Goal: Transaction & Acquisition: Book appointment/travel/reservation

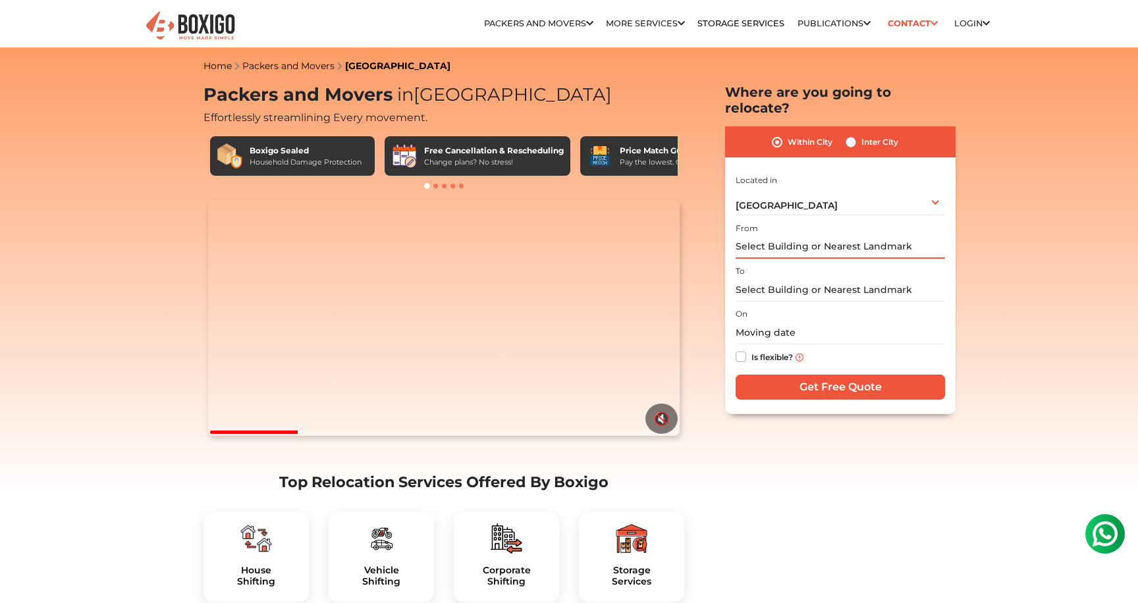
click at [776, 236] on input "text" at bounding box center [840, 247] width 209 height 23
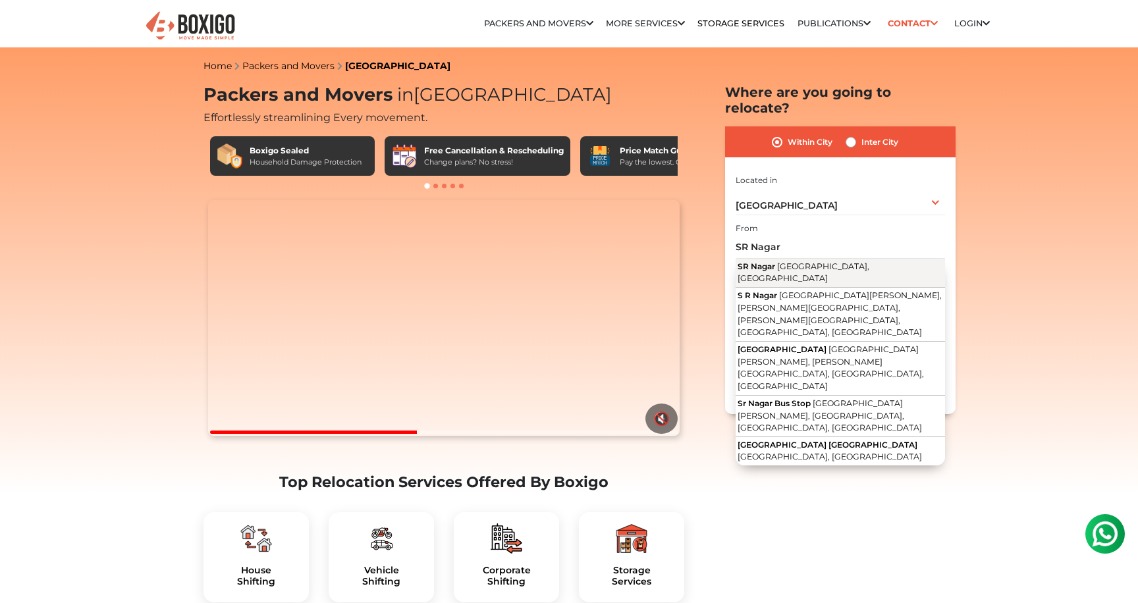
click at [780, 261] on span "[GEOGRAPHIC_DATA], [GEOGRAPHIC_DATA]" at bounding box center [804, 272] width 132 height 22
type input "[GEOGRAPHIC_DATA], [GEOGRAPHIC_DATA], [GEOGRAPHIC_DATA]"
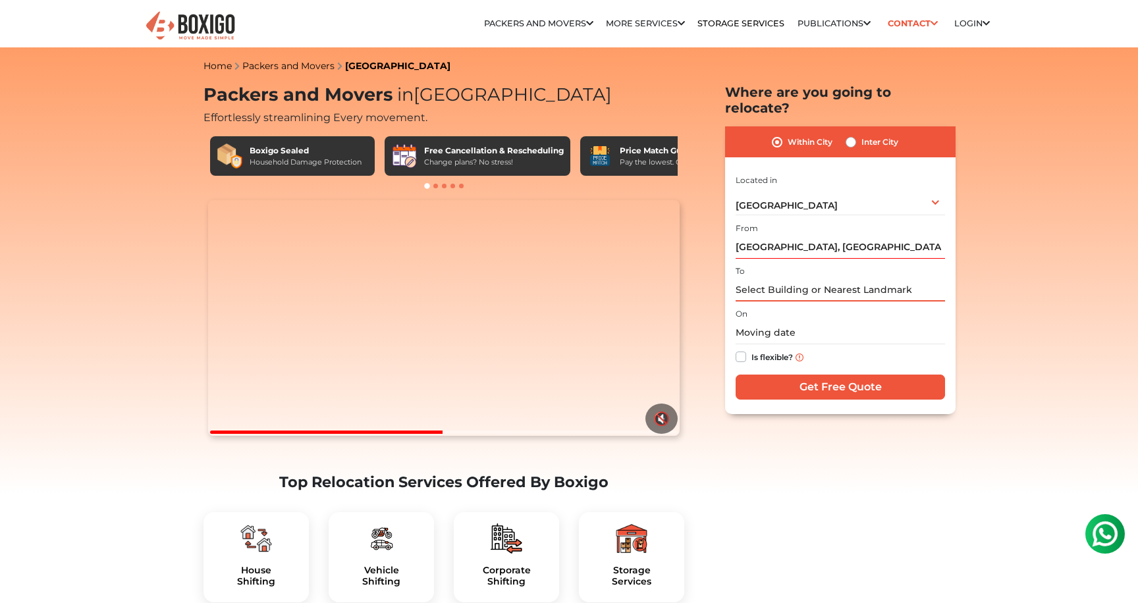
click at [771, 279] on input "text" at bounding box center [840, 290] width 209 height 23
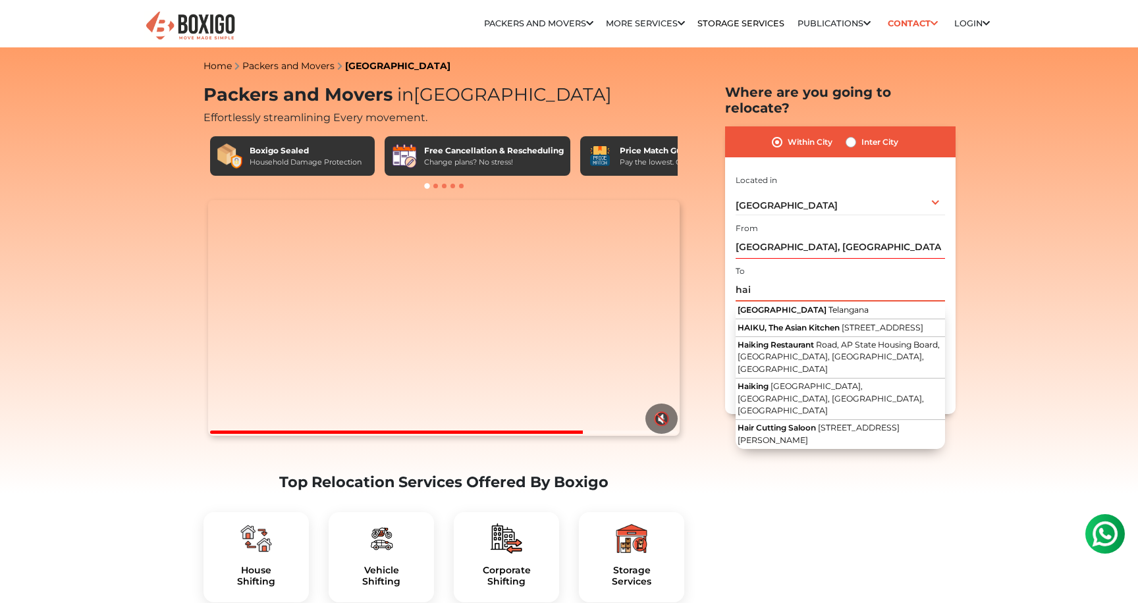
click at [743, 279] on input "hai" at bounding box center [840, 290] width 209 height 23
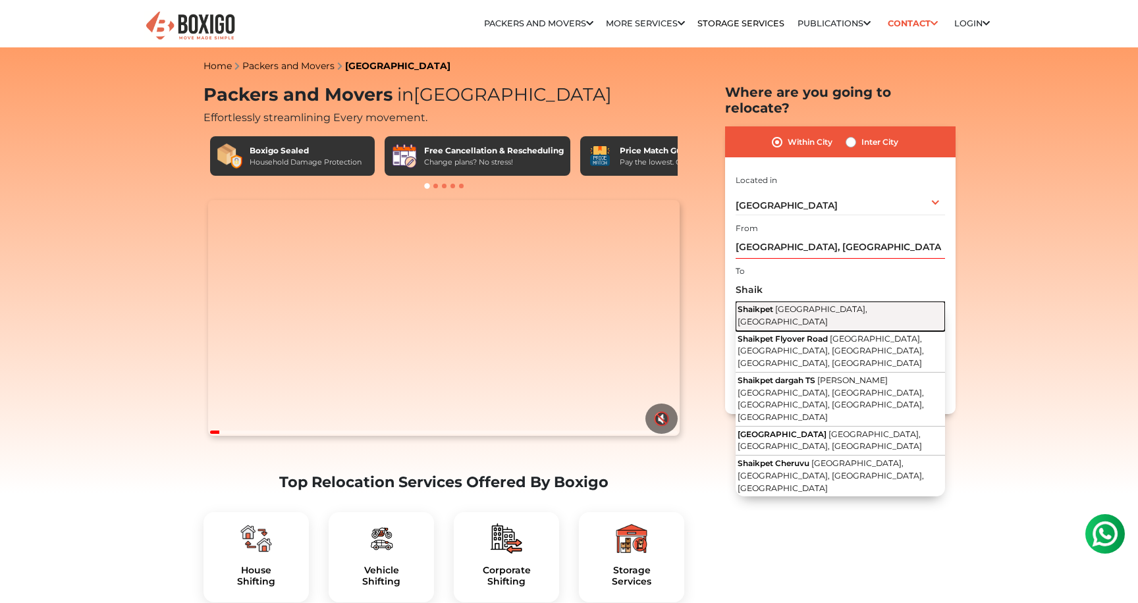
click at [765, 304] on span "Shaikpet" at bounding box center [756, 309] width 36 height 10
type input "Shaikpet, [GEOGRAPHIC_DATA], [GEOGRAPHIC_DATA]"
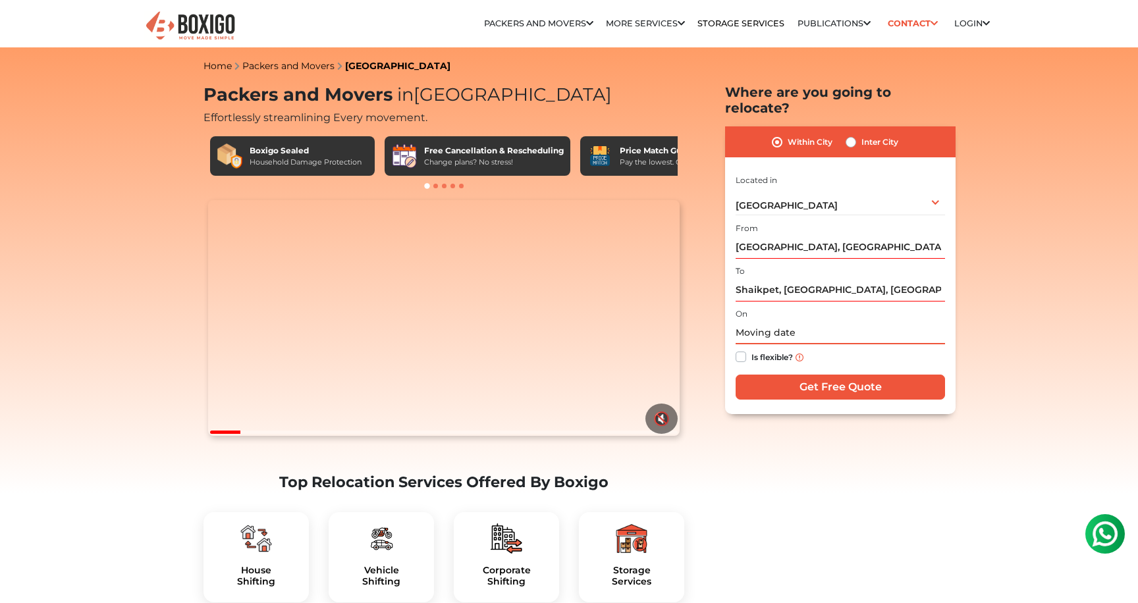
click at [776, 321] on input "text" at bounding box center [840, 332] width 209 height 23
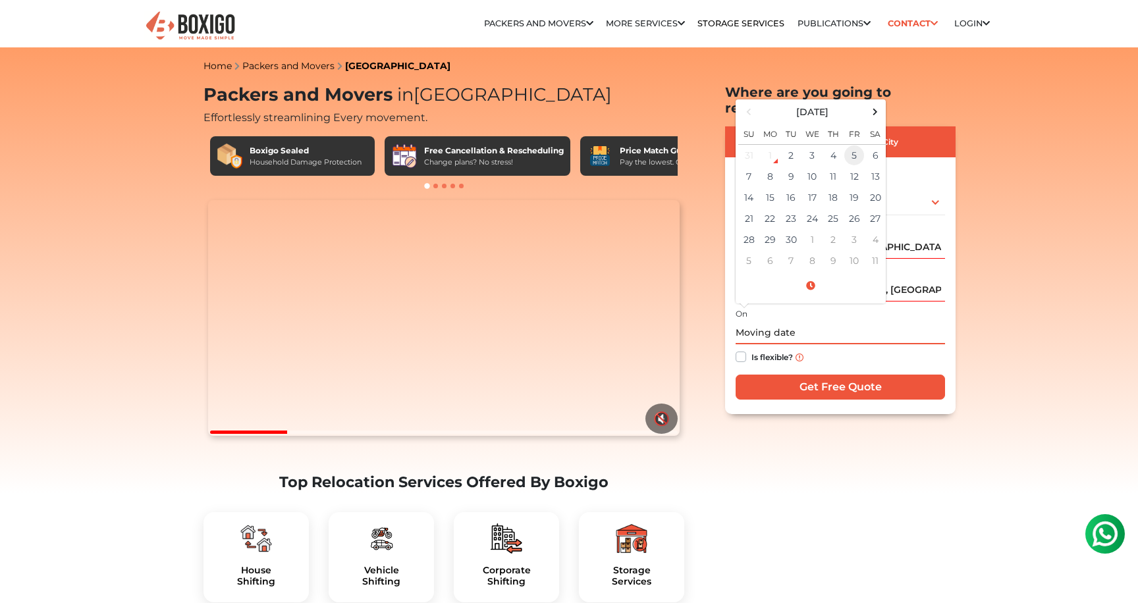
click at [853, 145] on td "5" at bounding box center [854, 156] width 21 height 22
type input "[DATE] 12:00 AM"
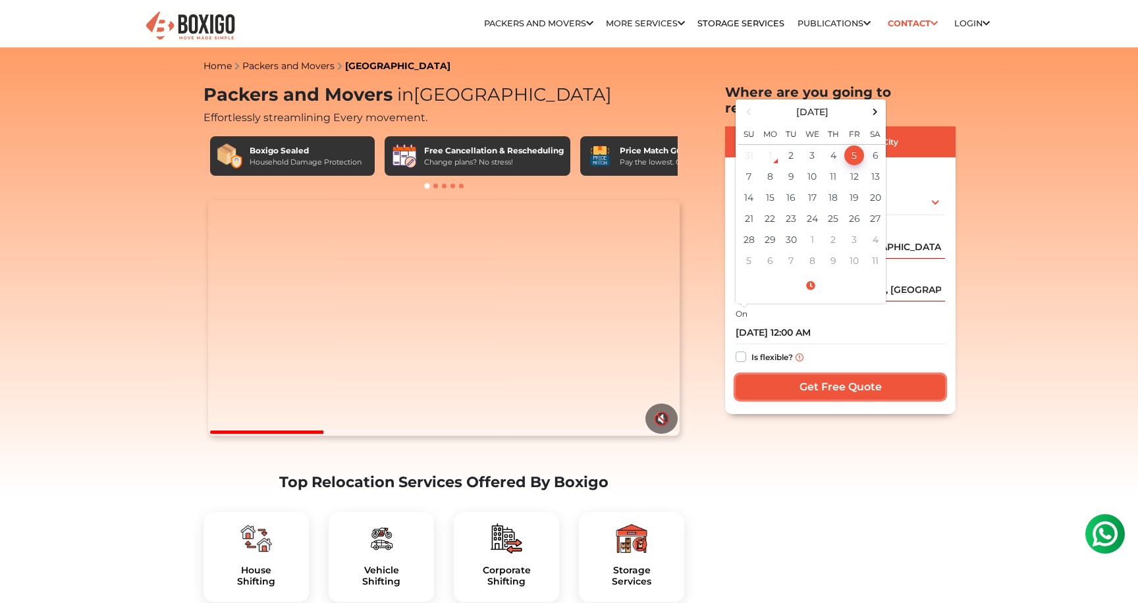
click at [839, 375] on input "Get Free Quote" at bounding box center [840, 387] width 209 height 25
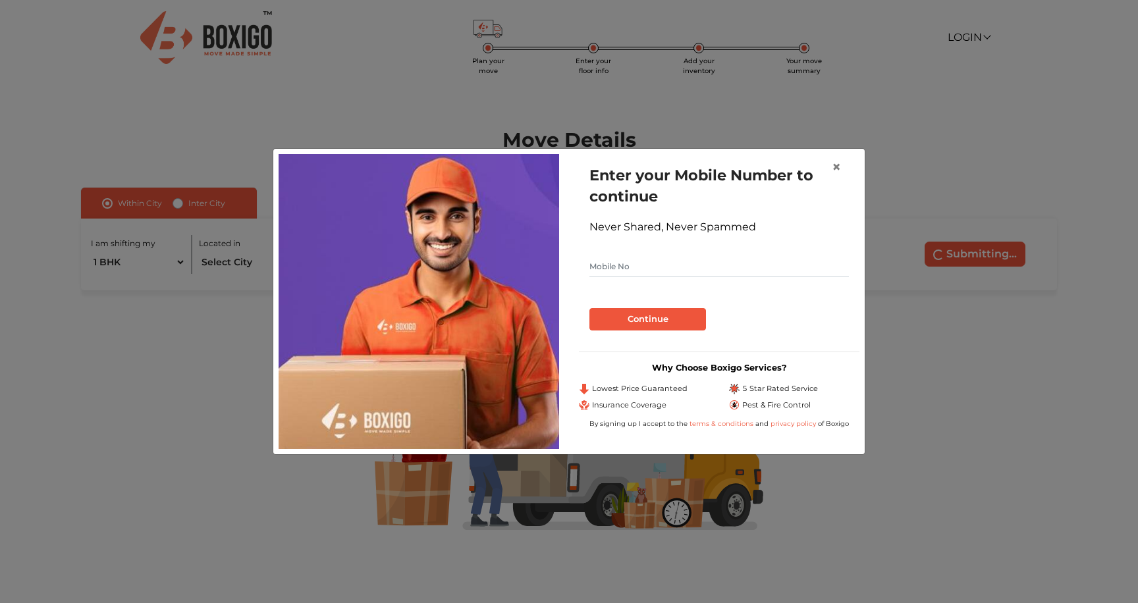
click at [683, 273] on input "text" at bounding box center [718, 266] width 259 height 21
type input "9440051277"
click at [670, 327] on button "Continue" at bounding box center [647, 319] width 117 height 22
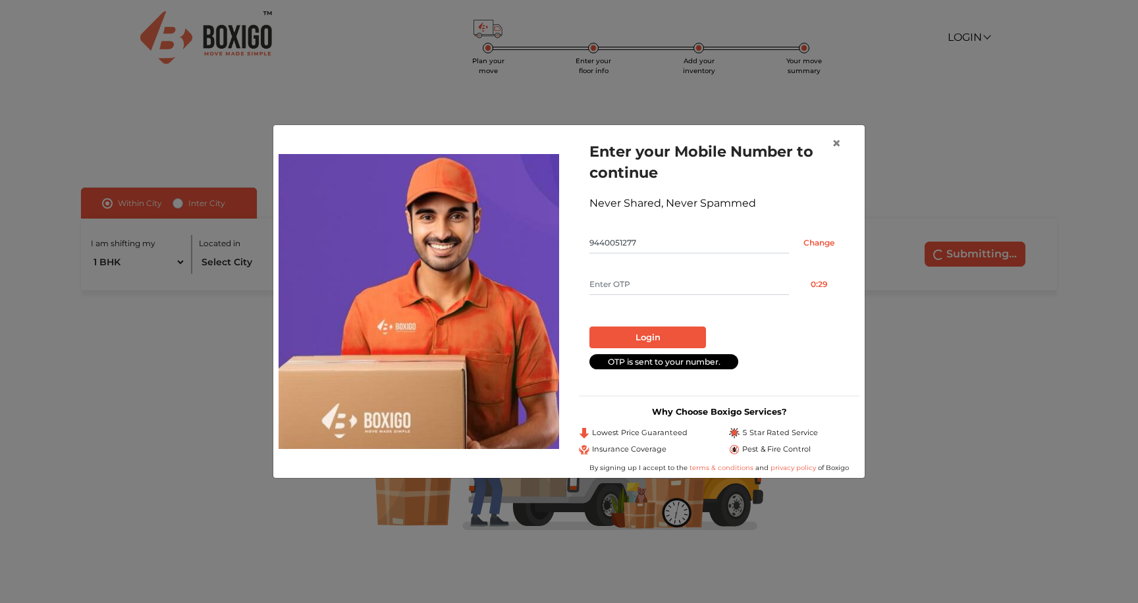
click at [621, 277] on input "text" at bounding box center [689, 284] width 200 height 21
type input "5533"
click at [622, 333] on button "Login" at bounding box center [647, 338] width 117 height 22
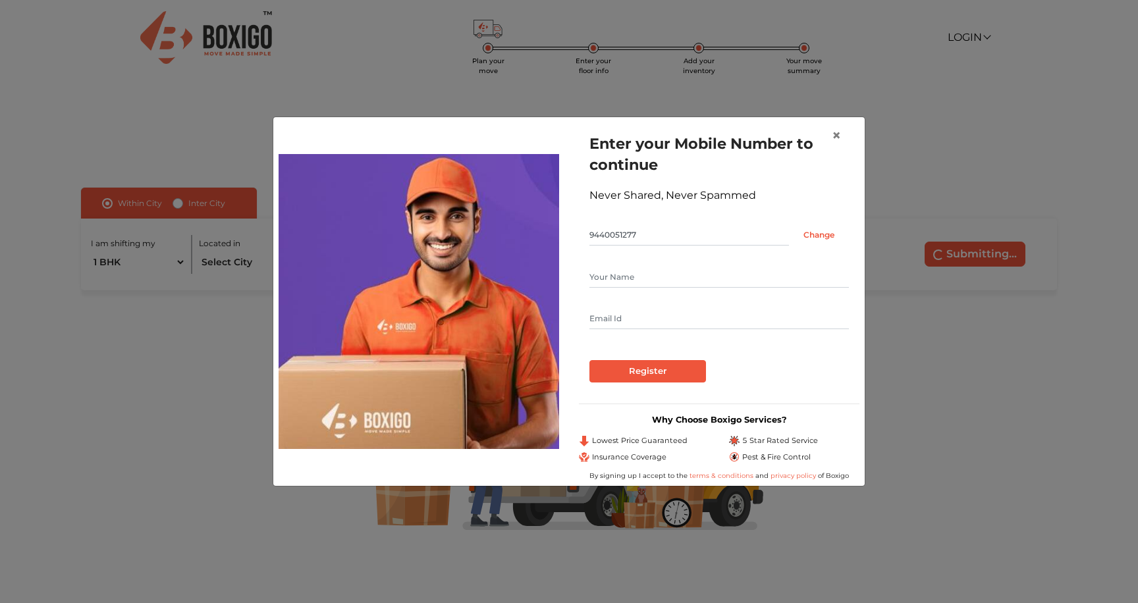
click at [641, 279] on input "text" at bounding box center [718, 277] width 259 height 21
type input "Raja Kumar"
type input "krkl_1@yahoo.co.in"
click at [645, 376] on input "Register" at bounding box center [647, 371] width 117 height 22
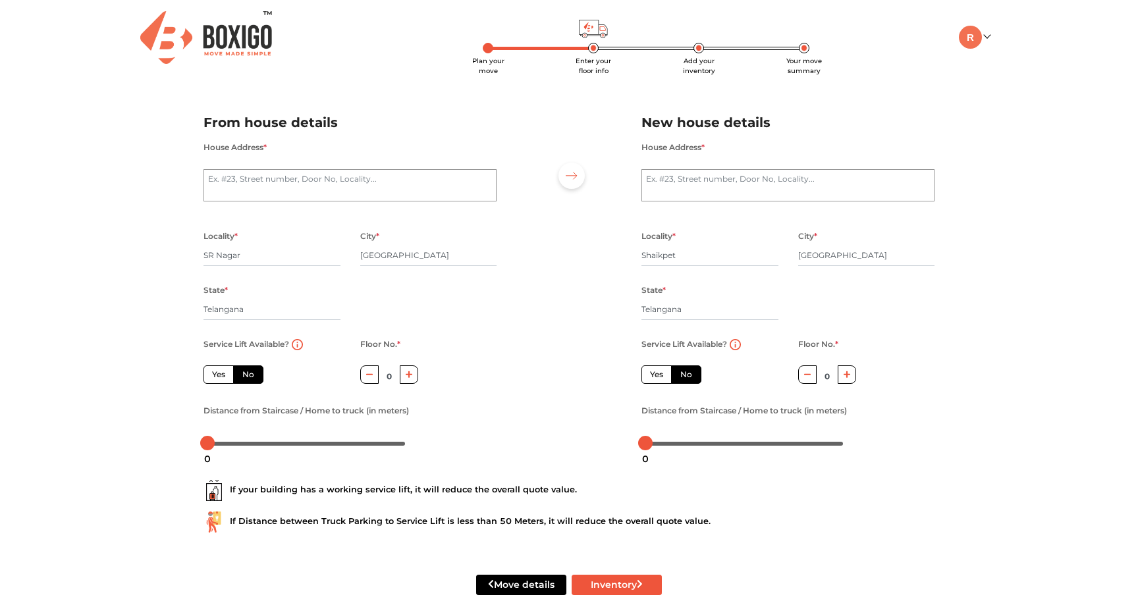
scroll to position [26, 0]
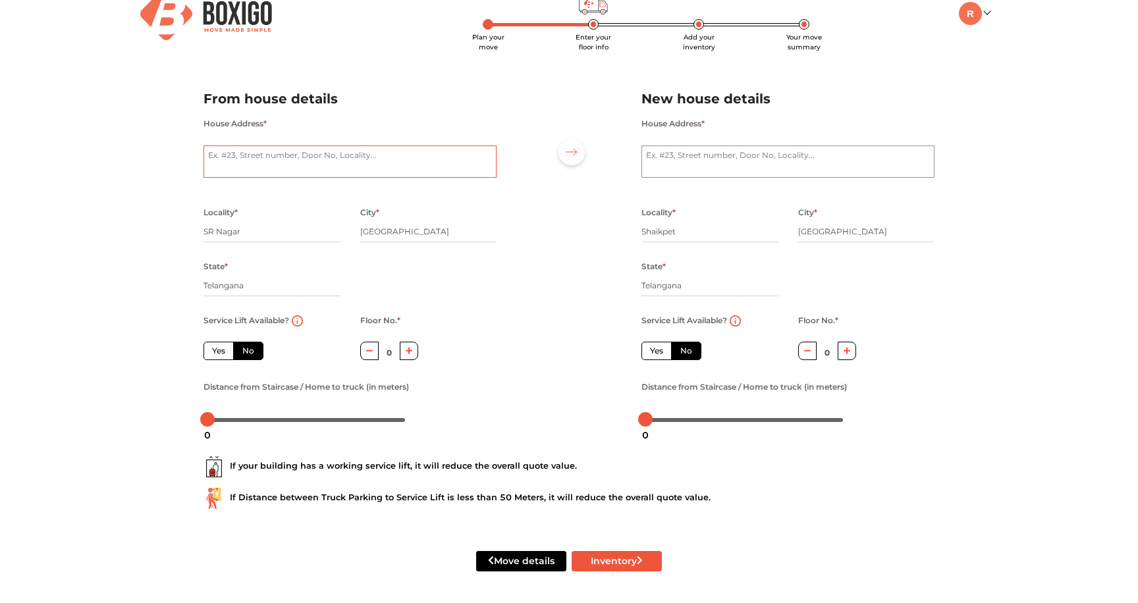
click at [373, 162] on textarea "House Address *" at bounding box center [349, 162] width 293 height 33
type textarea "401, Sai Lakshmi Nilayam, 121 & 122/3RT"
click at [458, 258] on div "Locality * SR Nagar City * Hyderabad State * Telangana Pincode *" at bounding box center [350, 258] width 313 height 108
click at [410, 354] on icon "button" at bounding box center [409, 351] width 7 height 8
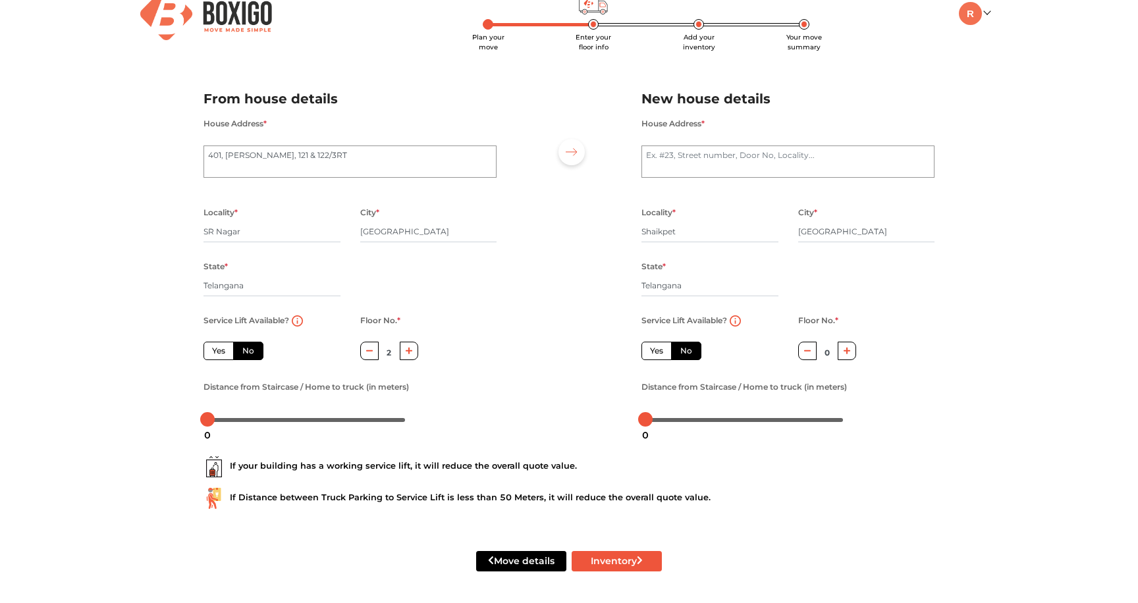
click at [410, 354] on icon "button" at bounding box center [409, 351] width 7 height 8
type input "4"
click at [450, 383] on div "Distance from Staircase / Home to truck (in meters)" at bounding box center [349, 404] width 293 height 51
drag, startPoint x: 212, startPoint y: 417, endPoint x: 225, endPoint y: 415, distance: 12.8
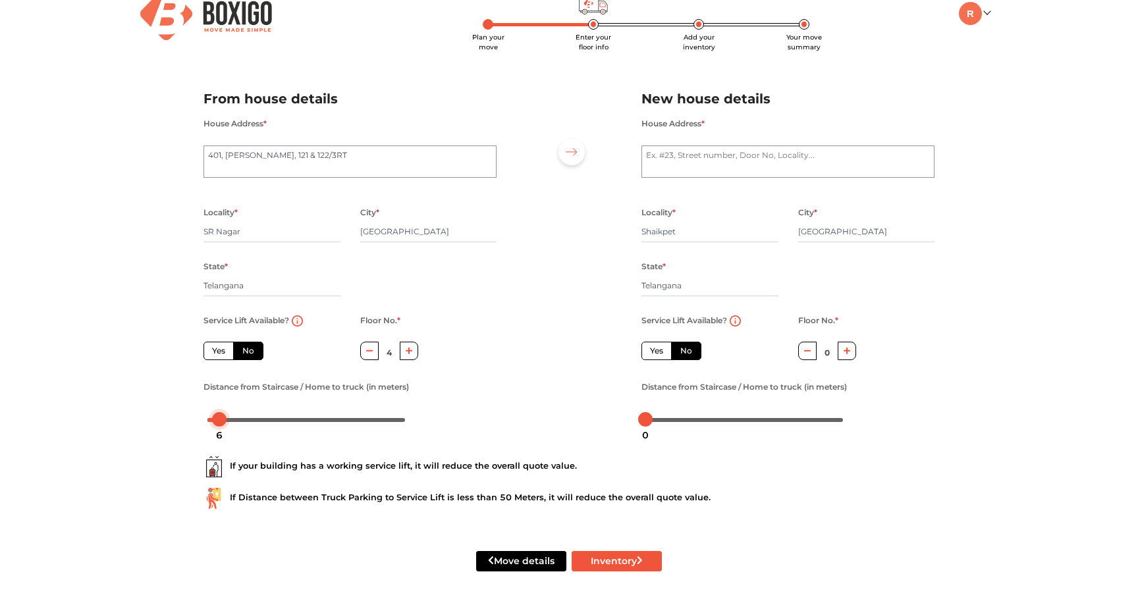
click at [225, 415] on div at bounding box center [219, 419] width 14 height 14
click at [527, 411] on div at bounding box center [568, 253] width 125 height 363
click at [776, 155] on textarea "House Address *" at bounding box center [787, 162] width 293 height 33
click at [855, 154] on textarea "706, Aditya Empress Towers," at bounding box center [787, 162] width 293 height 33
type textarea "706, Aditya Empress Towers, H Block"
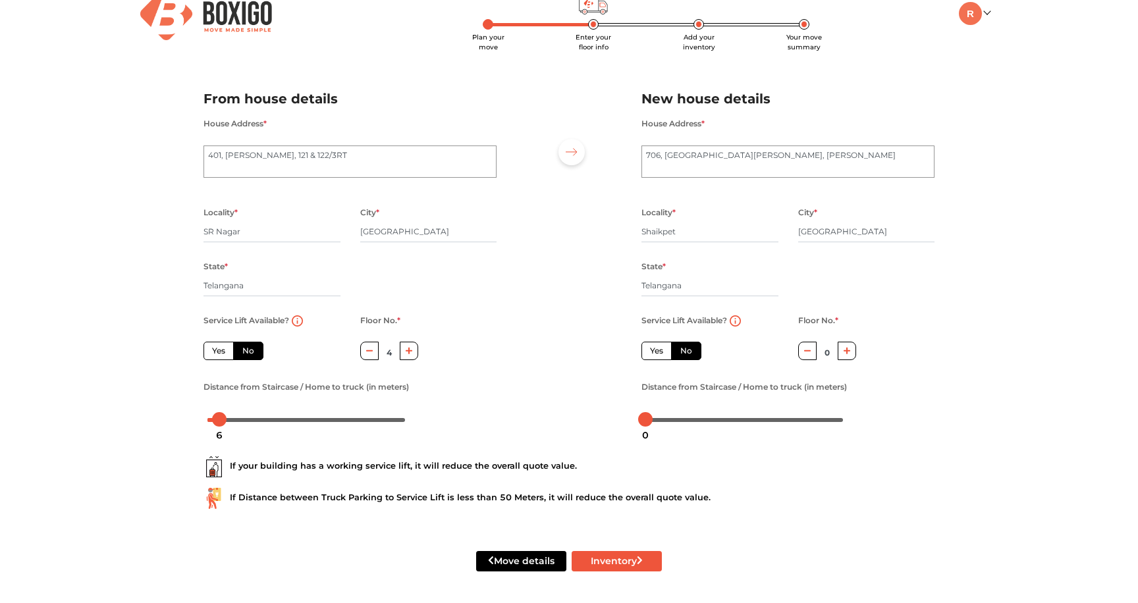
click at [655, 355] on label "Yes" at bounding box center [656, 351] width 30 height 18
click at [655, 354] on input "Yes" at bounding box center [654, 349] width 9 height 9
radio input "true"
radio input "false"
drag, startPoint x: 651, startPoint y: 420, endPoint x: 664, endPoint y: 420, distance: 12.5
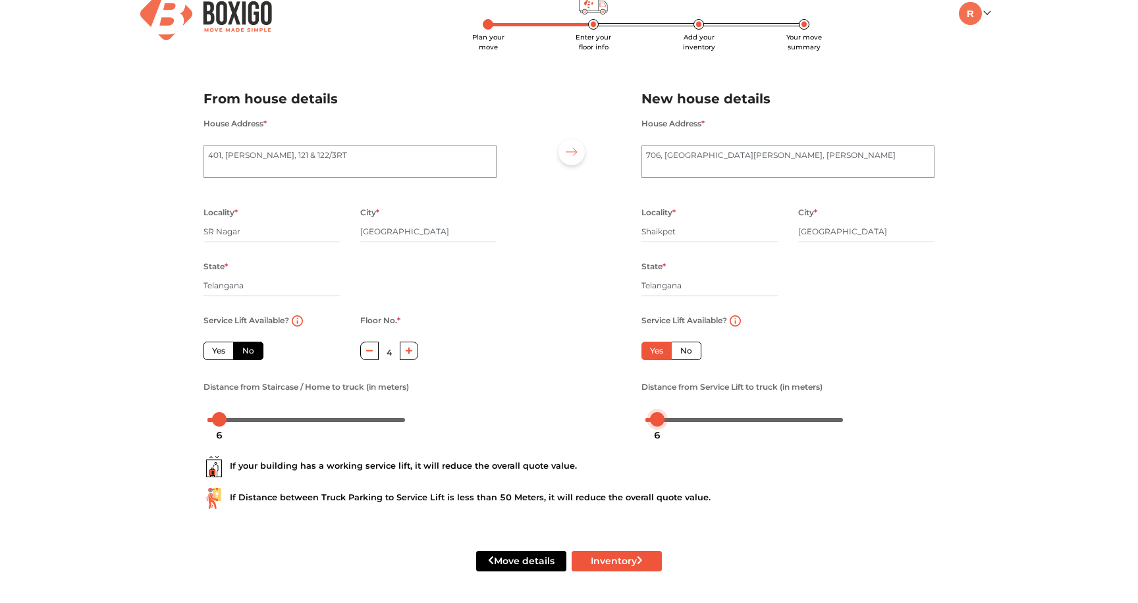
click at [664, 420] on div at bounding box center [657, 419] width 14 height 14
click at [610, 562] on button "Inventory" at bounding box center [617, 561] width 90 height 20
radio input "true"
click at [350, 155] on textarea "401, Sai Lakshmi Nilayam, 121 & 122/3RT" at bounding box center [349, 162] width 293 height 33
type textarea "401, Sai Lakshmi Nilayam, 121 122 3RT"
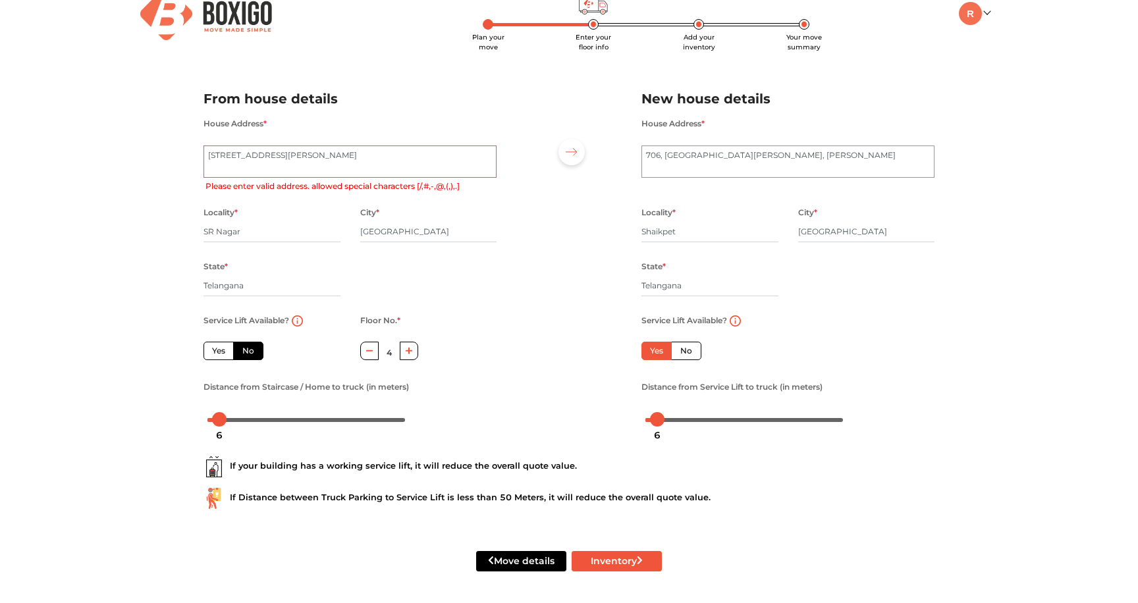
radio input "true"
type textarea "401, Sai Lakshmi Nilayam, 121, 122 3RT"
click at [612, 560] on button "Inventory" at bounding box center [617, 561] width 90 height 20
radio input "true"
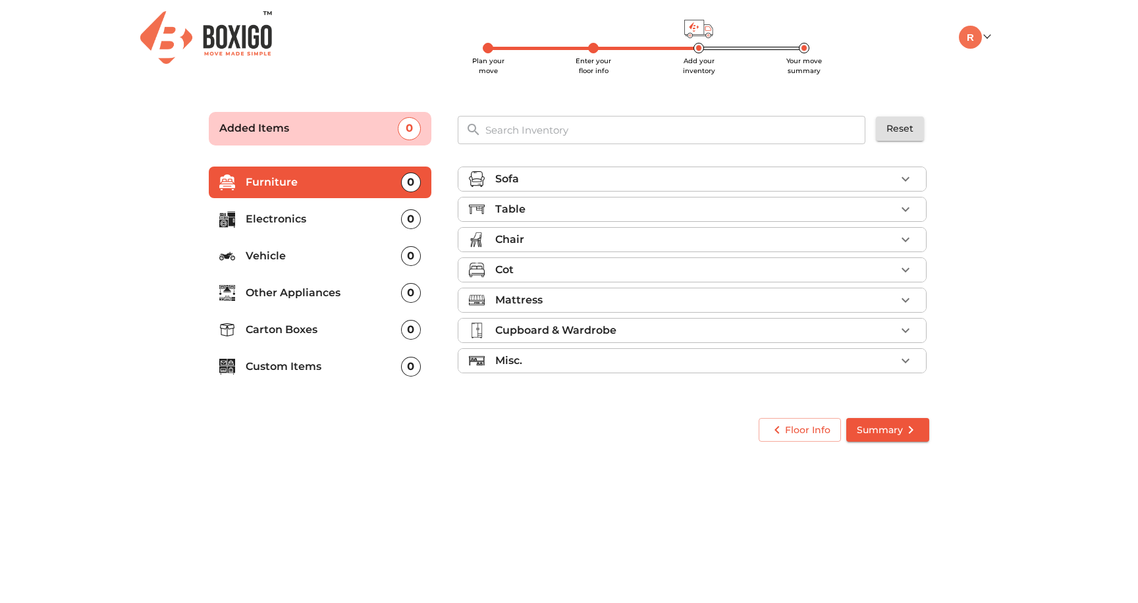
click at [865, 180] on div "Sofa" at bounding box center [695, 179] width 400 height 16
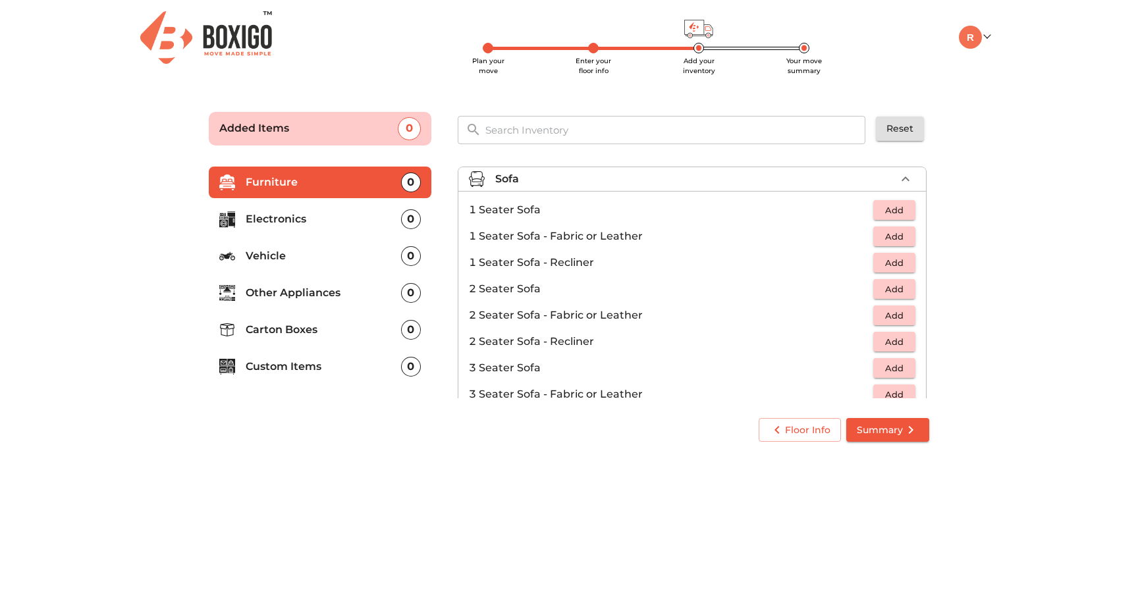
click at [879, 369] on button "Add" at bounding box center [894, 368] width 42 height 20
click at [906, 367] on icon "button" at bounding box center [905, 367] width 9 height 9
click at [903, 290] on span "Add" at bounding box center [894, 289] width 29 height 15
click at [903, 290] on icon "button" at bounding box center [906, 289] width 16 height 16
click at [894, 214] on span "Add" at bounding box center [894, 210] width 29 height 15
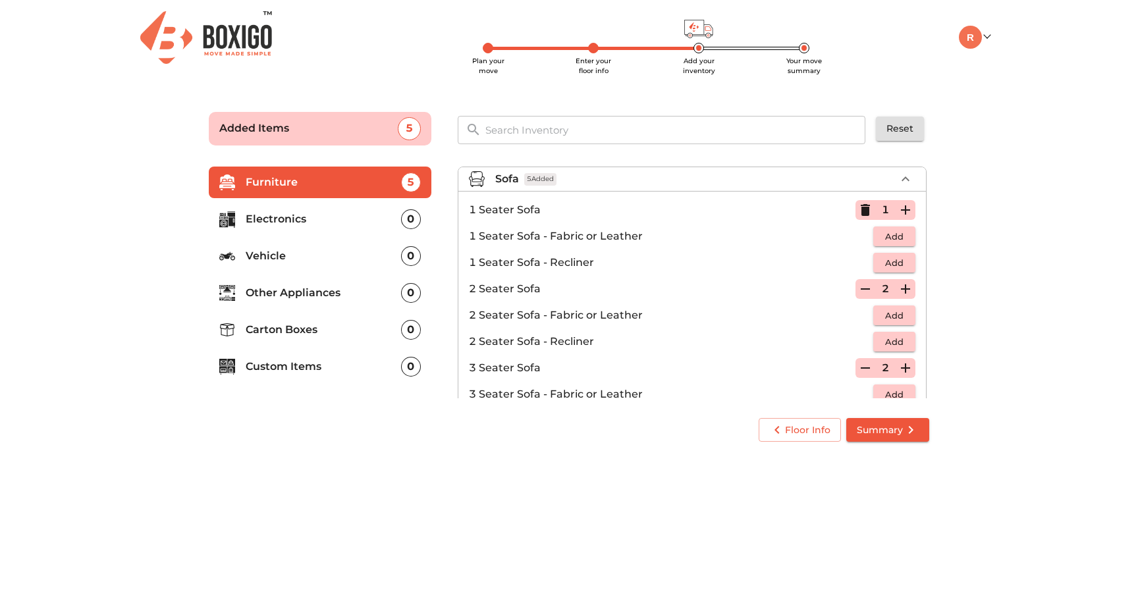
click at [903, 213] on icon "button" at bounding box center [906, 210] width 16 height 16
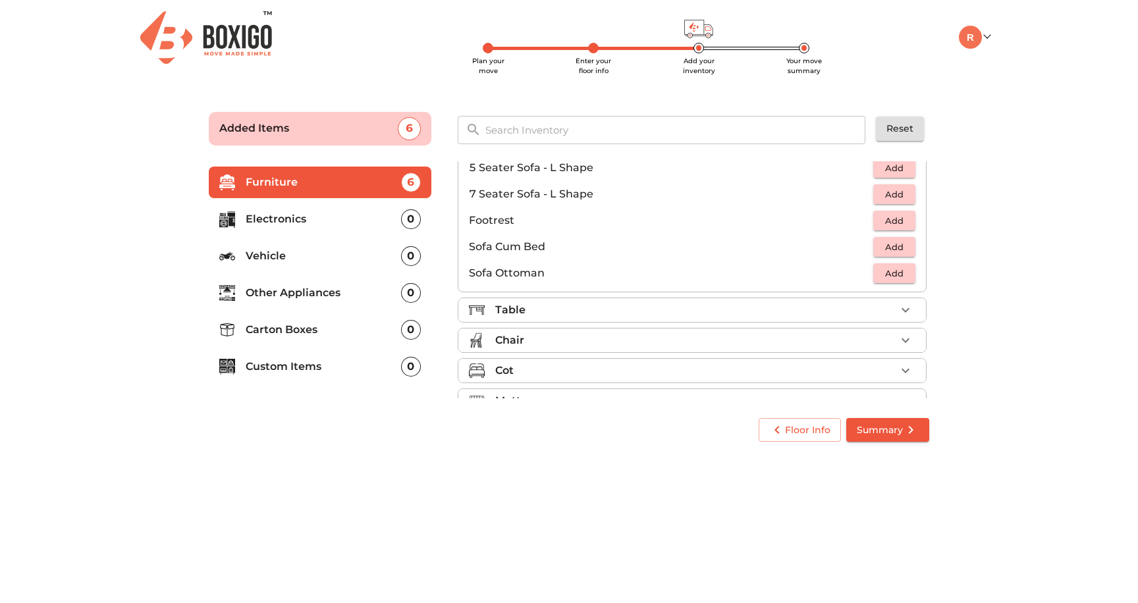
scroll to position [329, 0]
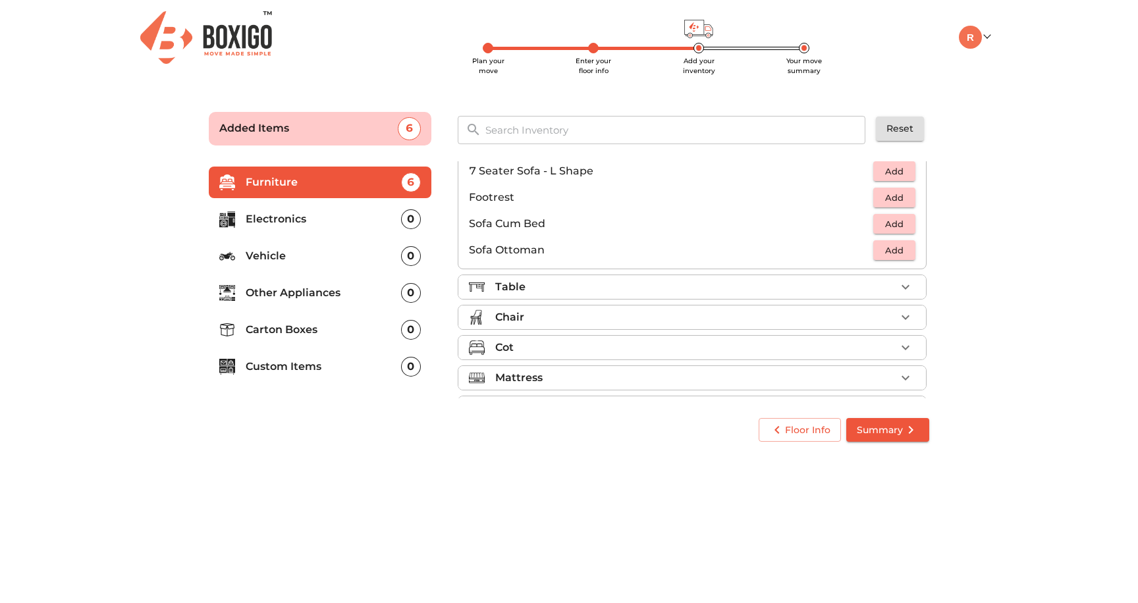
click at [870, 290] on div "Table" at bounding box center [695, 287] width 400 height 16
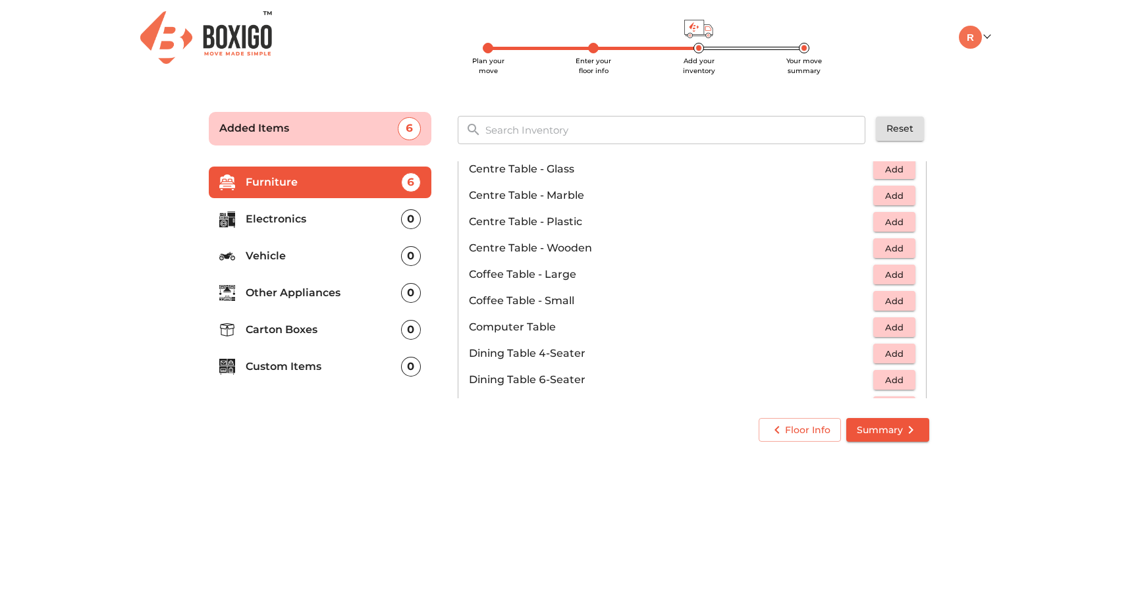
scroll to position [98, 0]
click at [885, 276] on span "Add" at bounding box center [894, 274] width 29 height 15
click at [869, 273] on icon "button" at bounding box center [865, 274] width 16 height 16
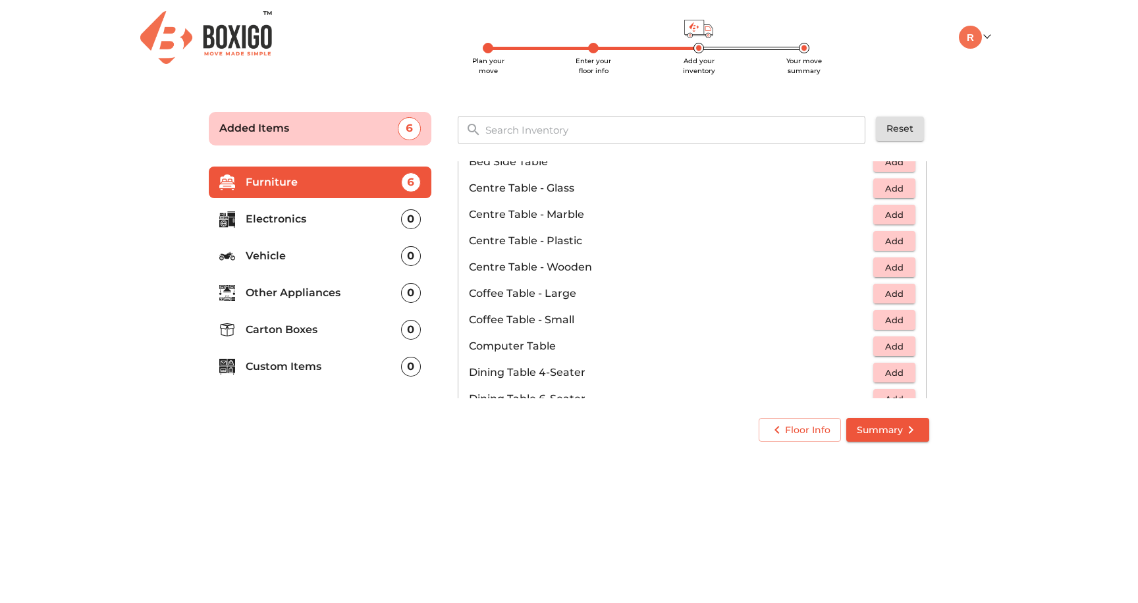
scroll to position [80, 0]
click at [903, 266] on span "Add" at bounding box center [894, 266] width 29 height 15
click at [898, 265] on span "Add" at bounding box center [894, 268] width 29 height 15
click at [905, 323] on span "Add" at bounding box center [894, 321] width 29 height 15
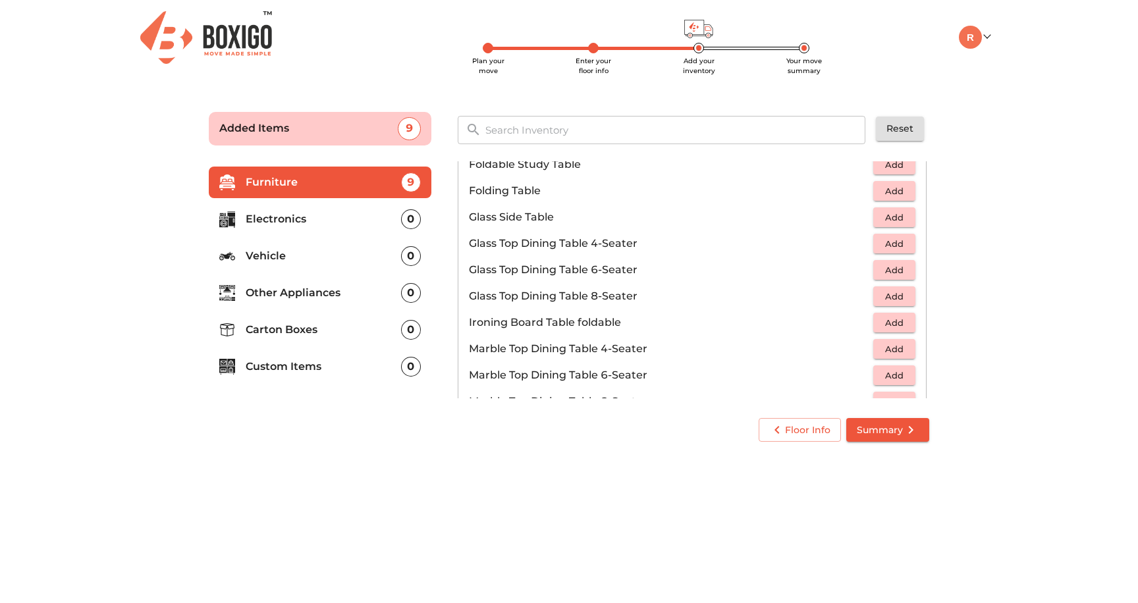
scroll to position [446, 0]
click at [891, 324] on span "Add" at bounding box center [894, 320] width 29 height 15
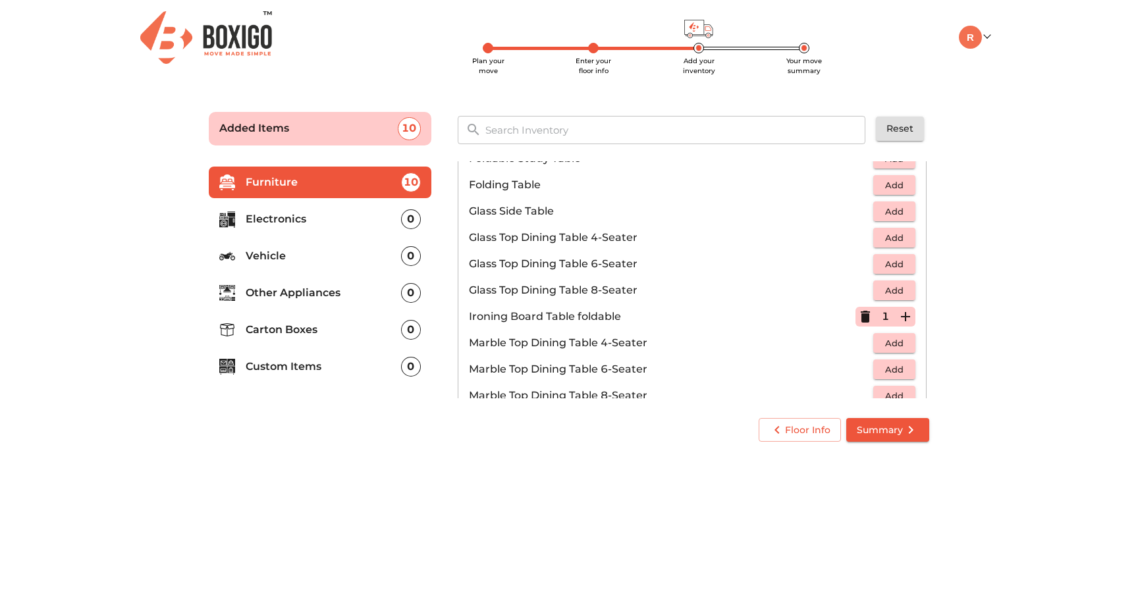
scroll to position [444, 0]
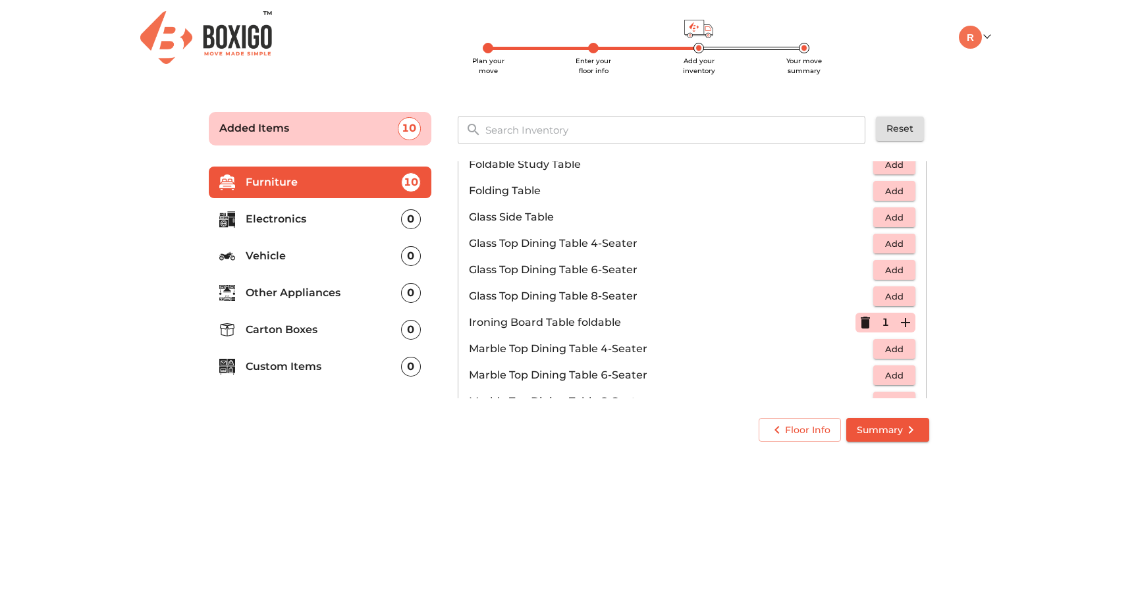
click at [897, 268] on span "Add" at bounding box center [894, 270] width 29 height 15
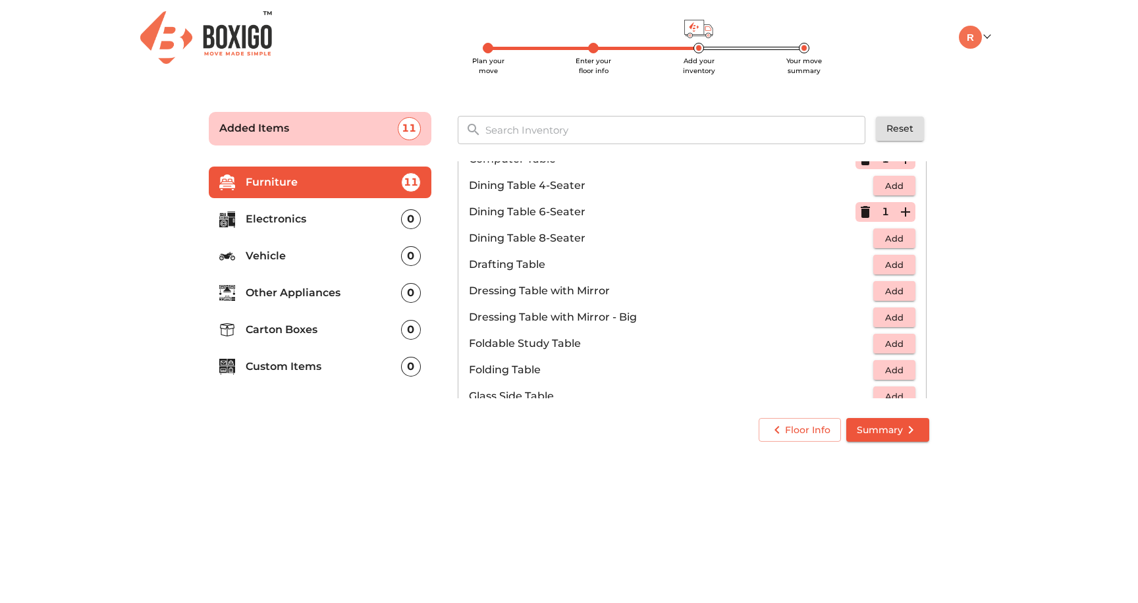
scroll to position [261, 0]
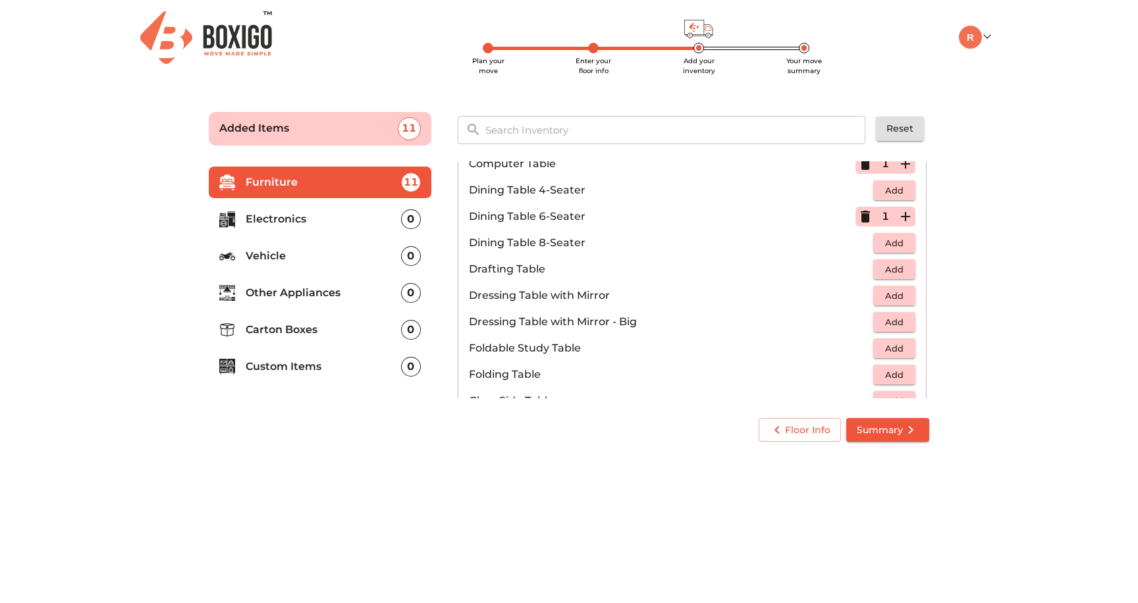
click at [871, 217] on icon "button" at bounding box center [865, 217] width 16 height 16
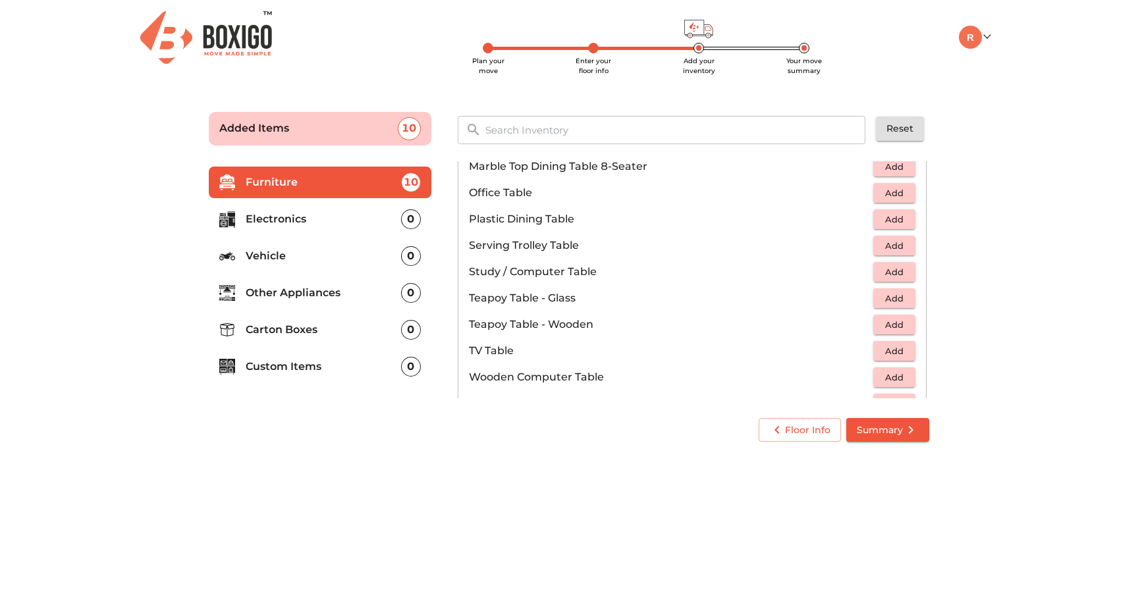
scroll to position [682, 0]
click at [903, 273] on span "Add" at bounding box center [894, 269] width 29 height 15
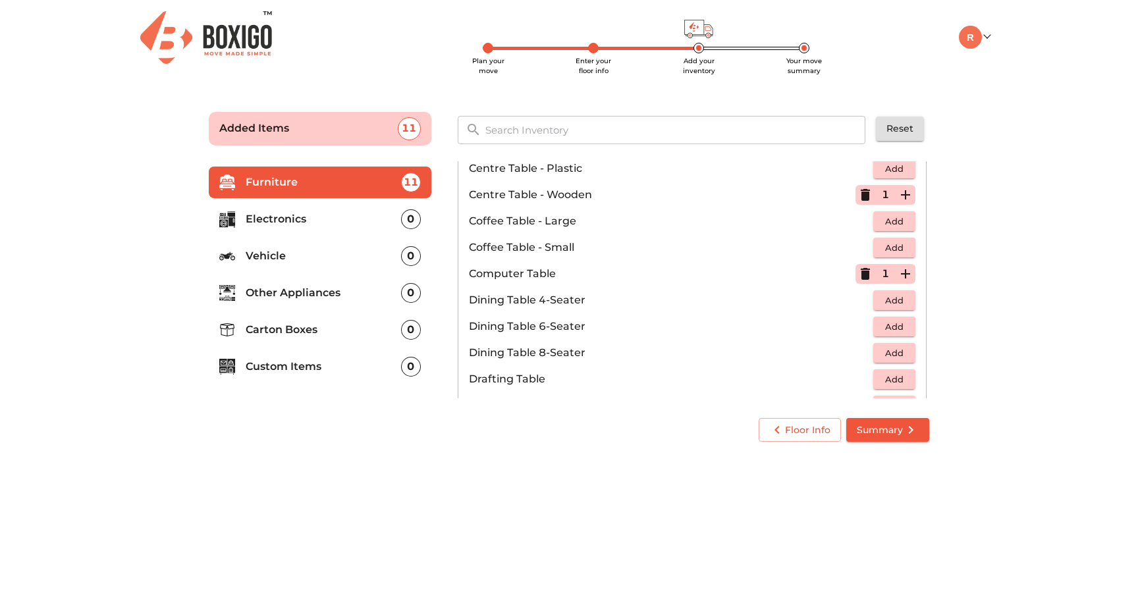
scroll to position [149, 0]
click at [860, 279] on icon "button" at bounding box center [865, 276] width 16 height 16
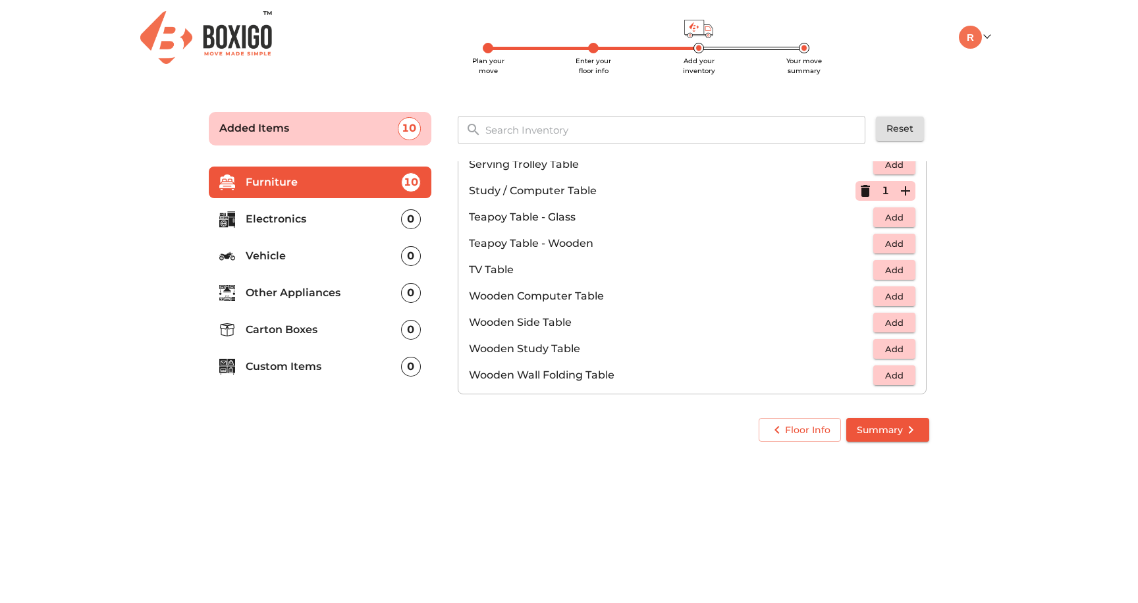
scroll to position [747, 0]
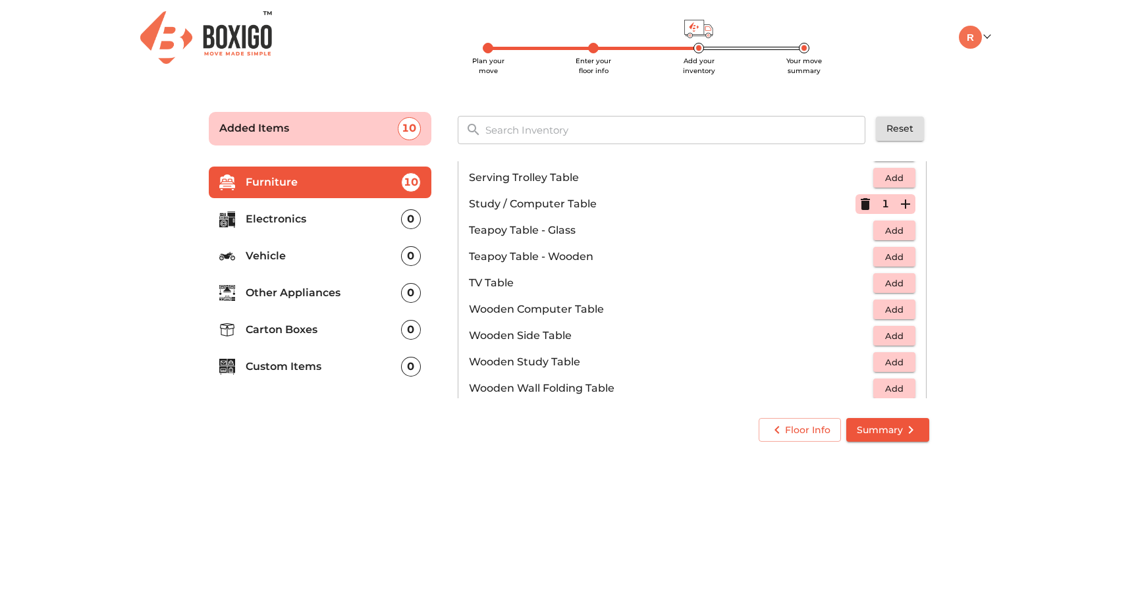
click at [863, 211] on icon "button" at bounding box center [865, 204] width 16 height 16
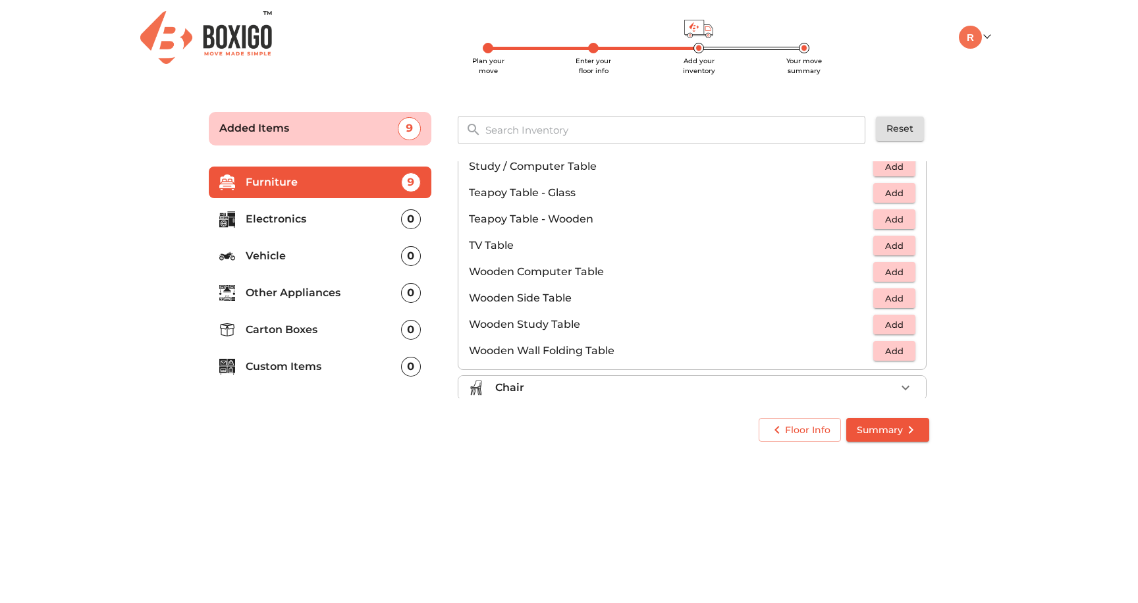
scroll to position [789, 0]
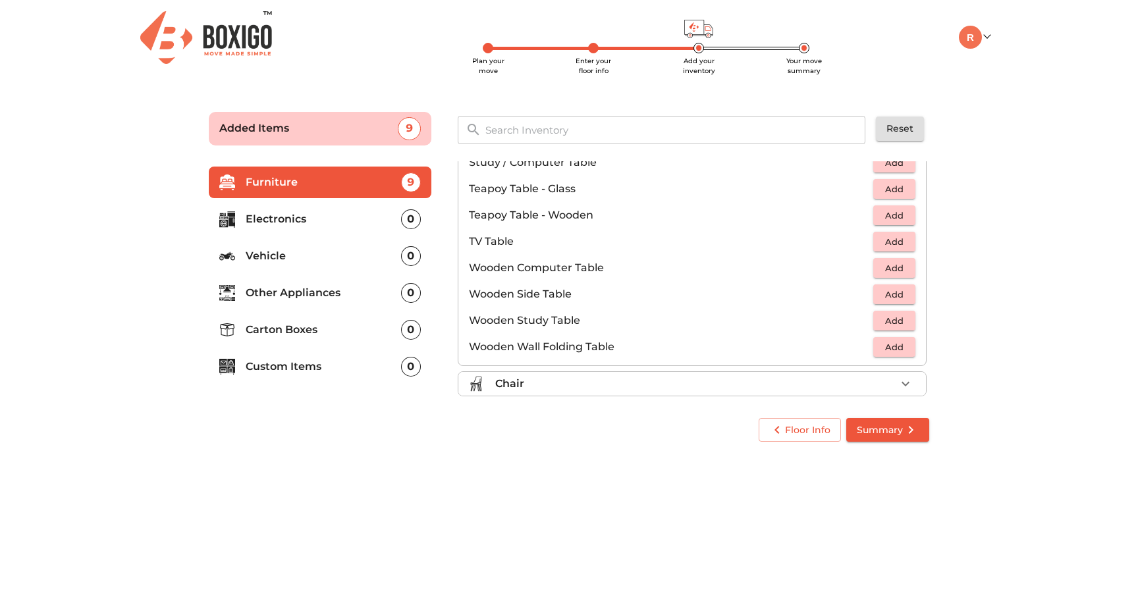
click at [895, 271] on span "Add" at bounding box center [894, 268] width 29 height 15
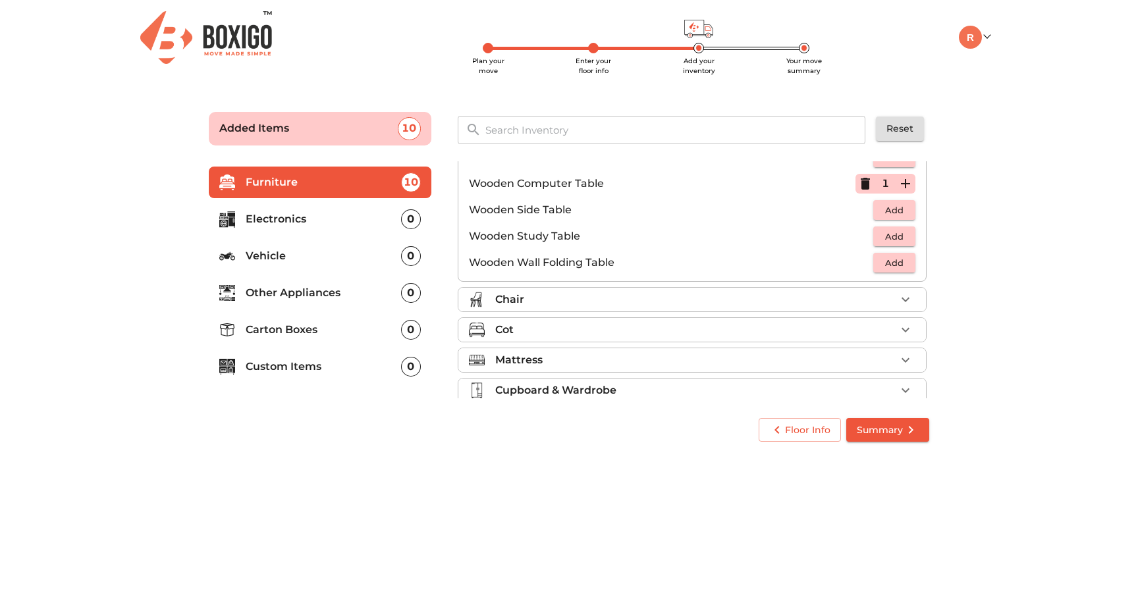
scroll to position [878, 0]
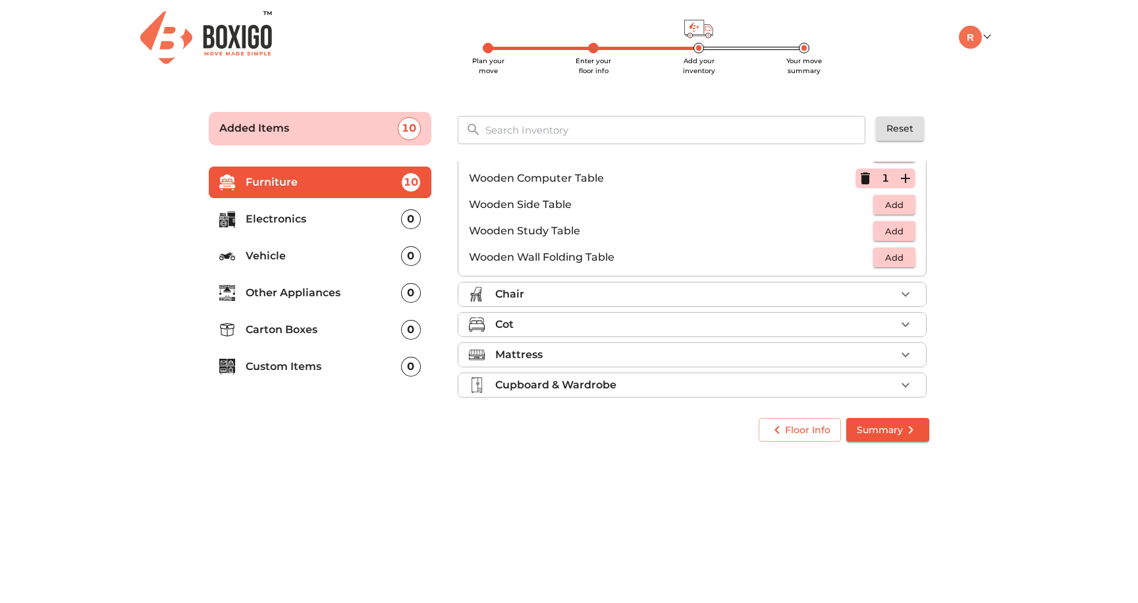
click at [828, 295] on div "Chair" at bounding box center [695, 294] width 400 height 16
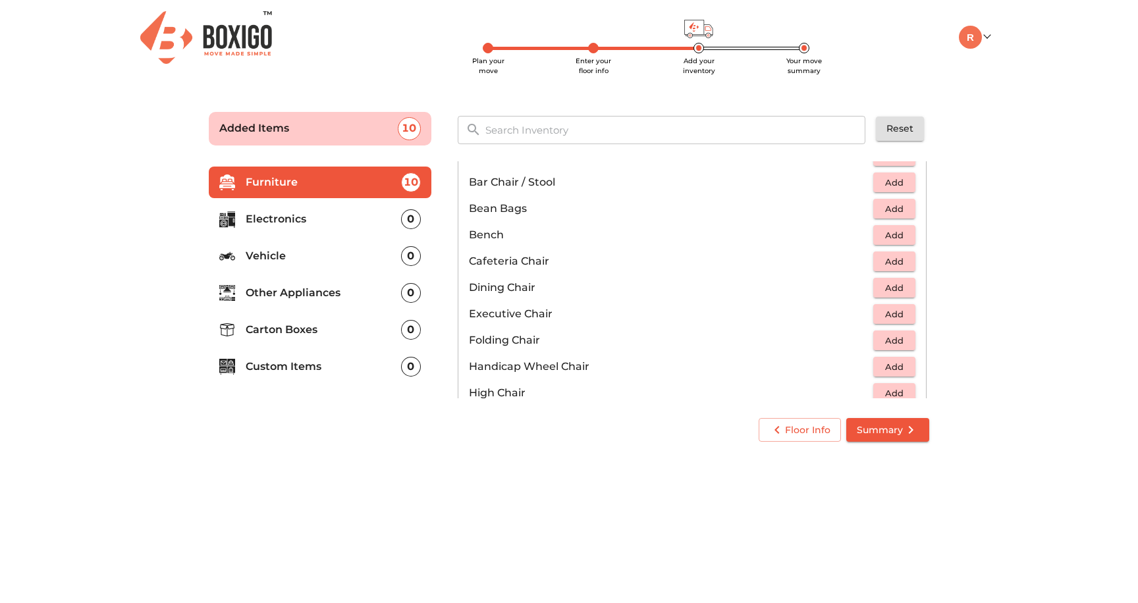
scroll to position [161, 0]
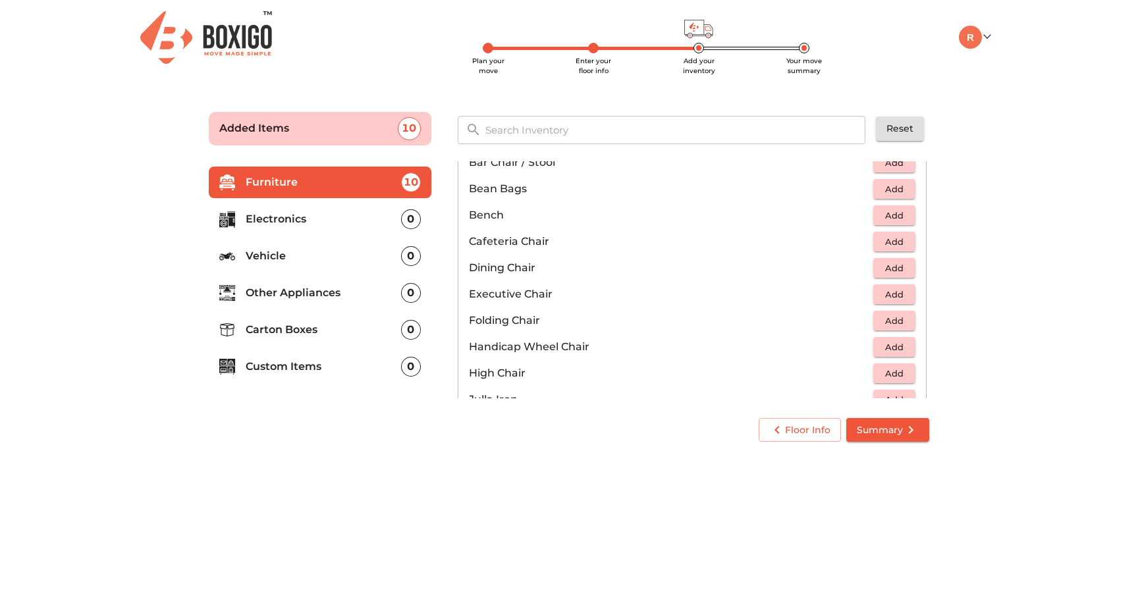
click at [906, 269] on span "Add" at bounding box center [894, 268] width 29 height 15
click at [906, 269] on icon "button" at bounding box center [906, 268] width 16 height 16
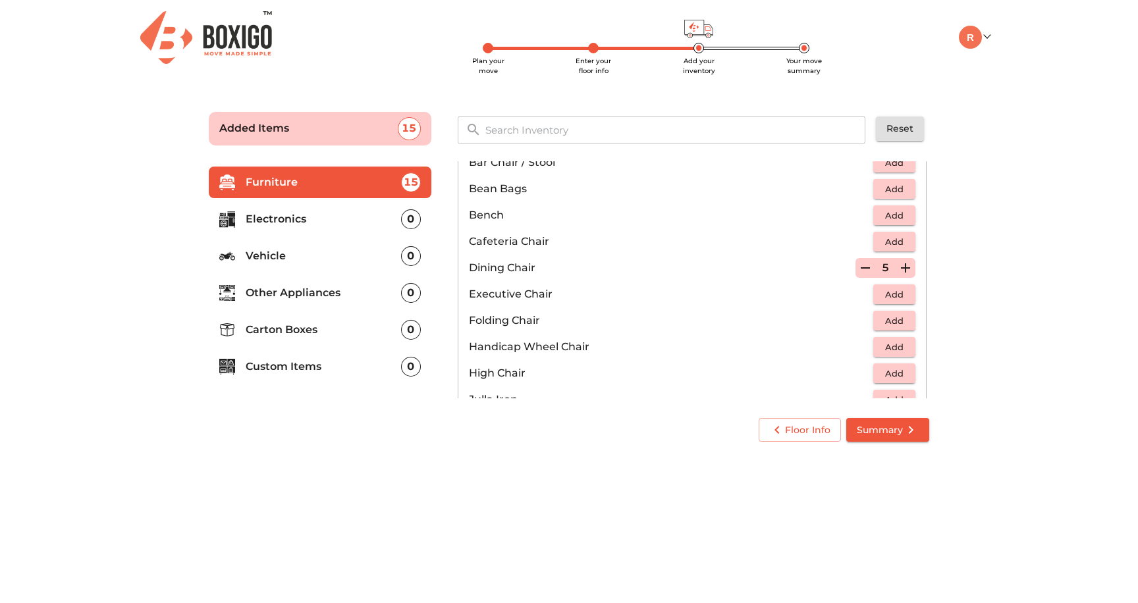
click at [906, 269] on icon "button" at bounding box center [906, 268] width 16 height 16
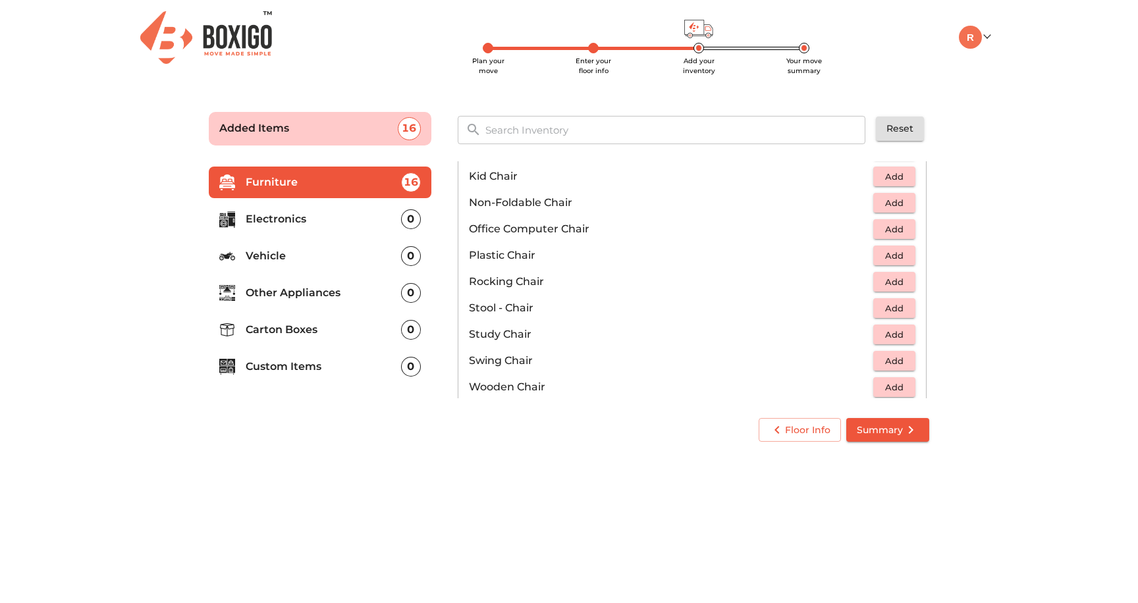
scroll to position [414, 0]
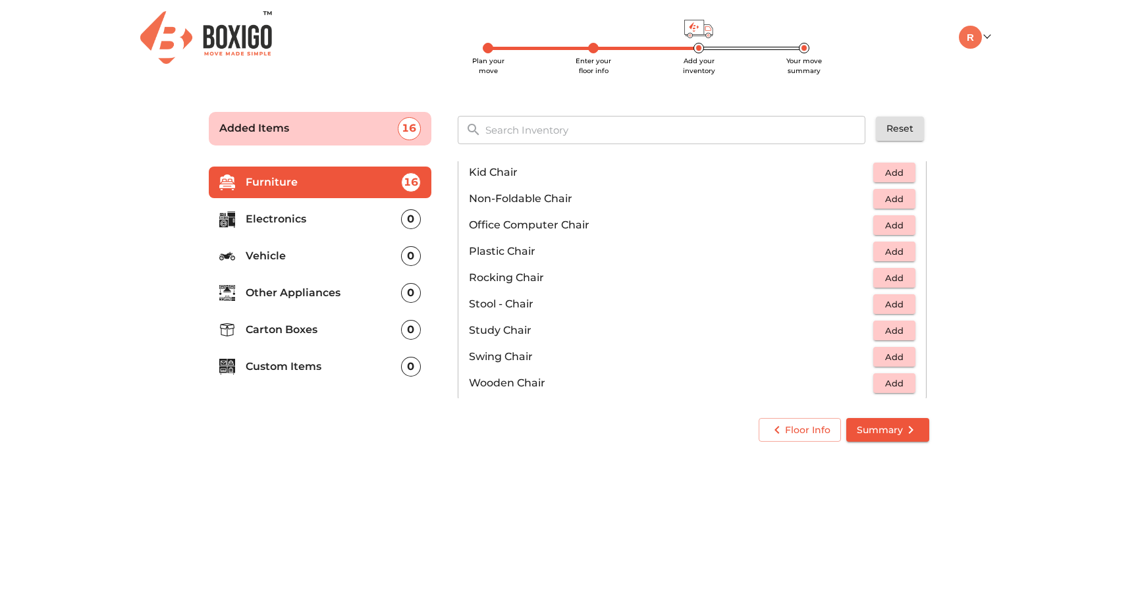
click at [899, 227] on span "Add" at bounding box center [894, 225] width 29 height 15
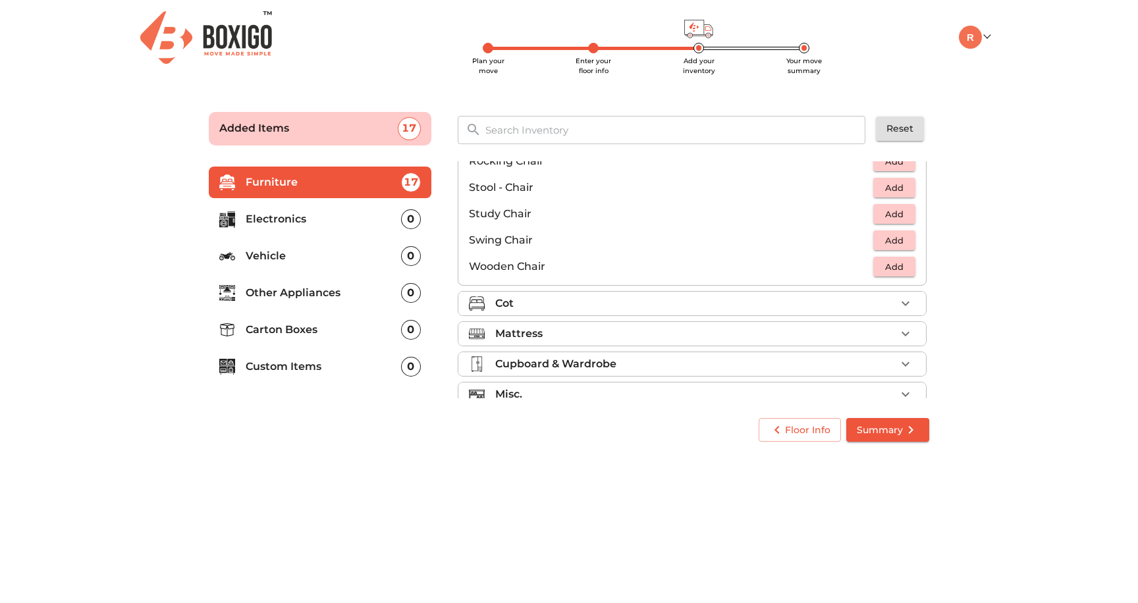
scroll to position [550, 0]
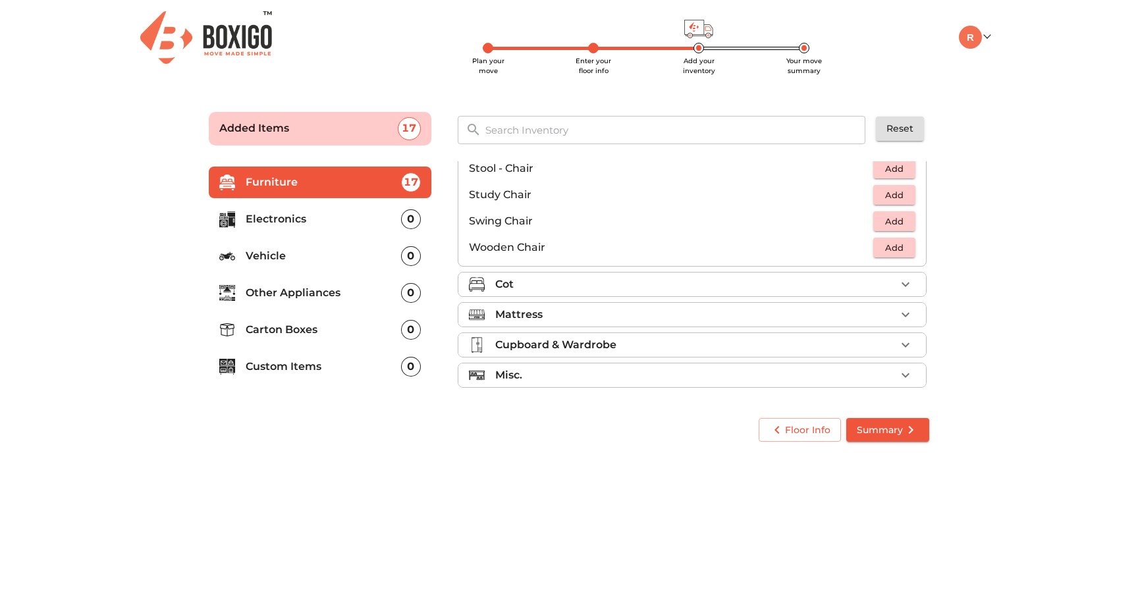
click at [872, 285] on div "Cot" at bounding box center [695, 285] width 400 height 16
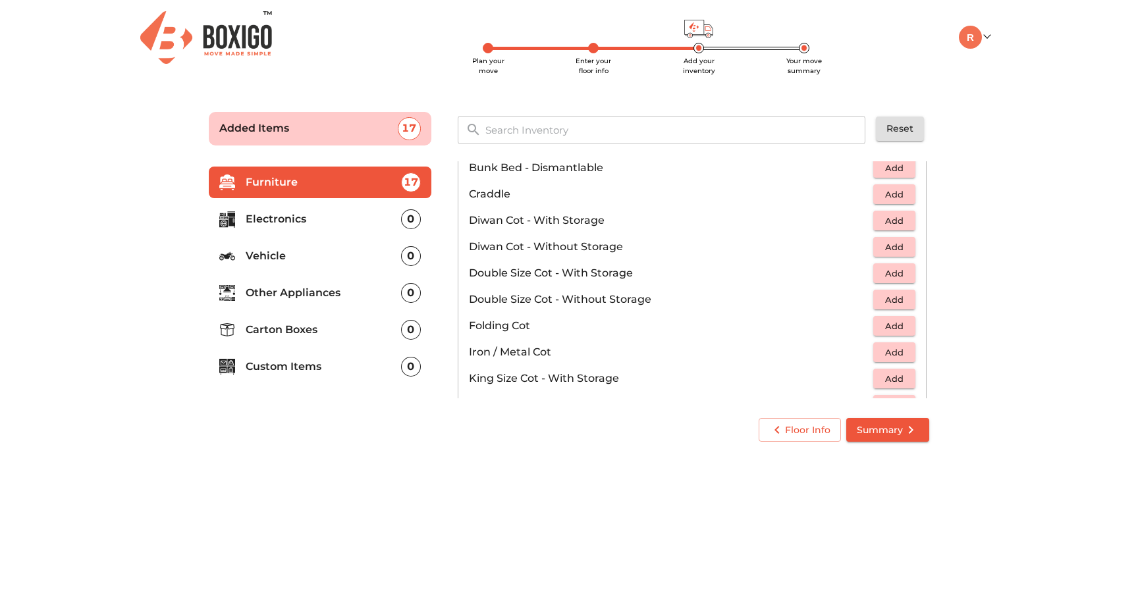
scroll to position [167, 0]
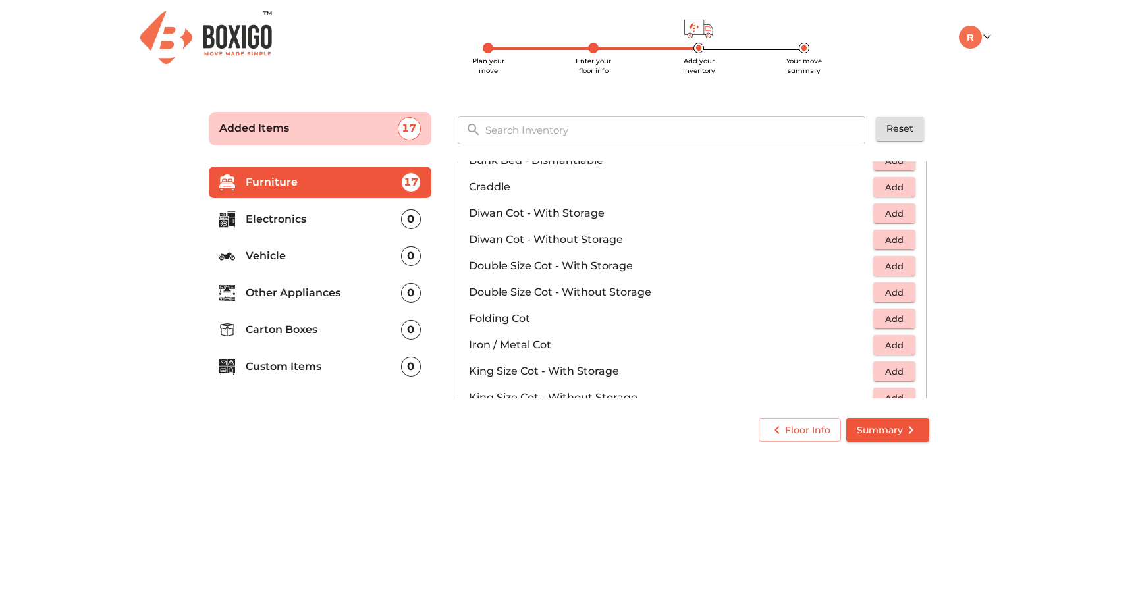
click at [885, 290] on span "Add" at bounding box center [894, 292] width 29 height 15
click at [907, 296] on icon "button" at bounding box center [906, 292] width 16 height 16
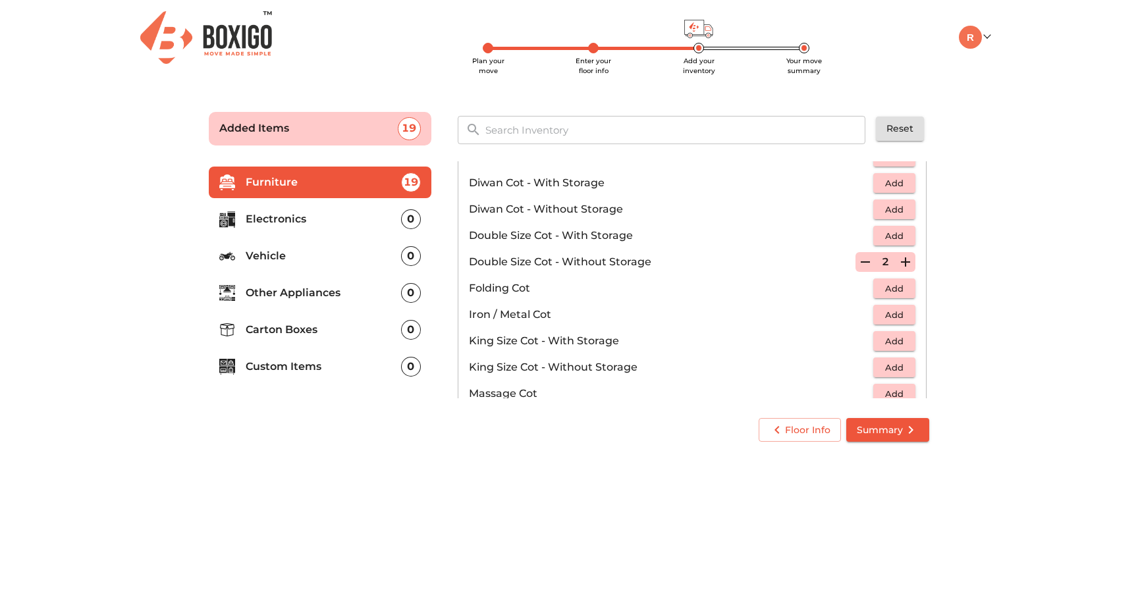
scroll to position [196, 0]
click at [863, 264] on icon "button" at bounding box center [865, 264] width 16 height 16
click at [863, 264] on icon "button" at bounding box center [865, 263] width 9 height 12
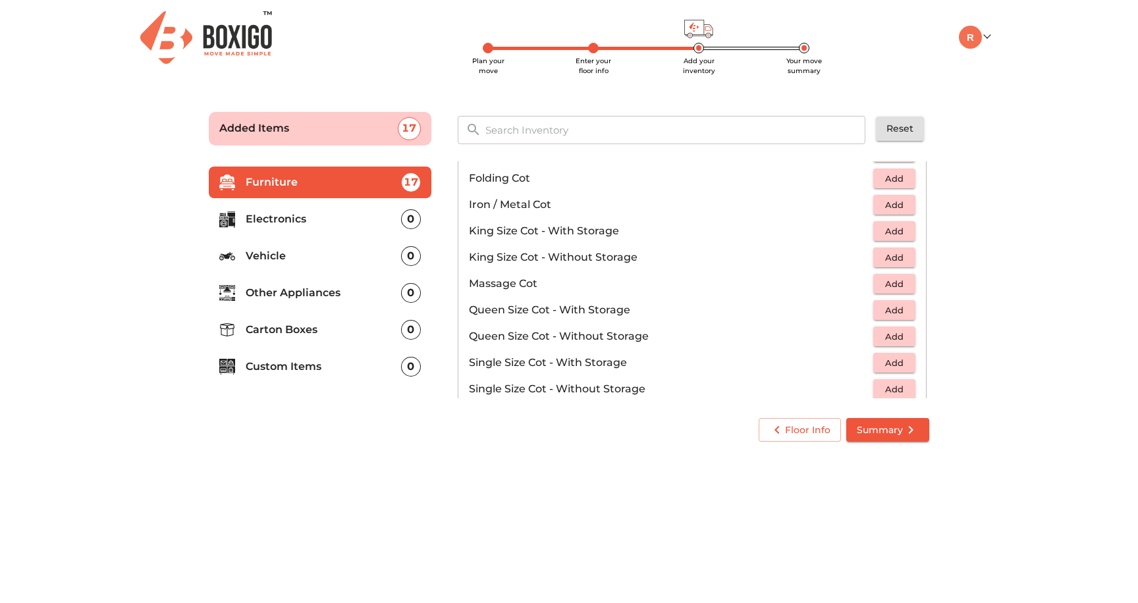
scroll to position [311, 0]
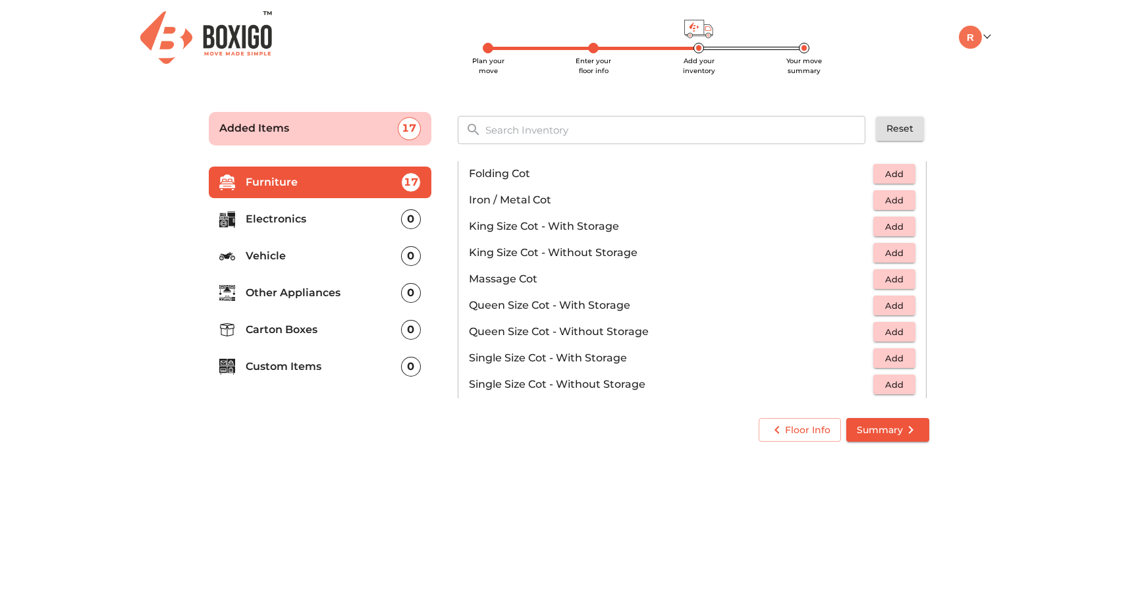
click at [893, 254] on span "Add" at bounding box center [894, 253] width 29 height 15
click at [891, 334] on span "Add" at bounding box center [894, 332] width 29 height 15
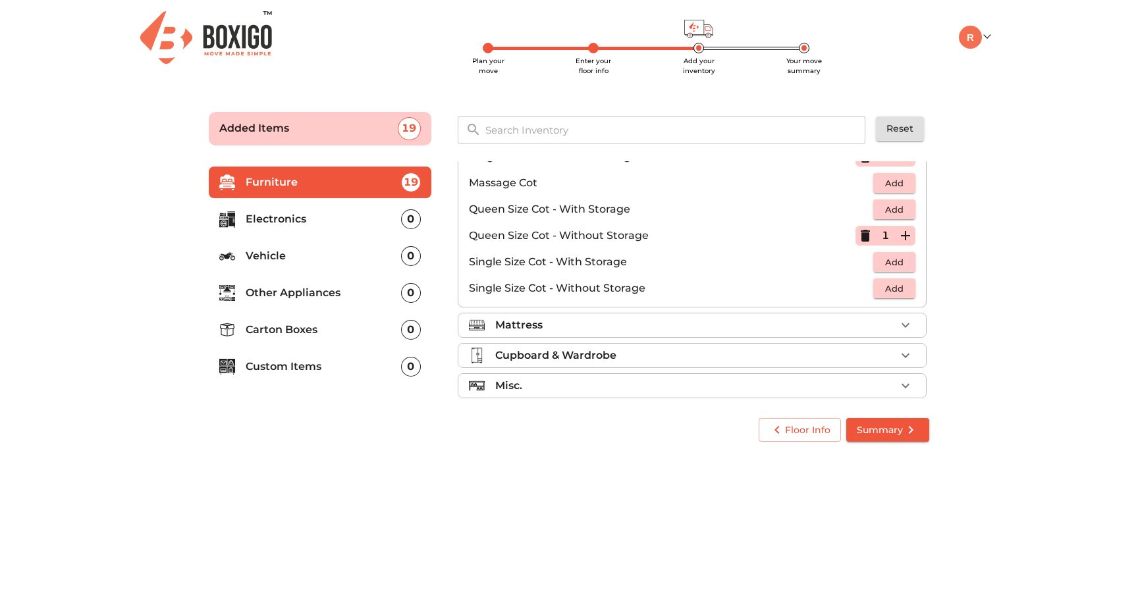
scroll to position [418, 0]
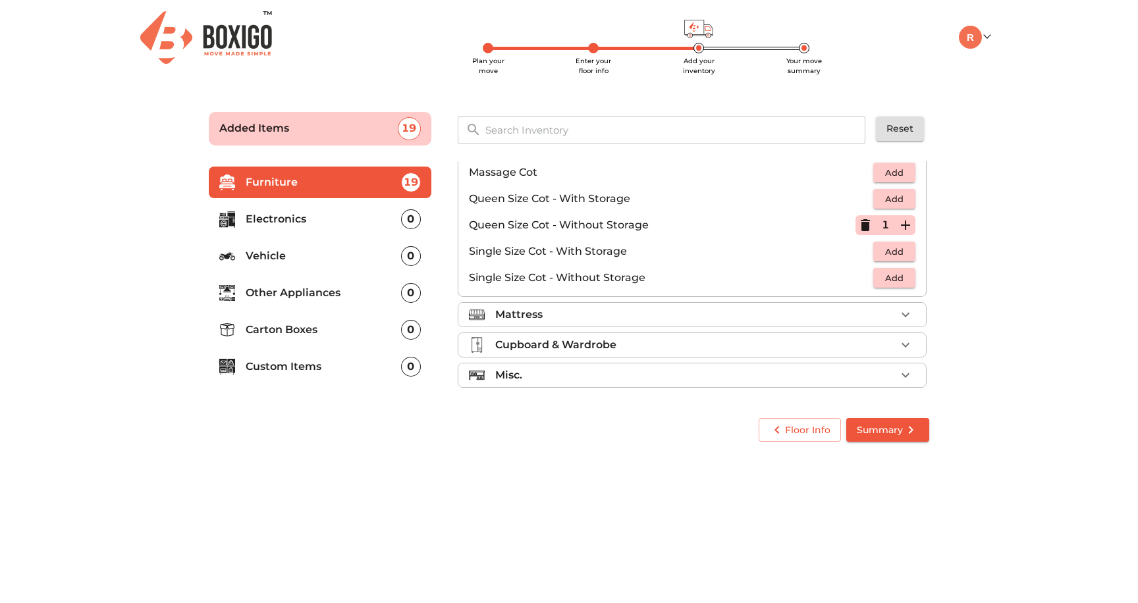
click at [851, 317] on div "Mattress" at bounding box center [695, 315] width 400 height 16
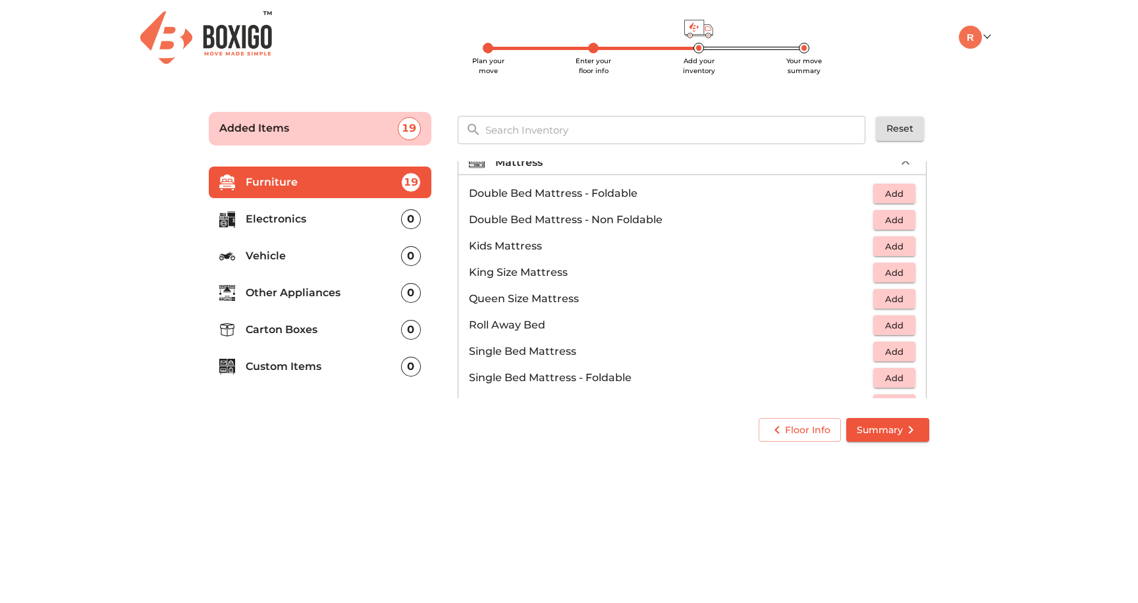
scroll to position [135, 0]
click at [890, 277] on span "Add" at bounding box center [894, 275] width 29 height 15
click at [895, 306] on span "Add" at bounding box center [894, 301] width 29 height 15
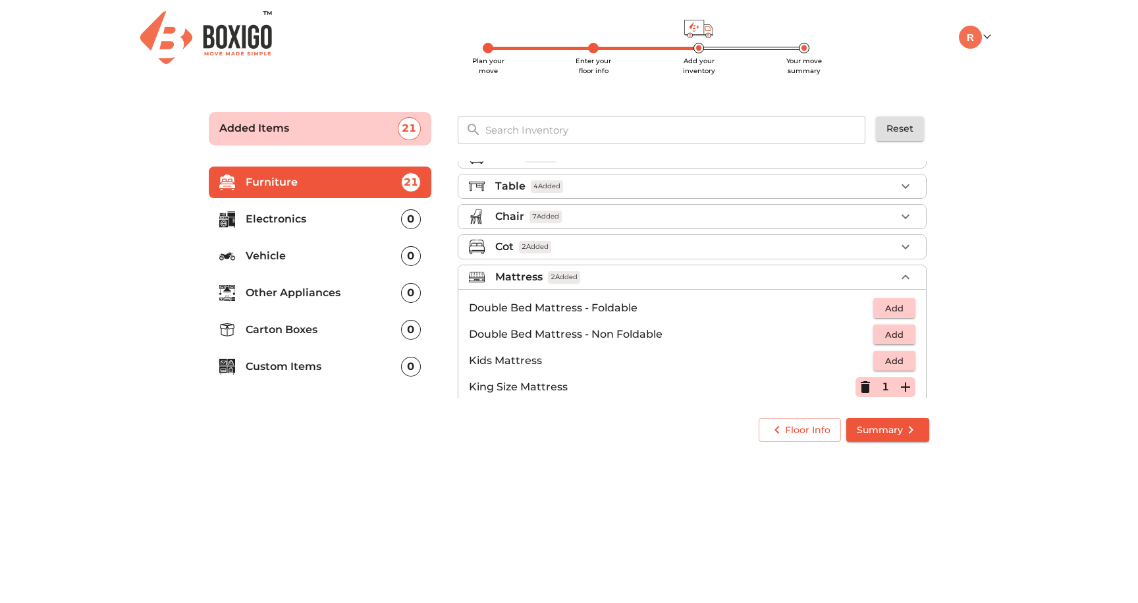
scroll to position [13, 0]
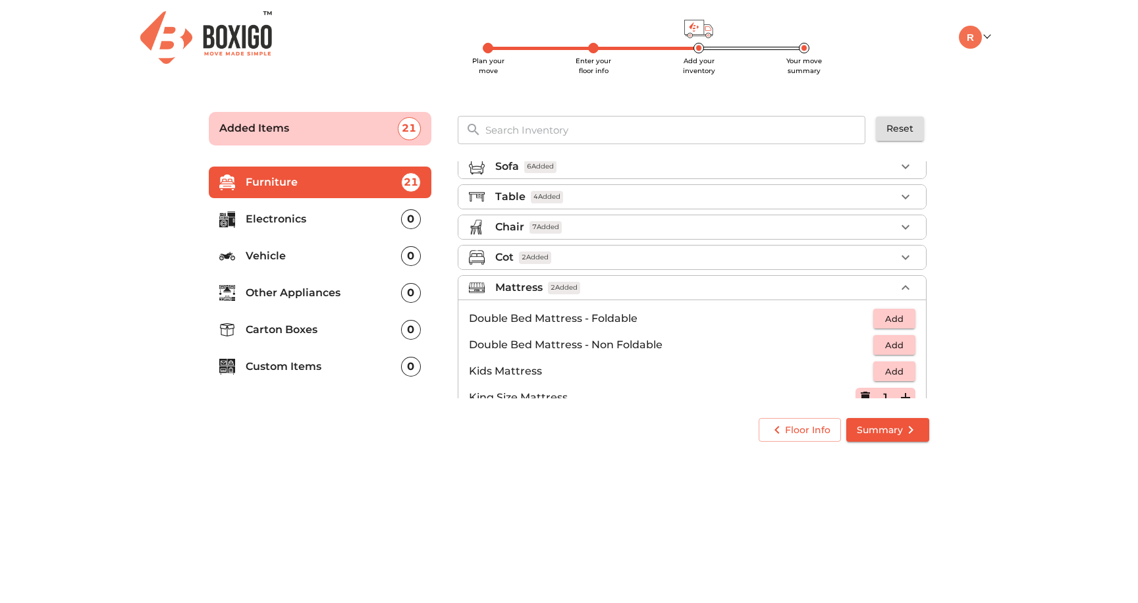
click at [878, 260] on div "Cot 2 Added" at bounding box center [695, 258] width 400 height 16
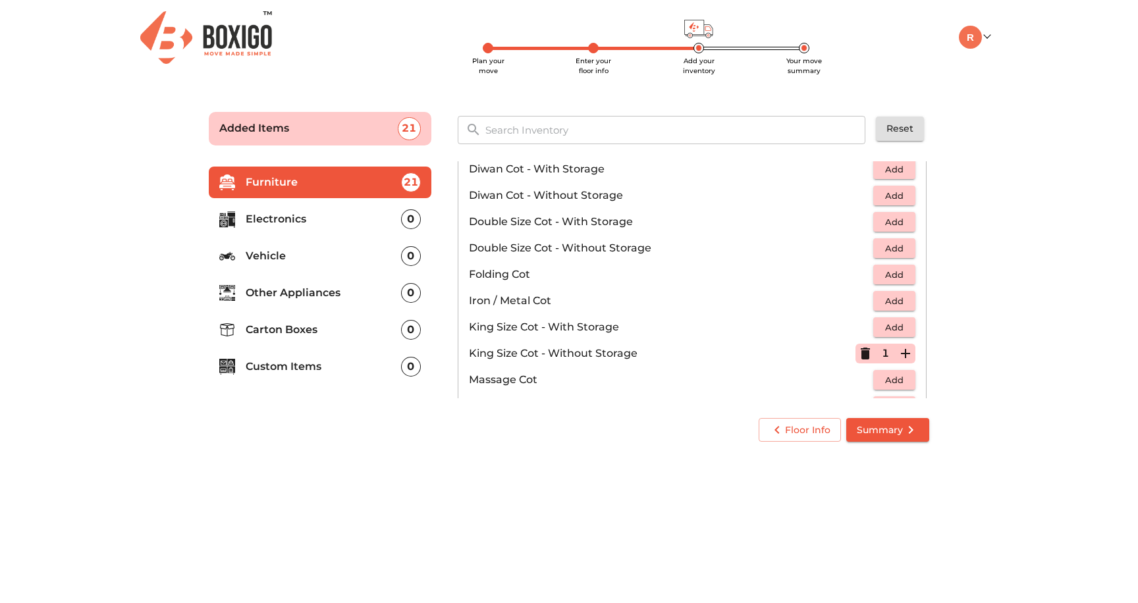
scroll to position [227, 0]
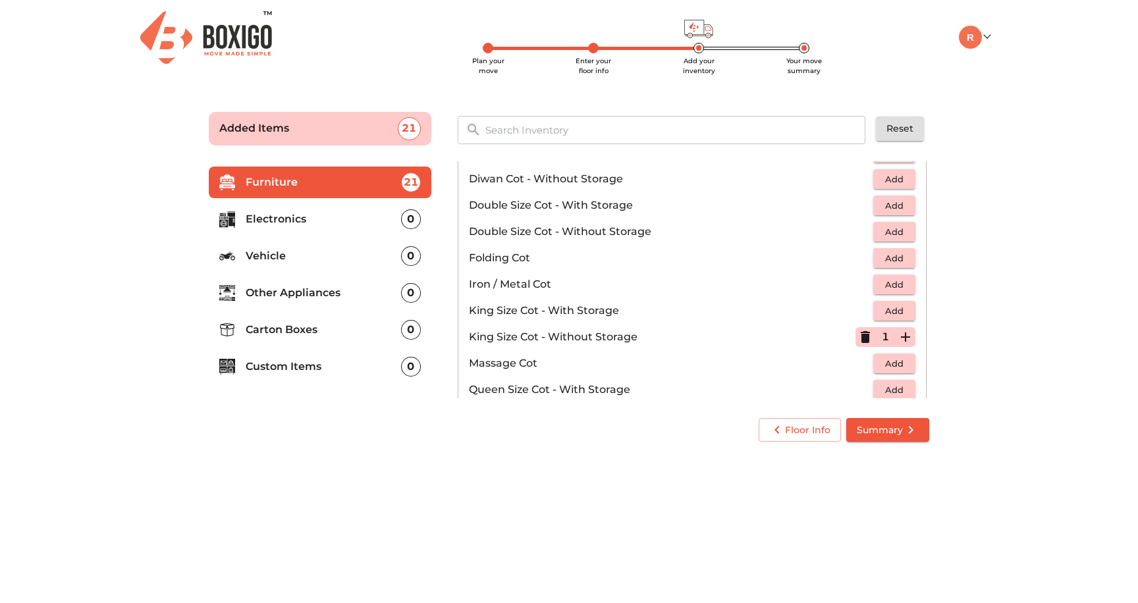
click at [891, 256] on span "Add" at bounding box center [894, 258] width 29 height 15
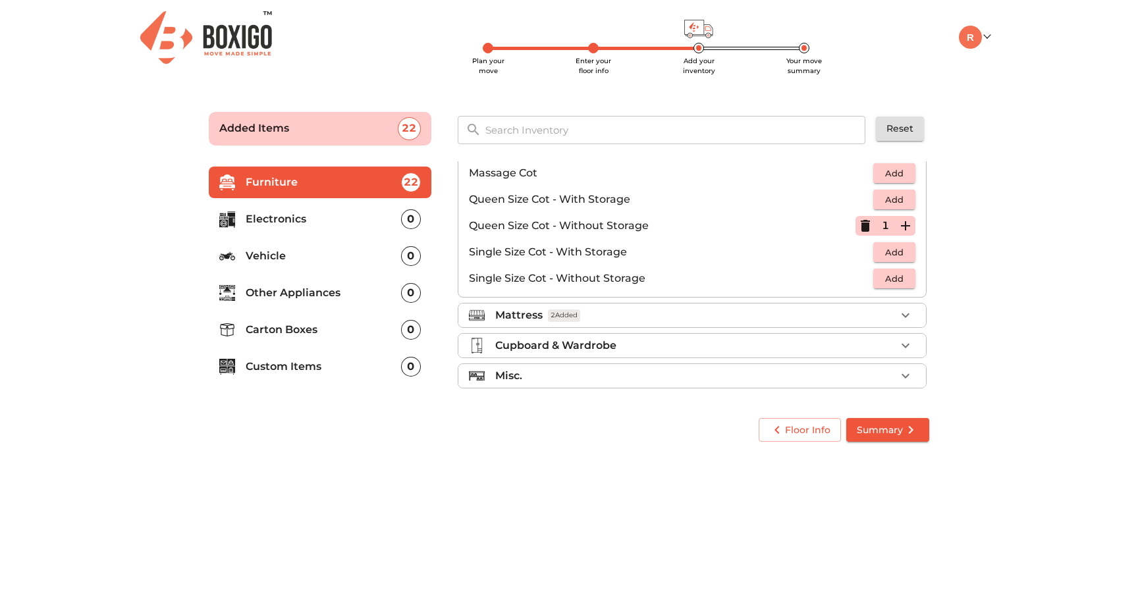
scroll to position [418, 0]
click at [711, 342] on div "Cupboard & Wardrobe" at bounding box center [695, 345] width 400 height 16
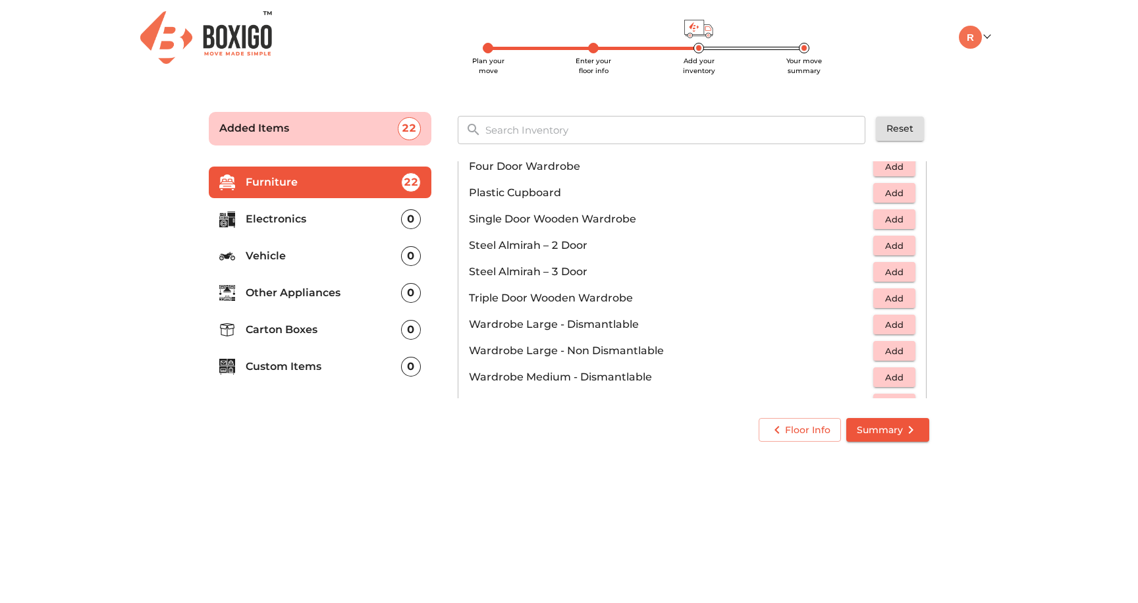
scroll to position [357, 0]
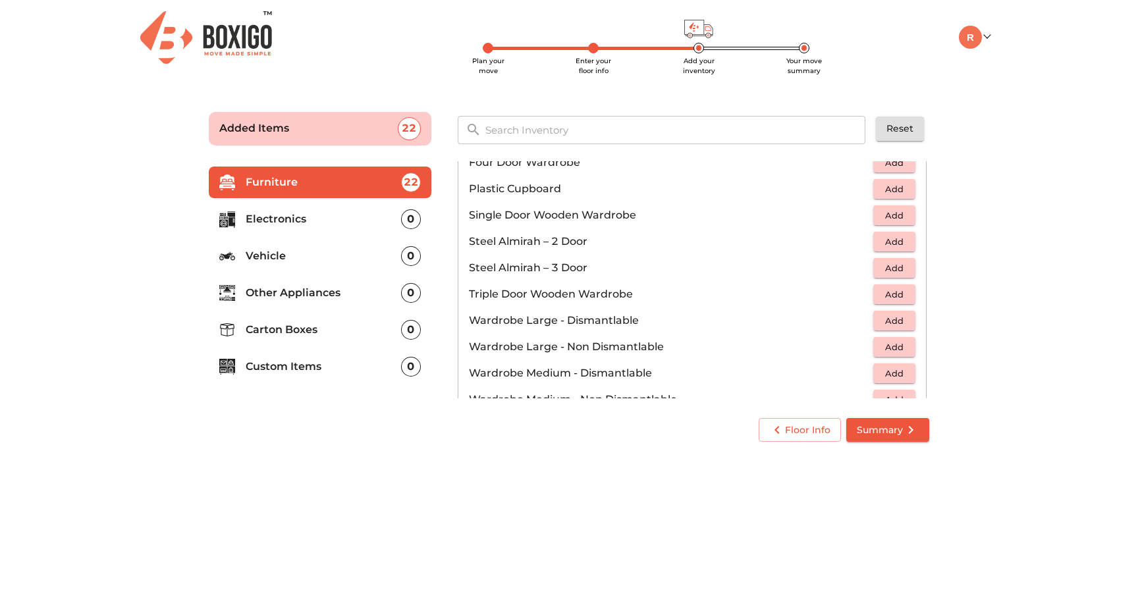
click at [892, 240] on span "Add" at bounding box center [894, 241] width 29 height 15
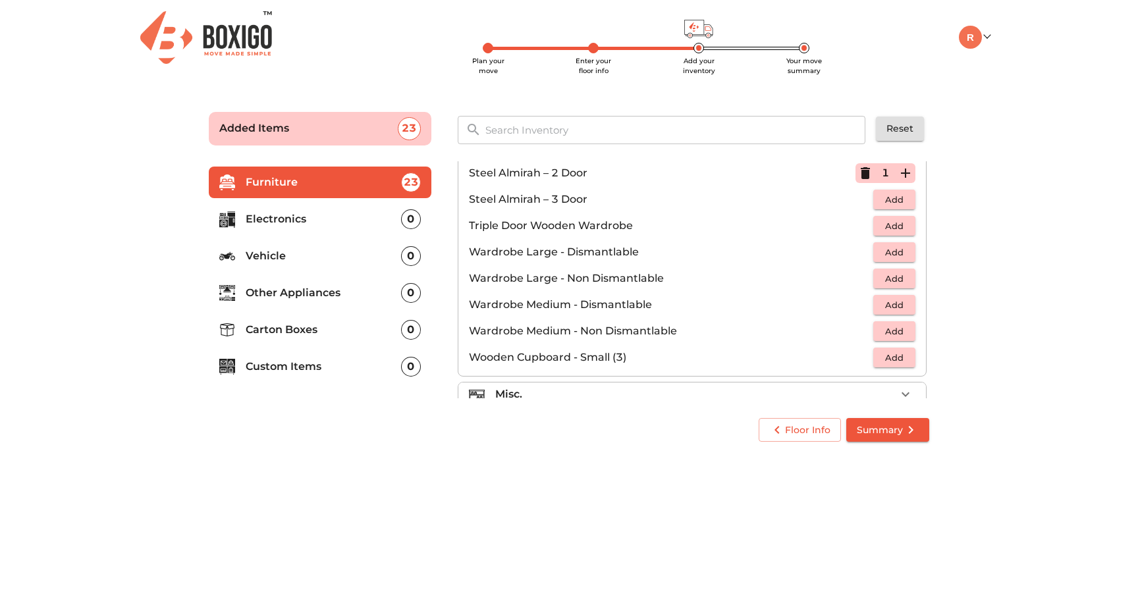
scroll to position [444, 0]
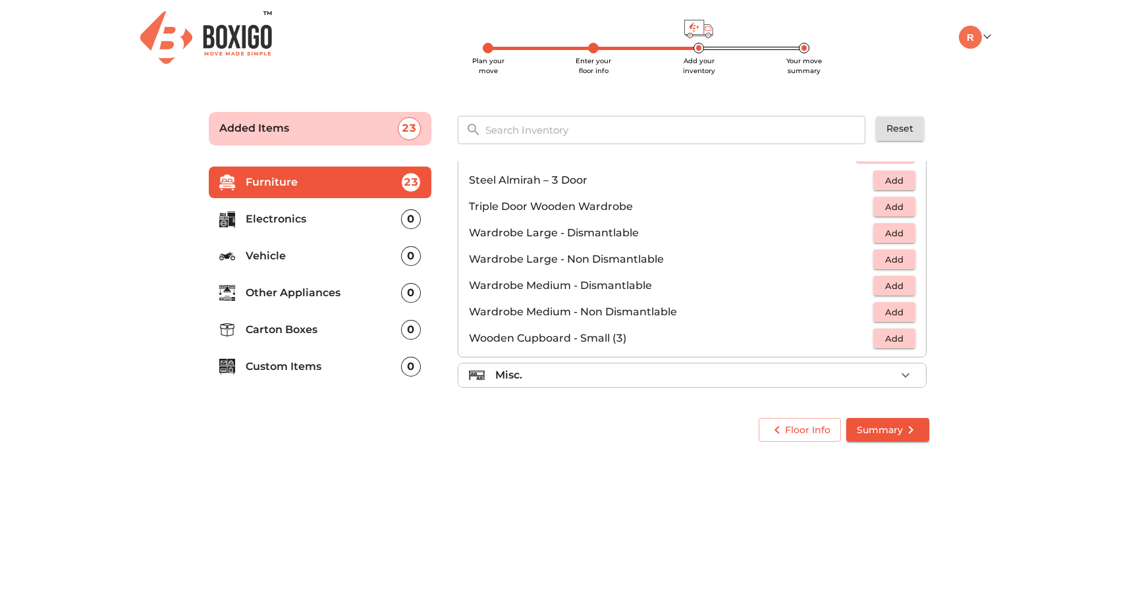
click at [774, 374] on div "Misc." at bounding box center [695, 375] width 400 height 16
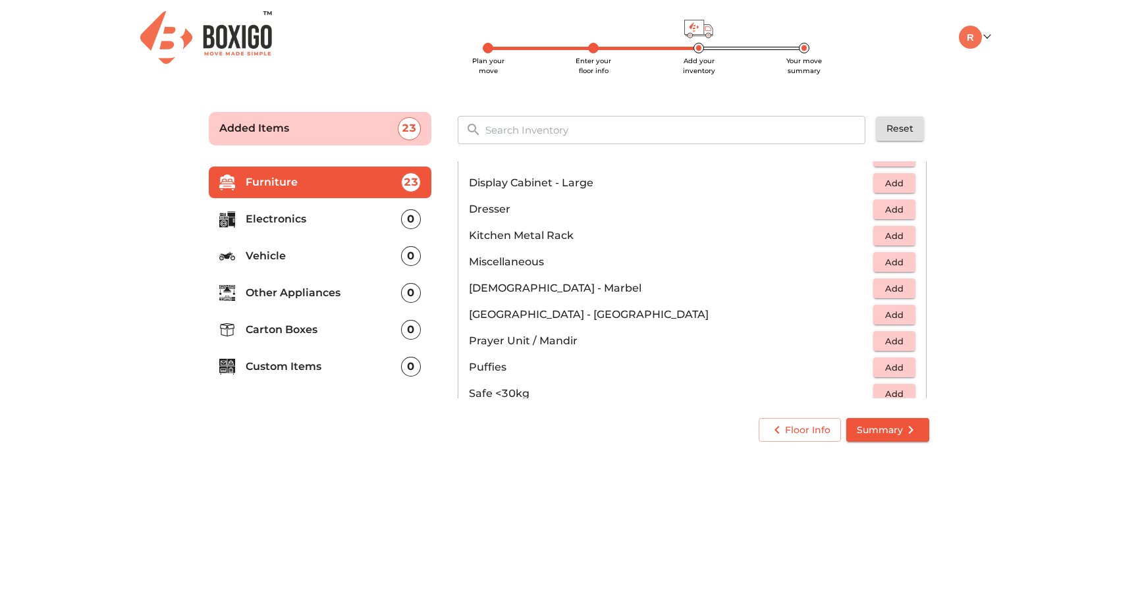
scroll to position [432, 0]
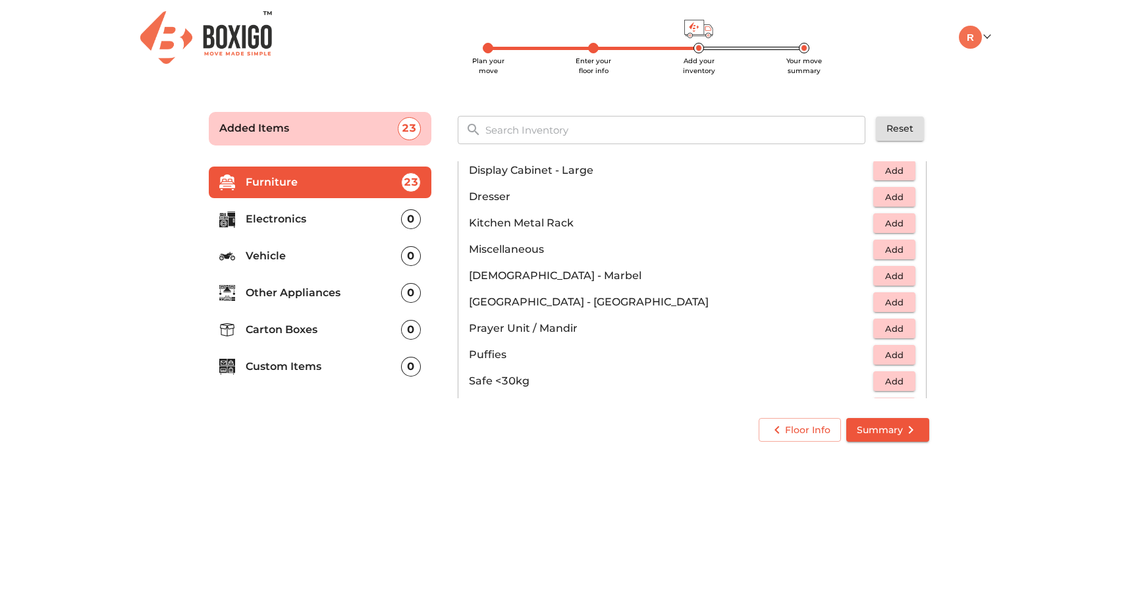
click at [901, 221] on span "Add" at bounding box center [894, 223] width 29 height 15
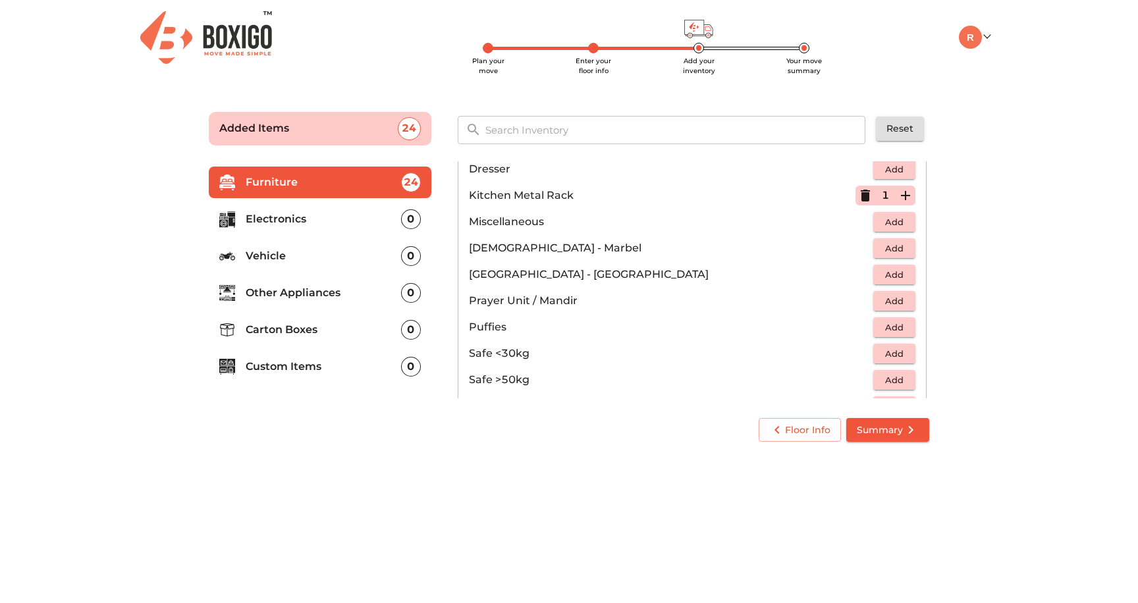
scroll to position [460, 0]
click at [893, 279] on span "Add" at bounding box center [894, 274] width 29 height 15
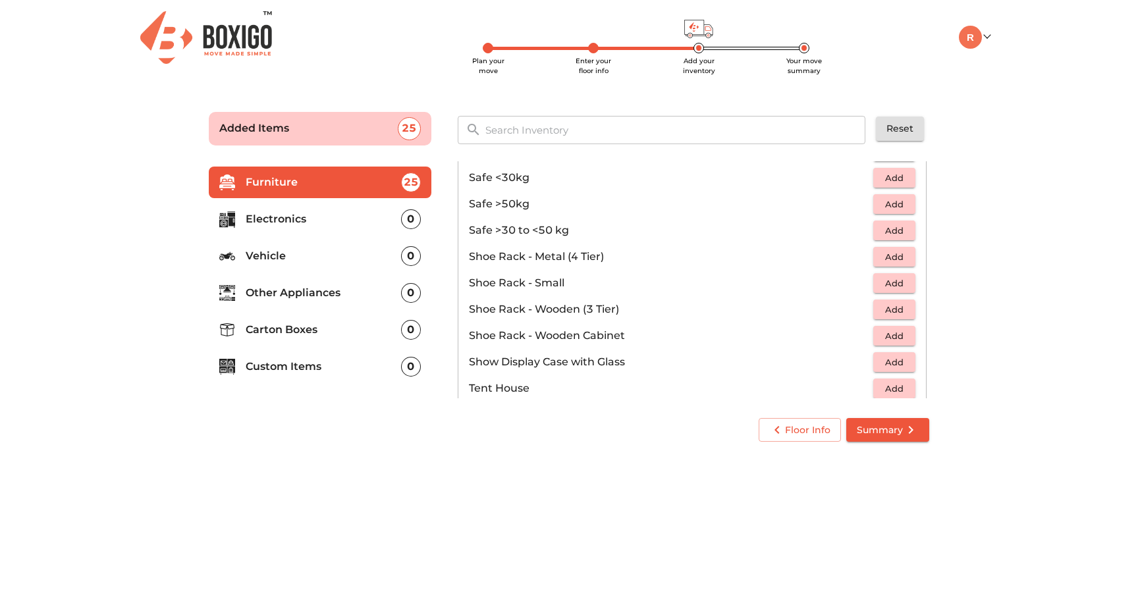
scroll to position [641, 0]
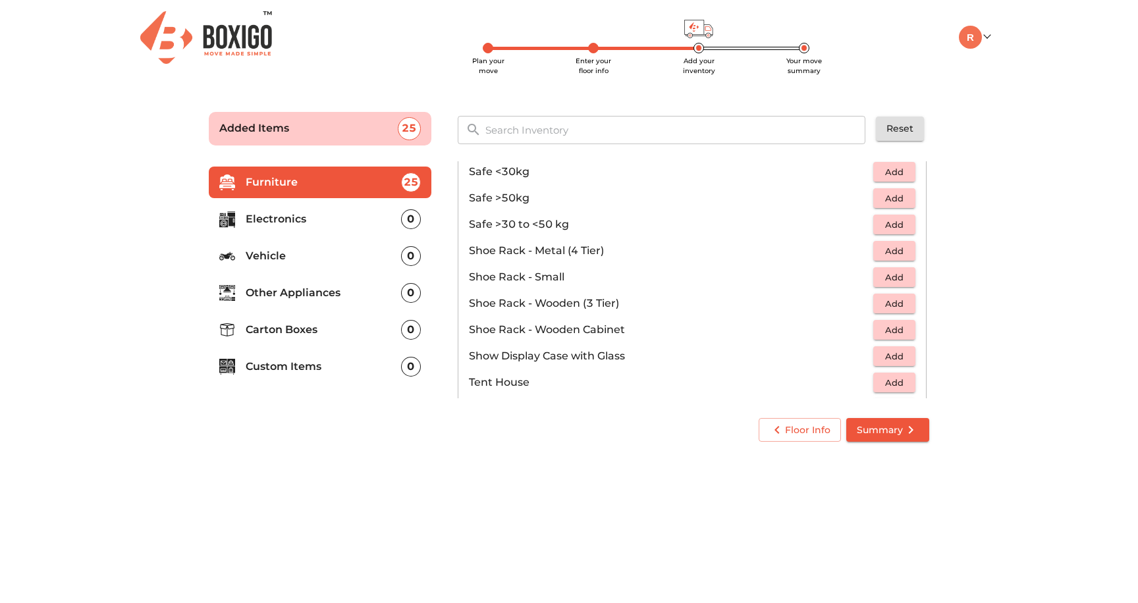
click at [899, 329] on span "Add" at bounding box center [894, 330] width 29 height 15
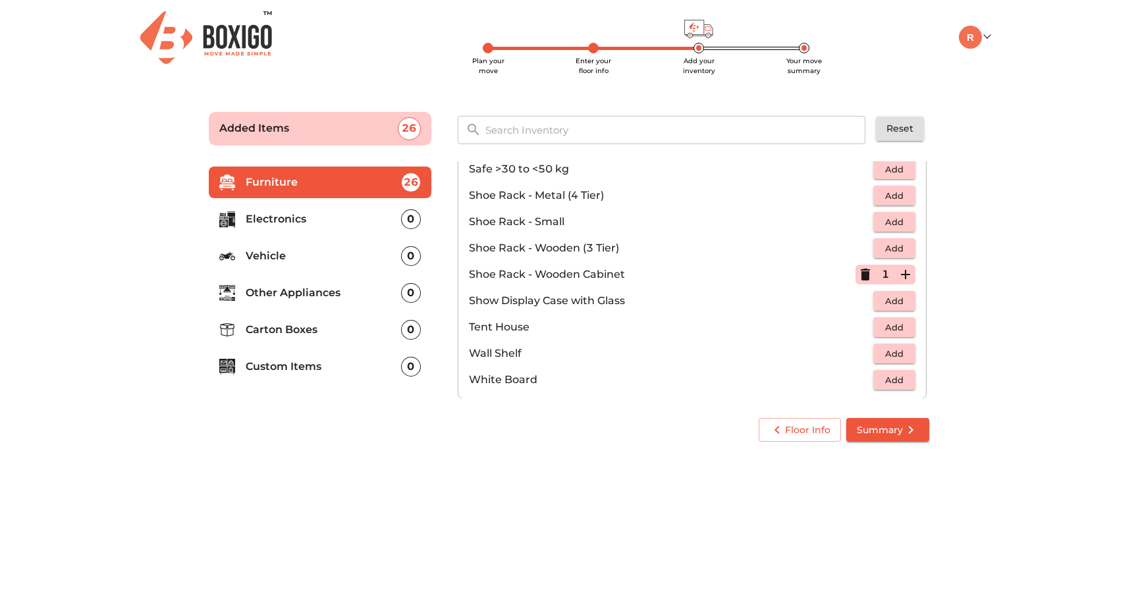
scroll to position [708, 0]
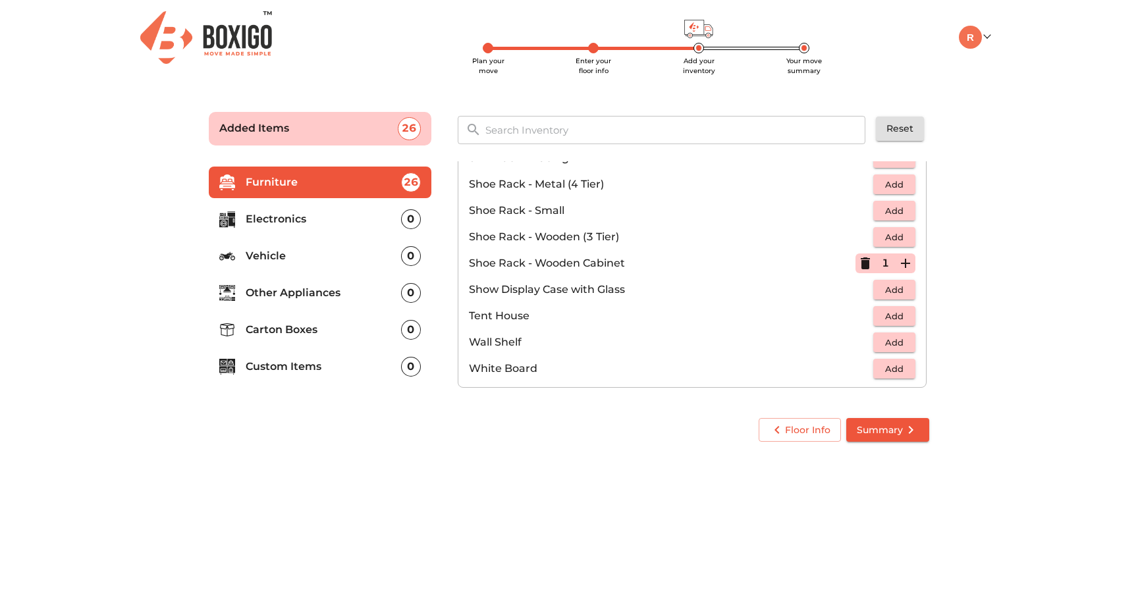
click at [302, 219] on p "Electronics" at bounding box center [323, 219] width 155 height 16
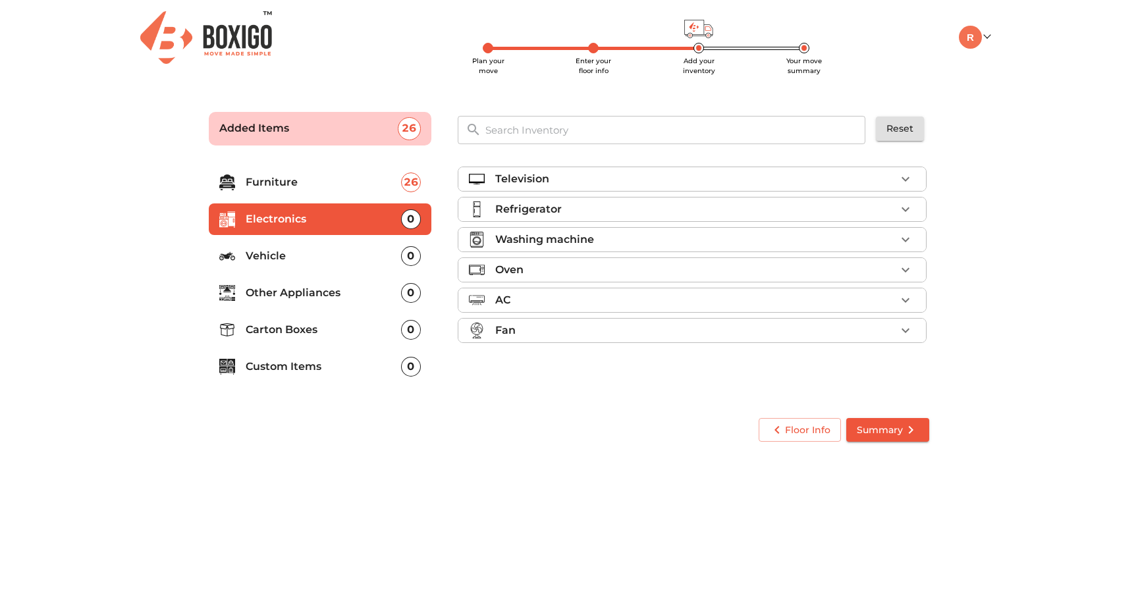
click at [531, 178] on p "Television" at bounding box center [522, 179] width 54 height 16
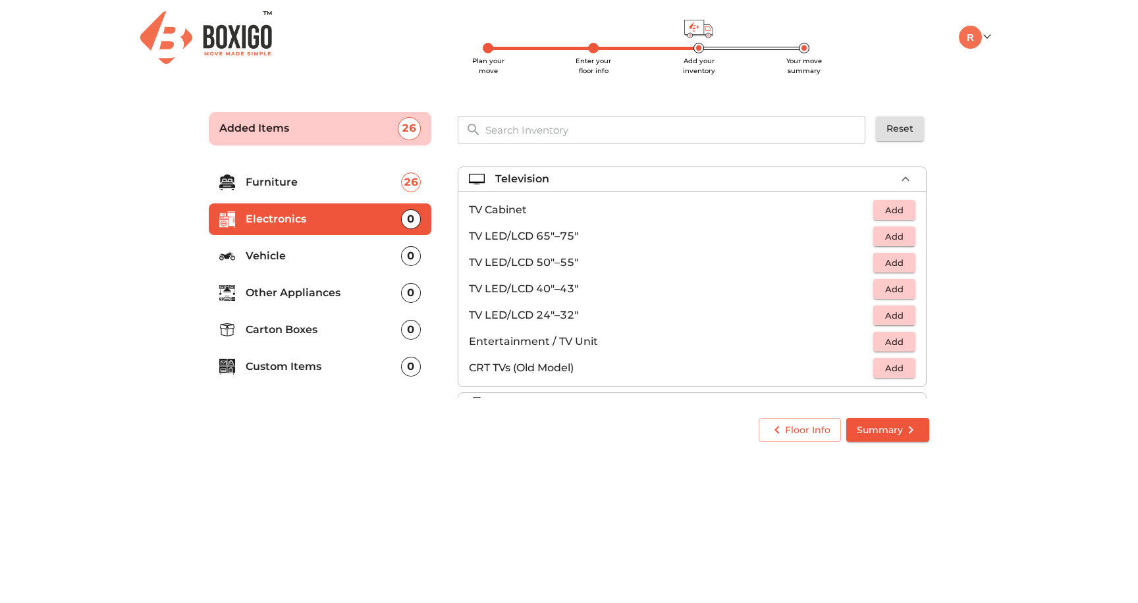
click at [894, 288] on span "Add" at bounding box center [894, 289] width 29 height 15
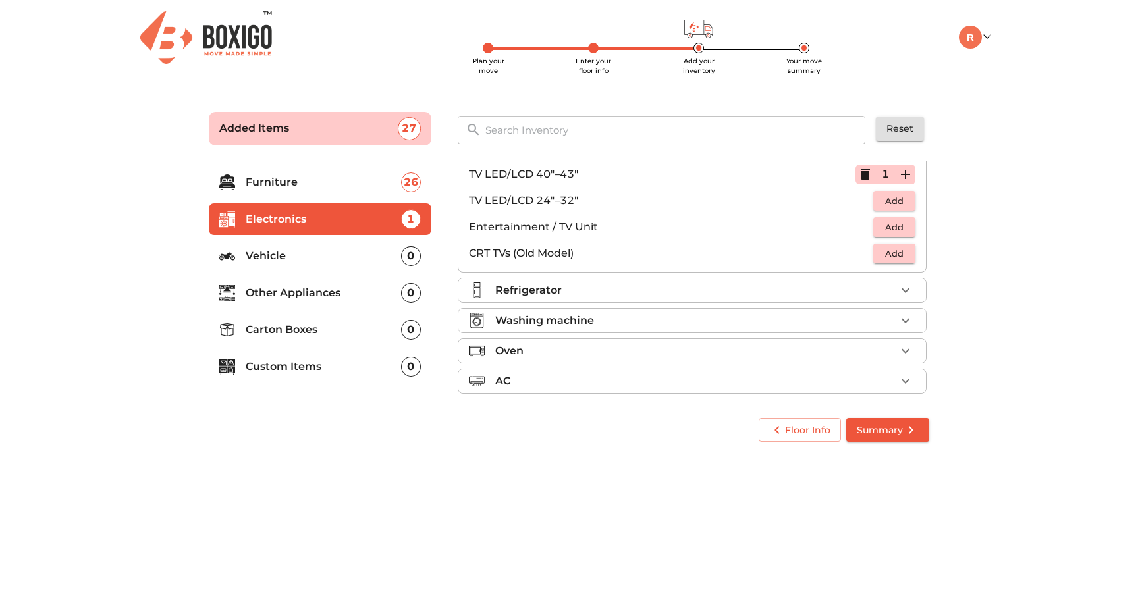
scroll to position [123, 0]
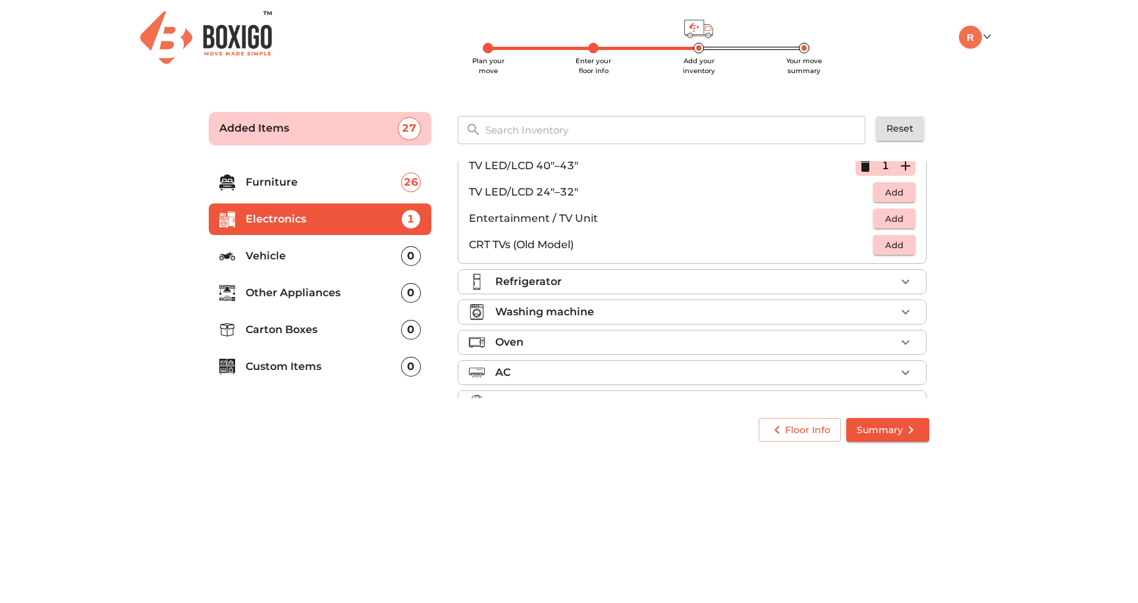
click at [713, 288] on div "Refrigerator" at bounding box center [695, 282] width 400 height 16
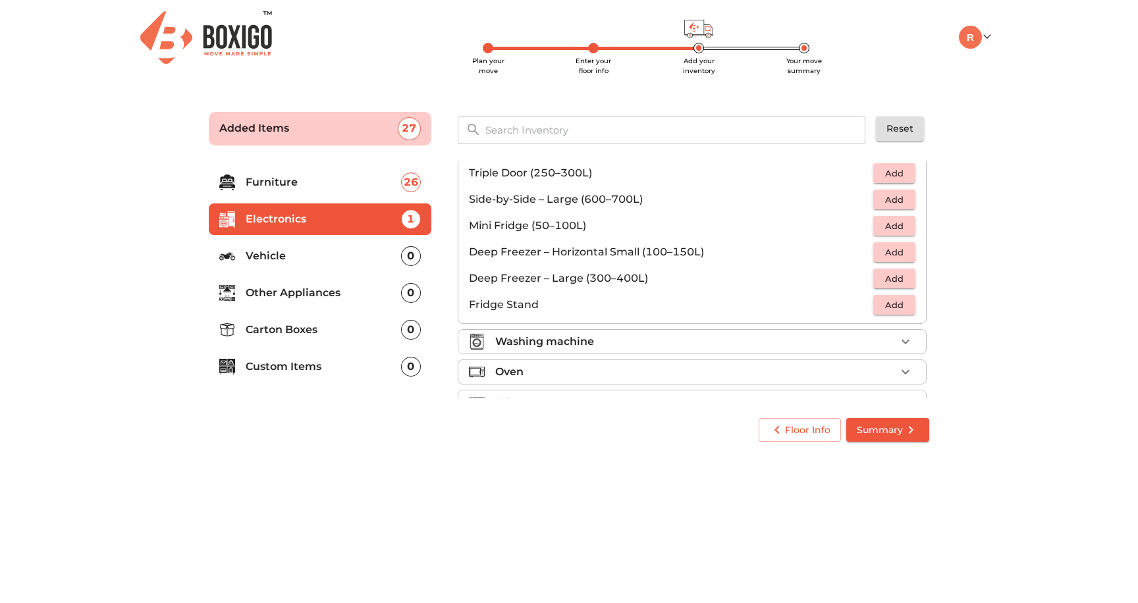
scroll to position [124, 0]
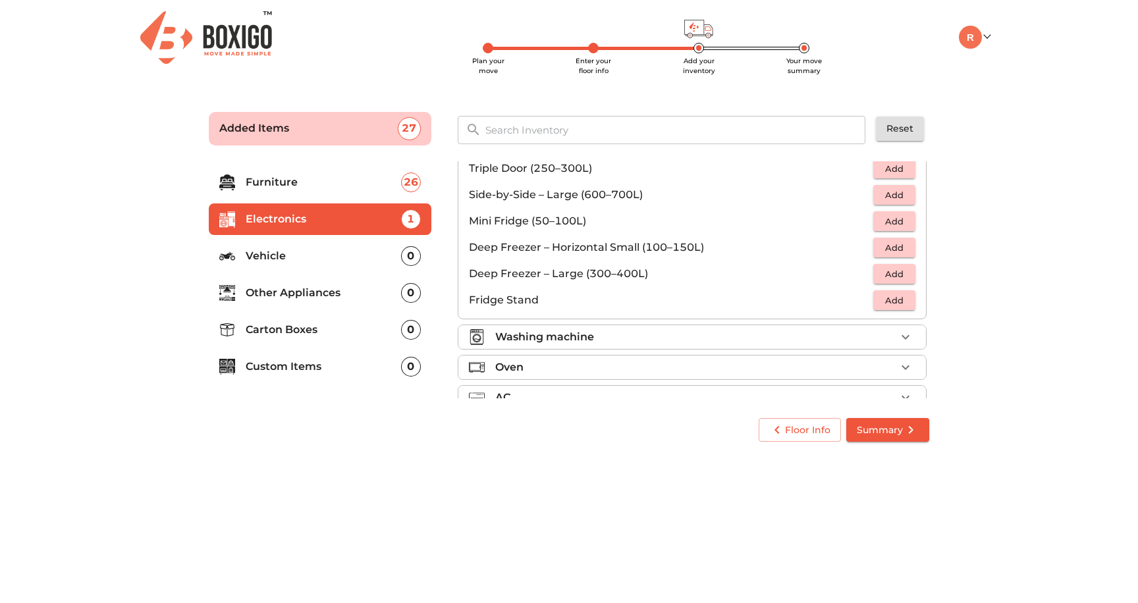
click at [900, 273] on span "Add" at bounding box center [894, 274] width 29 height 15
click at [632, 342] on div "Washing machine" at bounding box center [695, 337] width 400 height 16
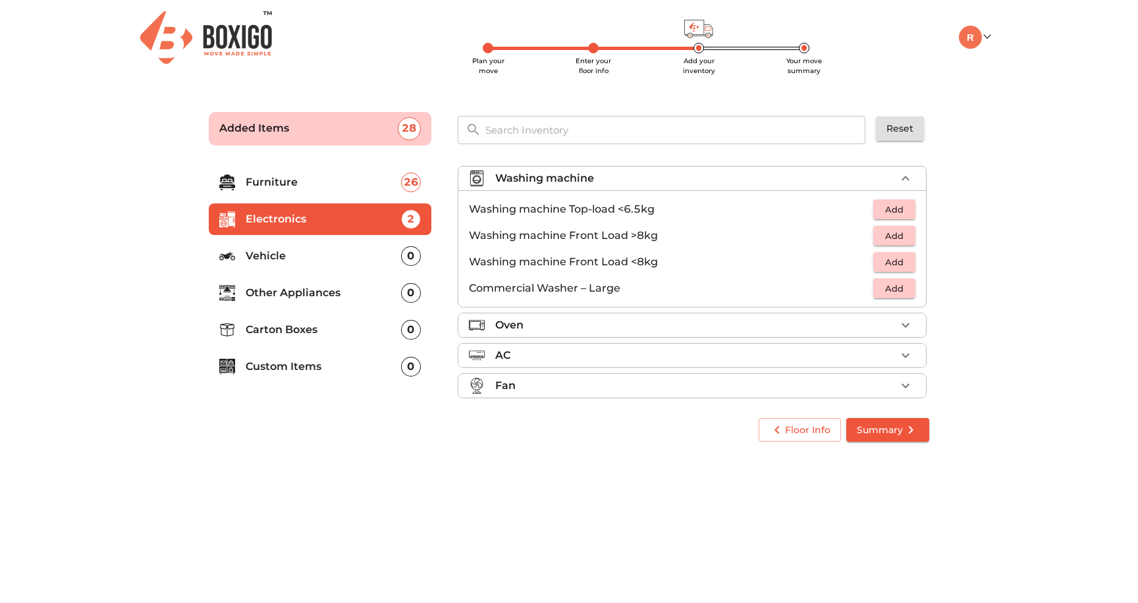
scroll to position [61, 0]
click at [888, 214] on span "Add" at bounding box center [894, 210] width 29 height 15
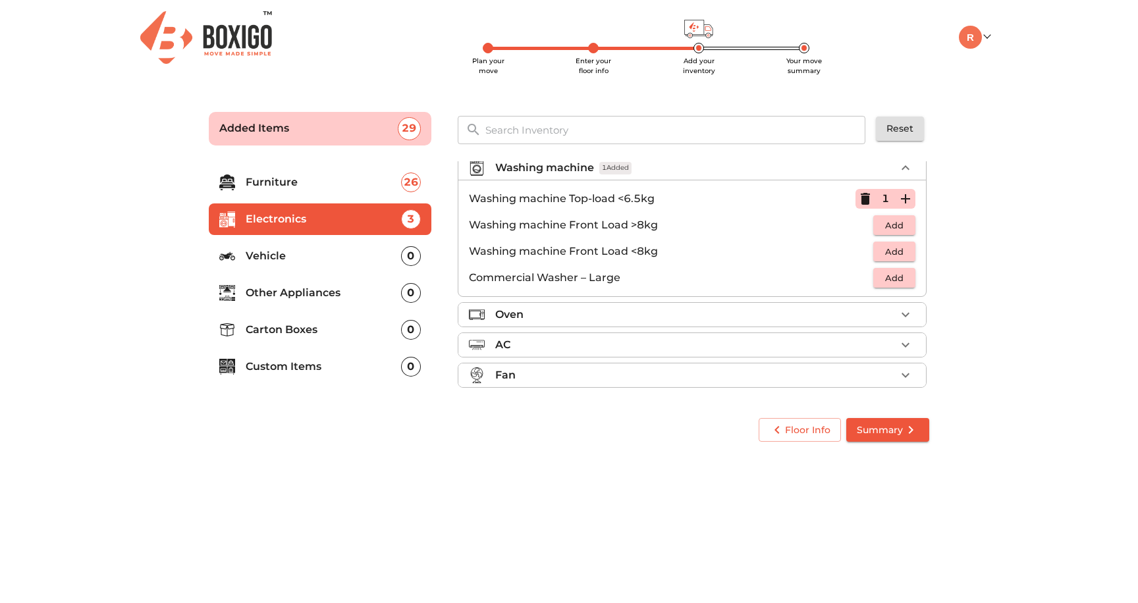
click at [676, 313] on div "Oven" at bounding box center [695, 315] width 400 height 16
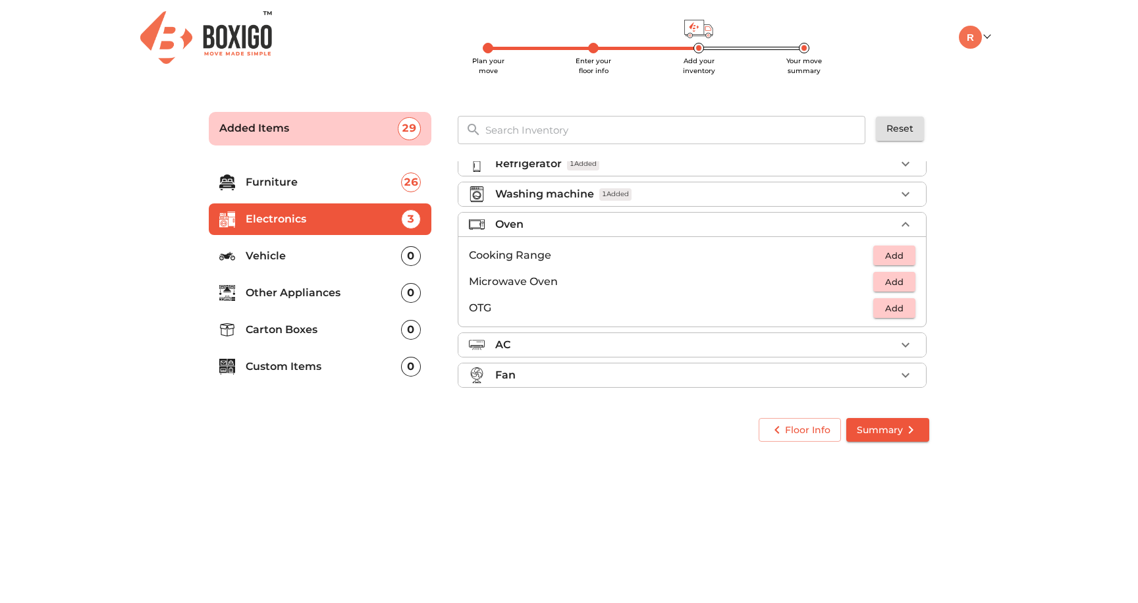
scroll to position [45, 0]
click at [890, 283] on span "Add" at bounding box center [894, 282] width 29 height 15
click at [792, 338] on div "AC" at bounding box center [695, 345] width 400 height 16
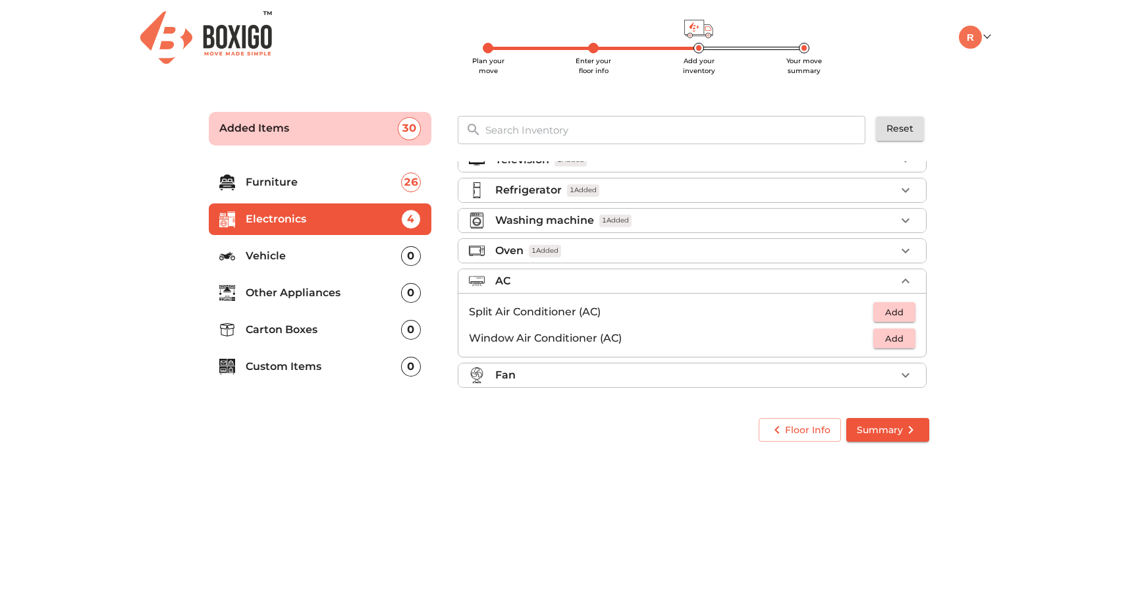
scroll to position [19, 0]
click at [886, 312] on span "Add" at bounding box center [894, 312] width 29 height 15
click at [908, 313] on icon "button" at bounding box center [906, 312] width 16 height 16
click at [266, 246] on li "Vehicle 0" at bounding box center [320, 256] width 223 height 32
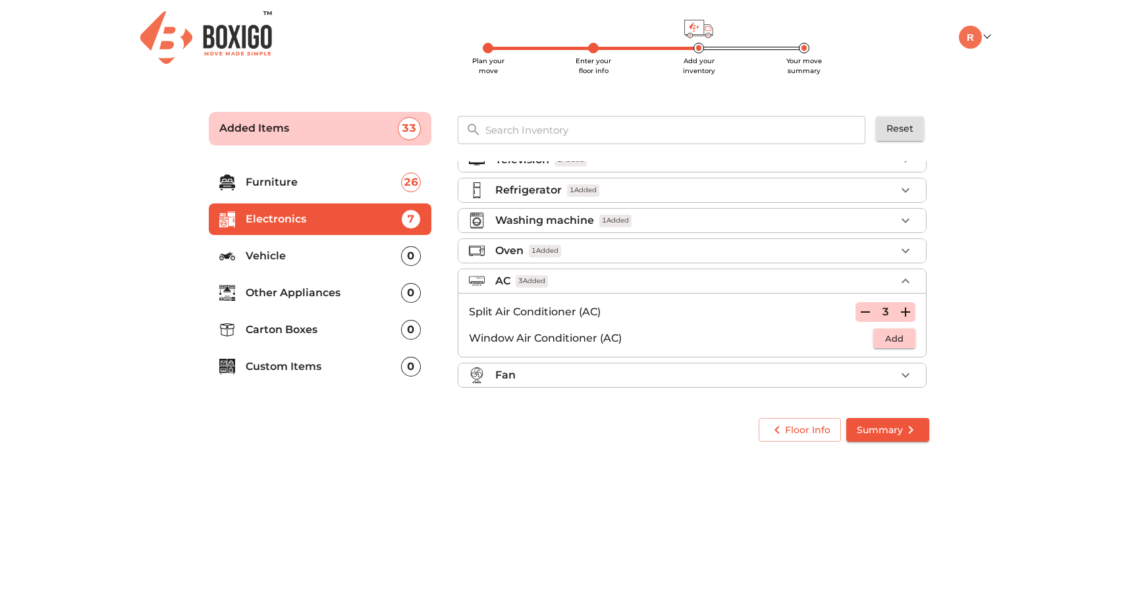
scroll to position [0, 0]
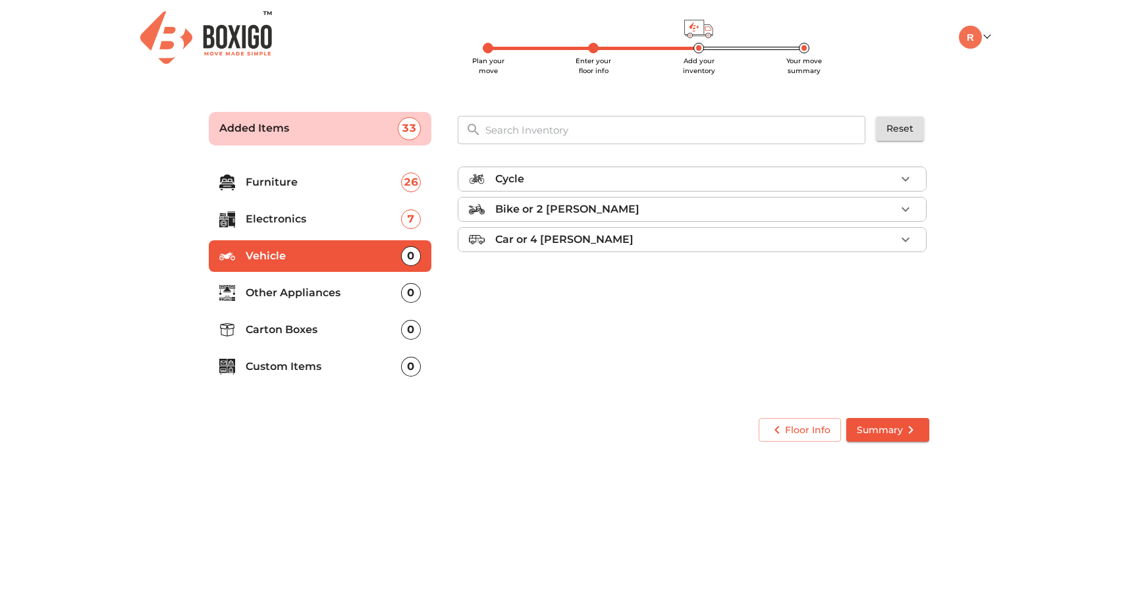
click at [597, 181] on div "Cycle" at bounding box center [695, 179] width 400 height 16
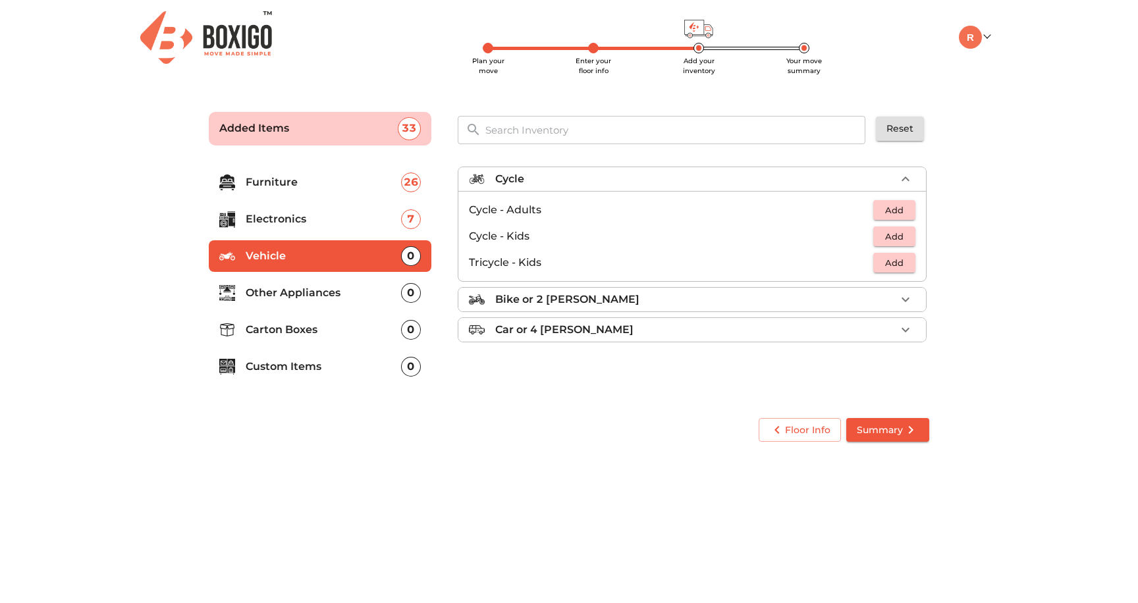
click at [890, 212] on span "Add" at bounding box center [894, 210] width 29 height 15
click at [351, 294] on p "Other Appliances" at bounding box center [323, 293] width 155 height 16
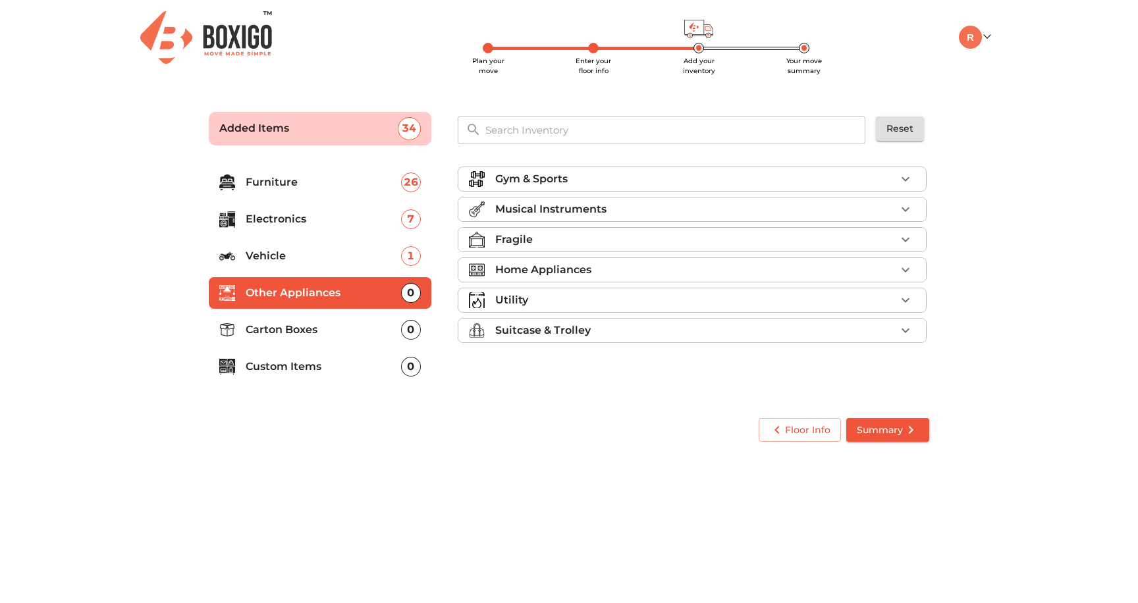
click at [331, 265] on li "Vehicle 1" at bounding box center [320, 256] width 223 height 32
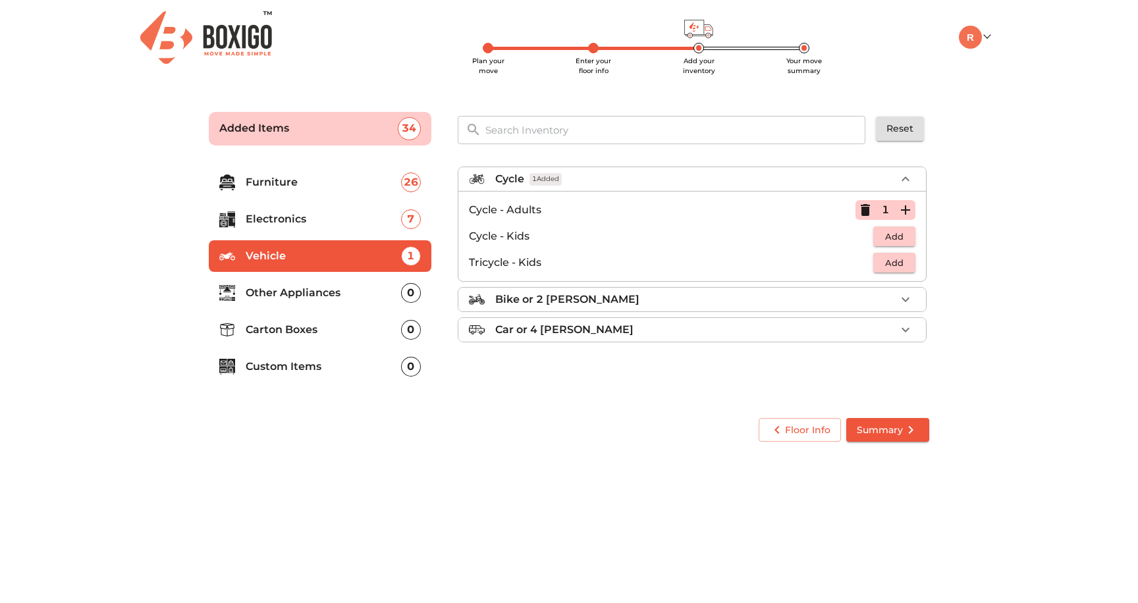
click at [316, 296] on p "Other Appliances" at bounding box center [323, 293] width 155 height 16
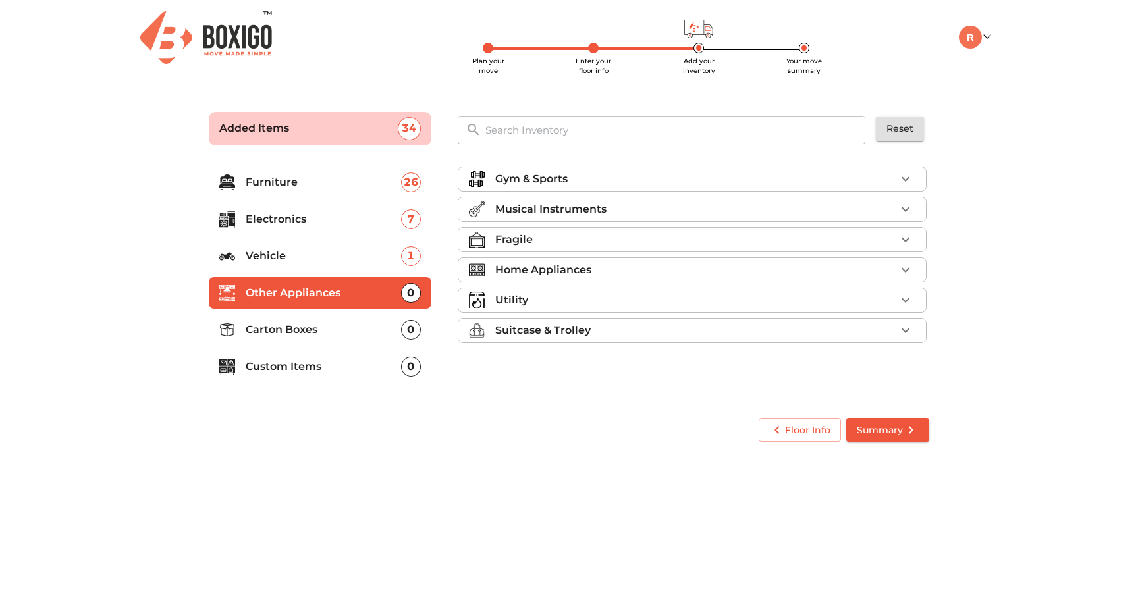
click at [626, 184] on div "Gym & Sports" at bounding box center [695, 179] width 400 height 16
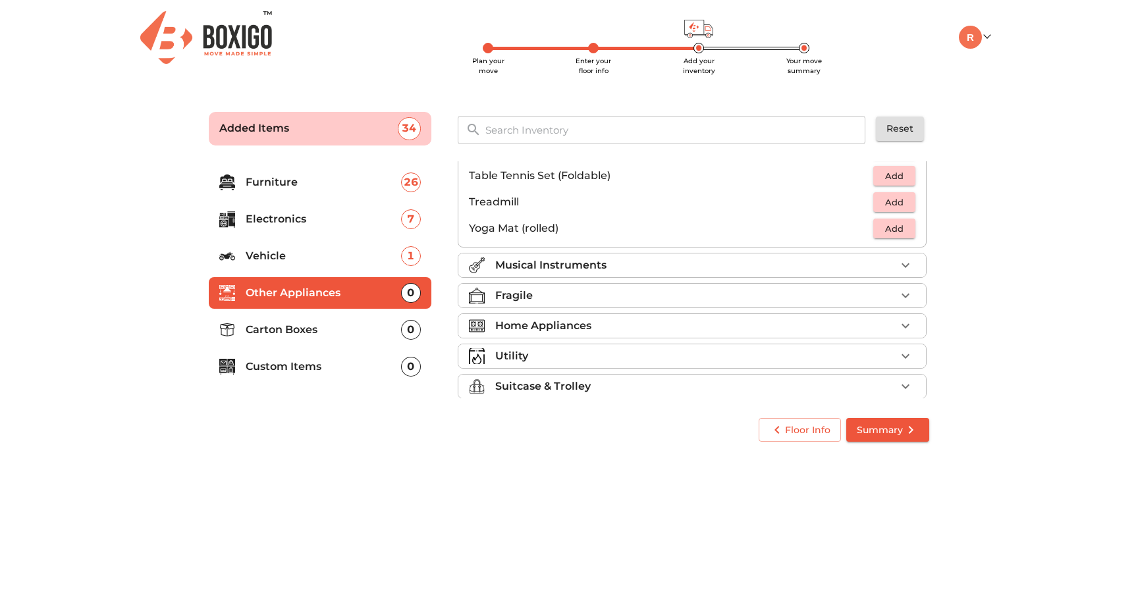
scroll to position [441, 0]
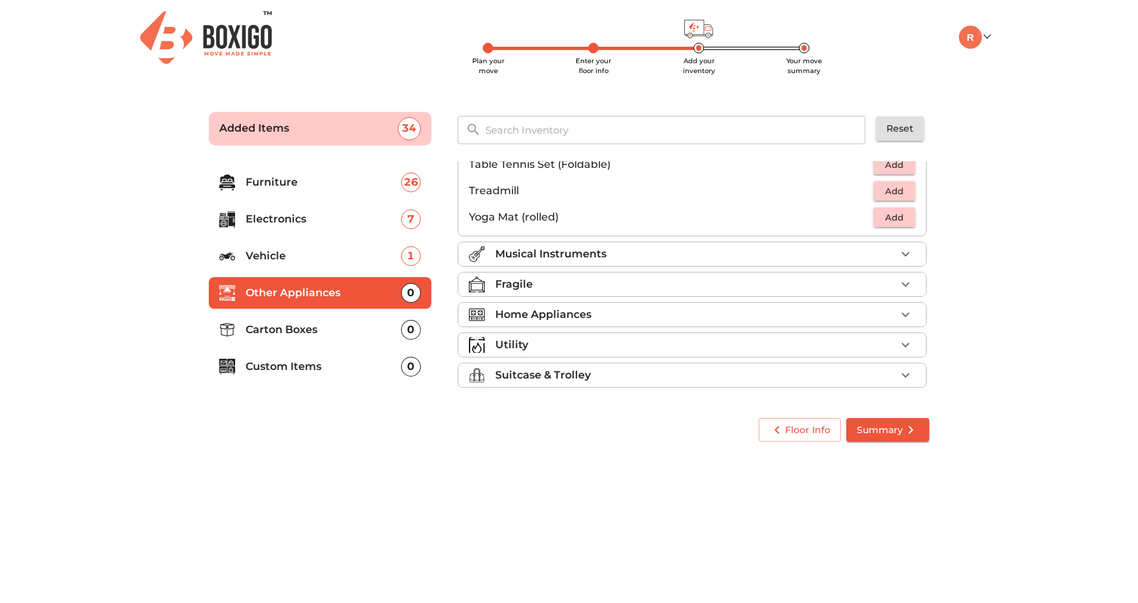
click at [579, 257] on p "Musical Instruments" at bounding box center [550, 254] width 111 height 16
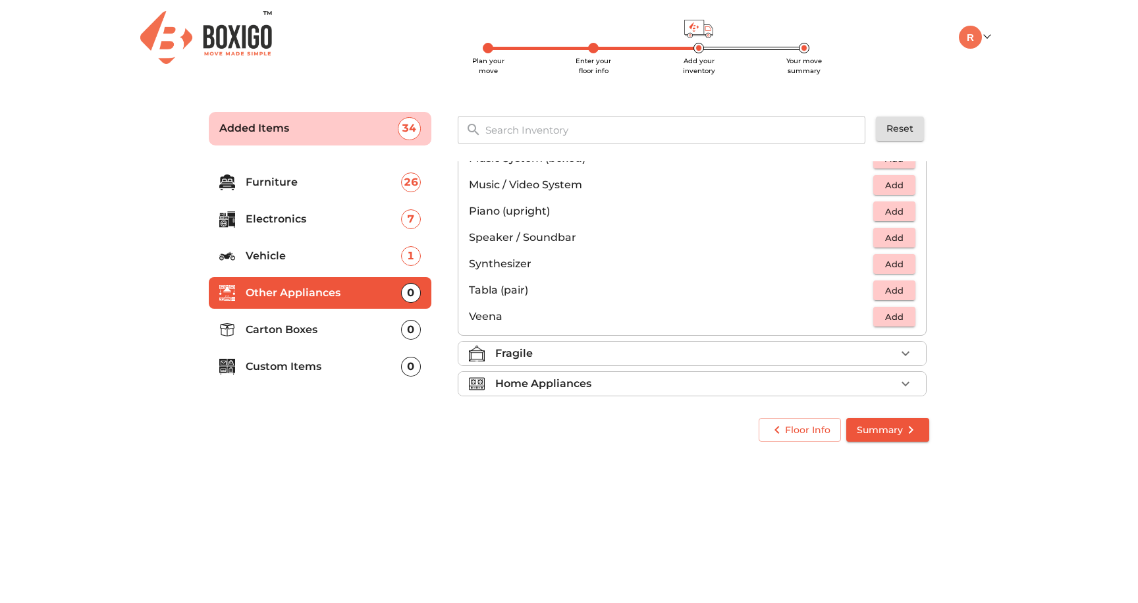
scroll to position [467, 0]
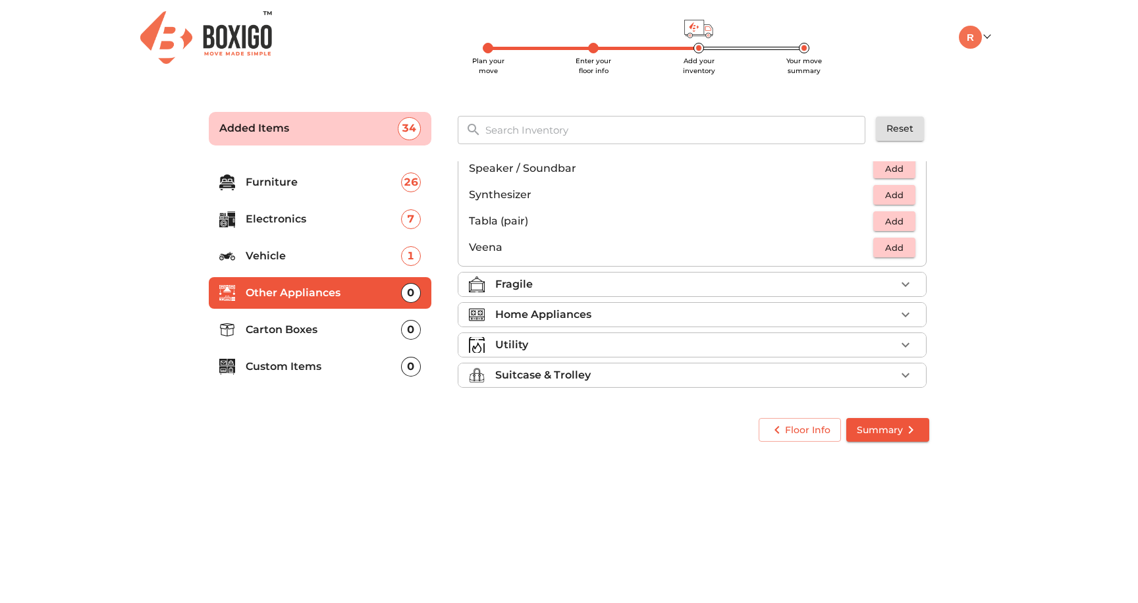
click at [556, 290] on div "Fragile" at bounding box center [695, 285] width 400 height 16
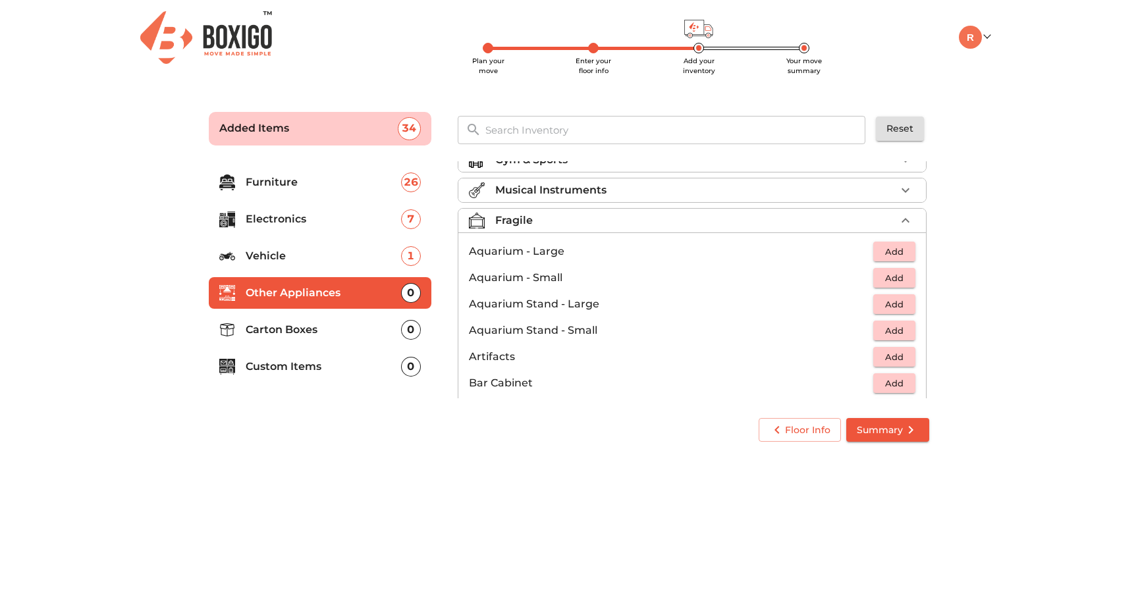
scroll to position [38, 0]
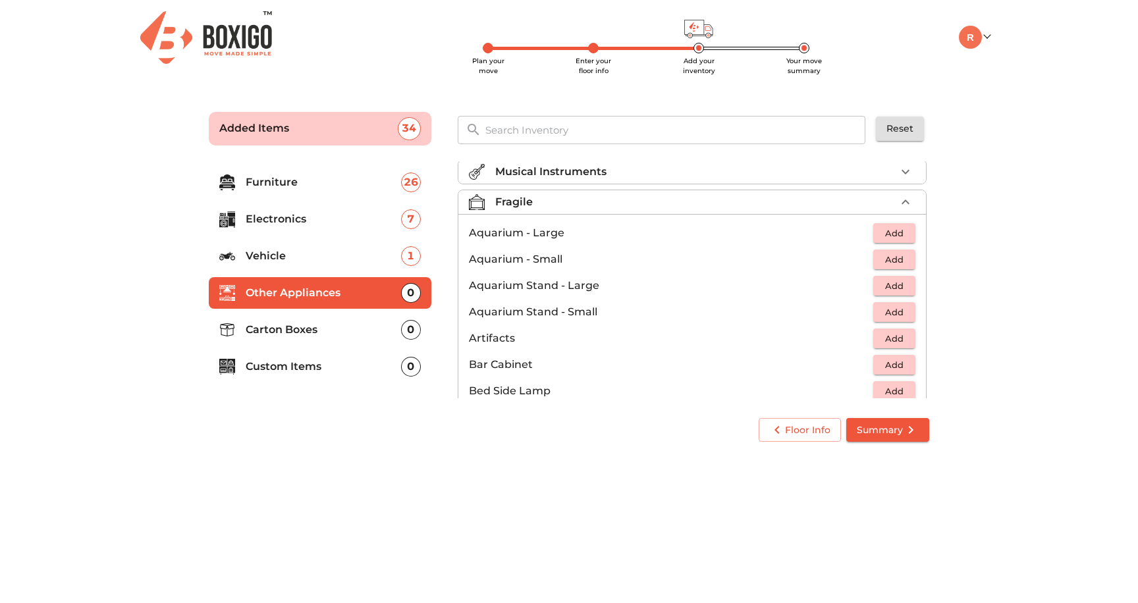
click at [899, 257] on span "Add" at bounding box center [894, 259] width 29 height 15
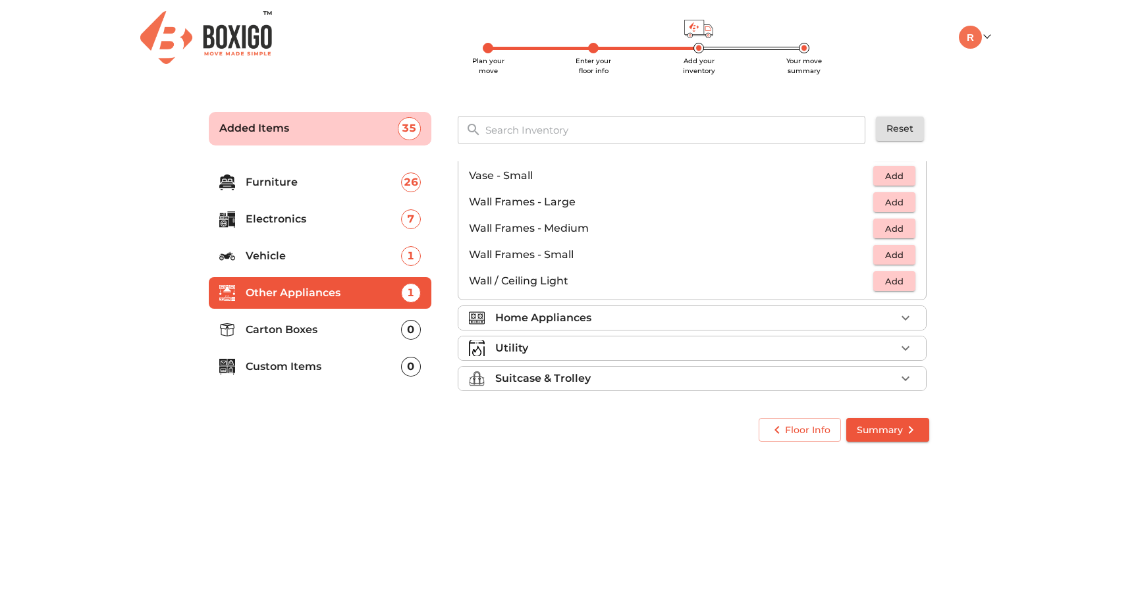
scroll to position [888, 0]
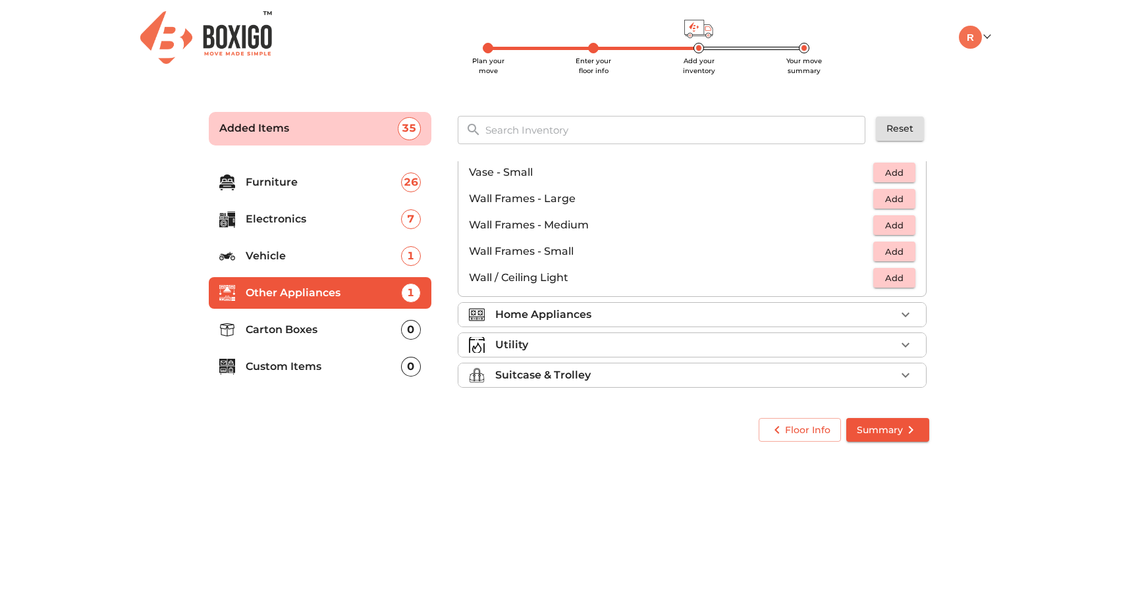
click at [638, 316] on div "Home Appliances" at bounding box center [695, 315] width 400 height 16
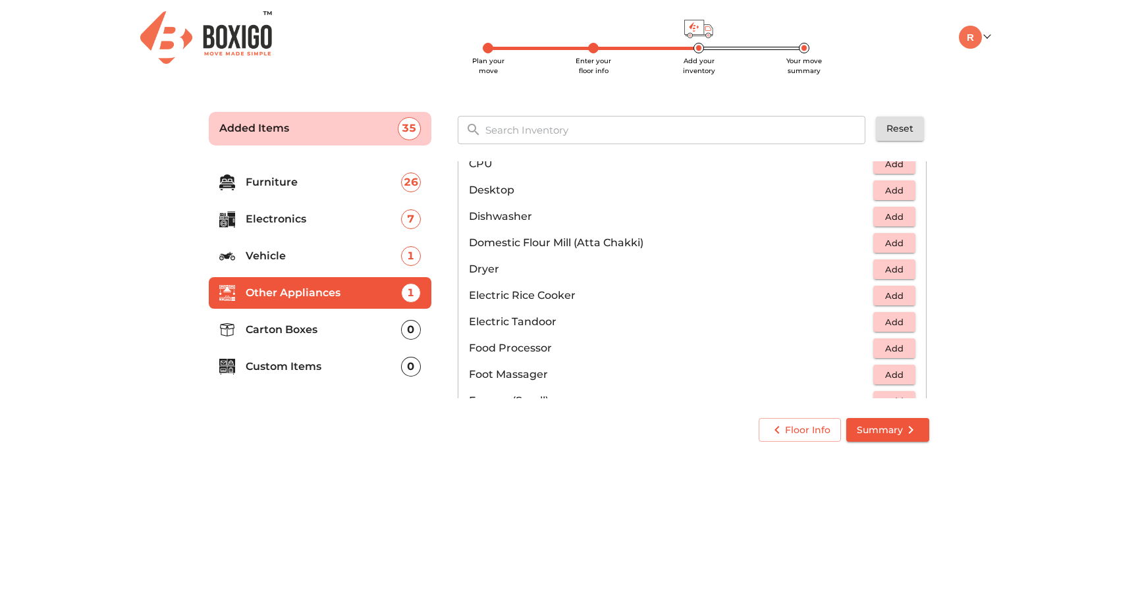
scroll to position [331, 0]
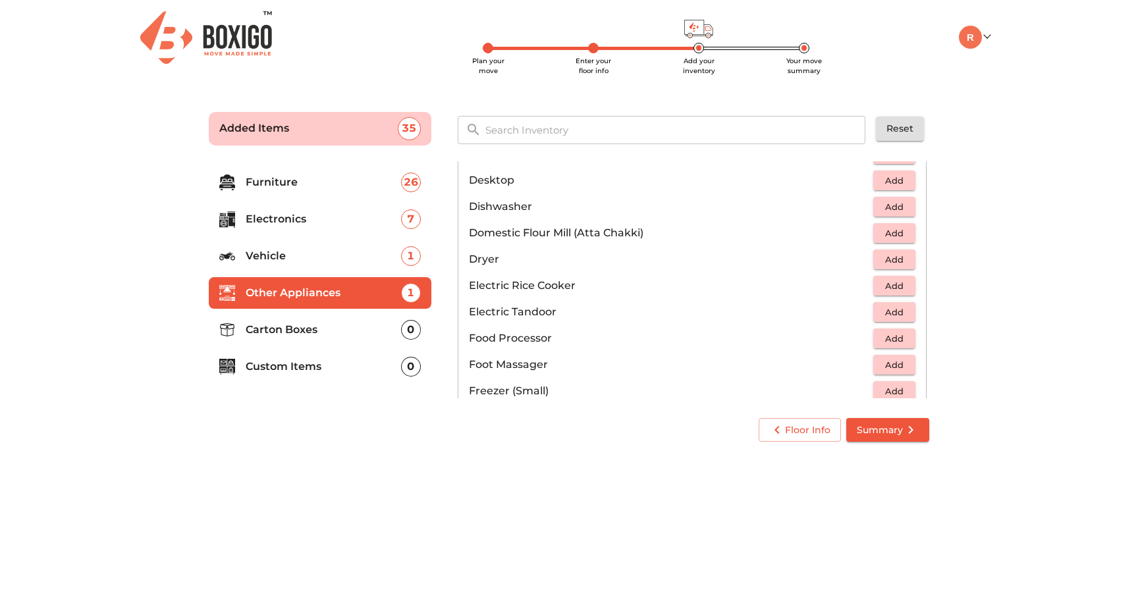
click at [900, 208] on span "Add" at bounding box center [894, 207] width 29 height 15
click at [887, 290] on span "Add" at bounding box center [894, 286] width 29 height 15
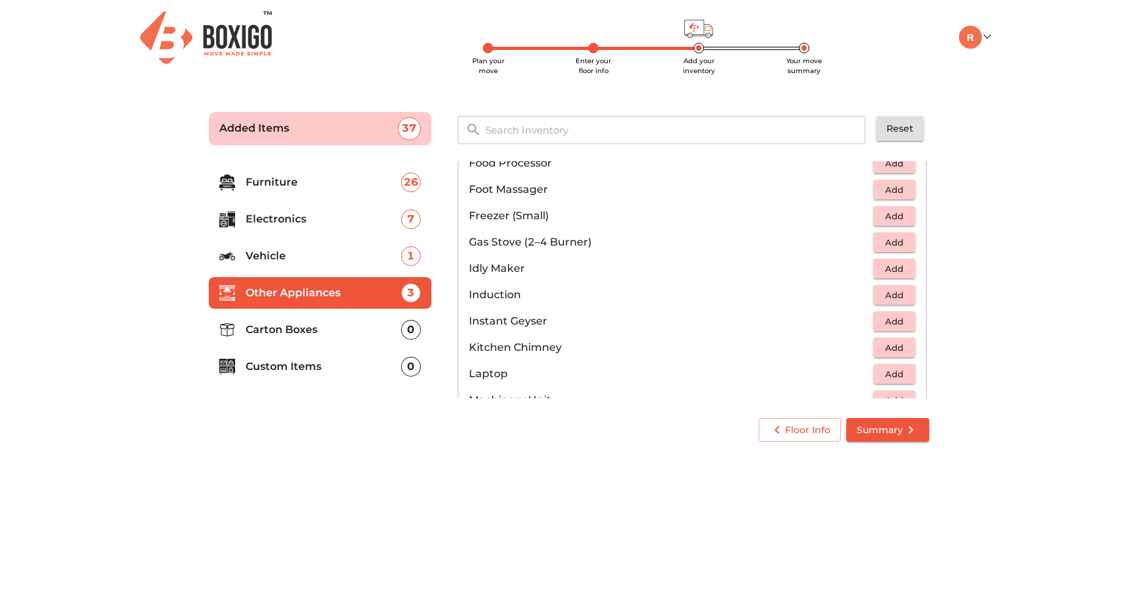
scroll to position [510, 0]
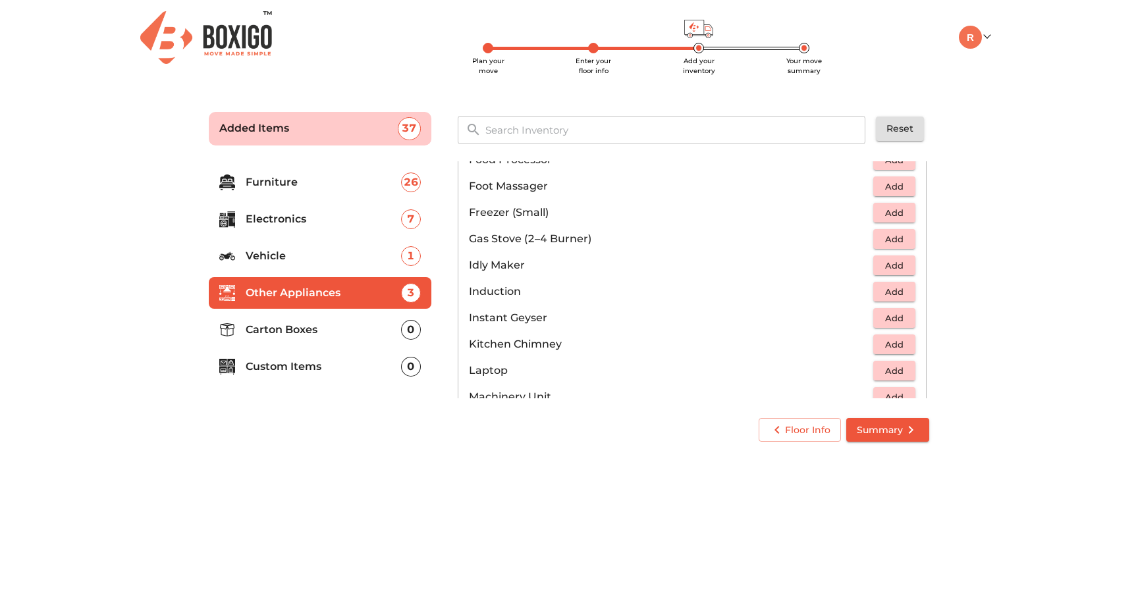
click at [887, 243] on span "Add" at bounding box center [894, 239] width 29 height 15
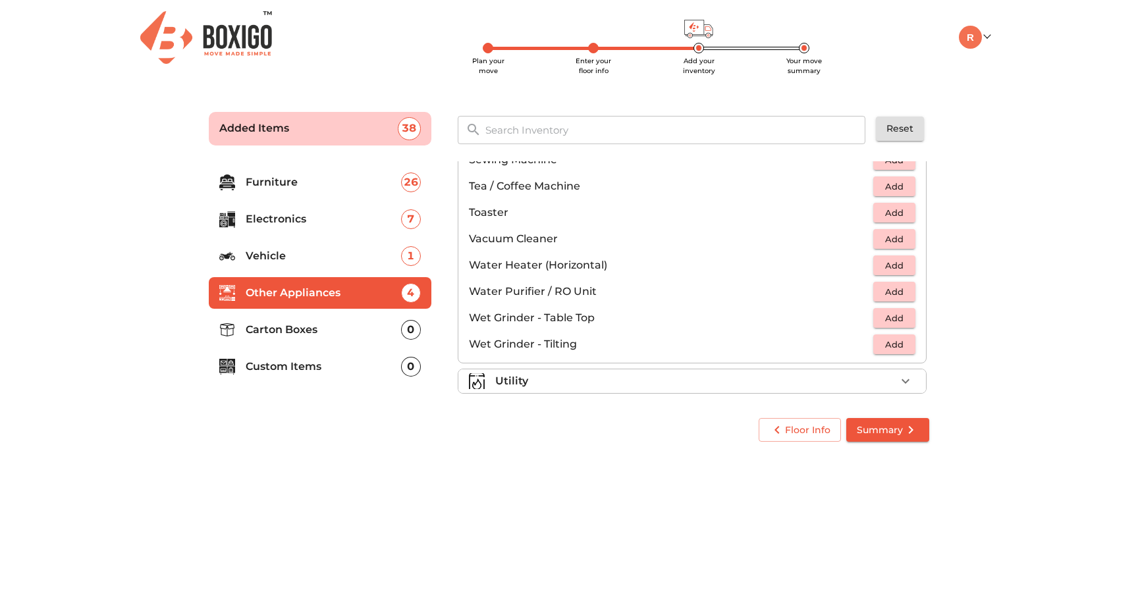
scroll to position [888, 0]
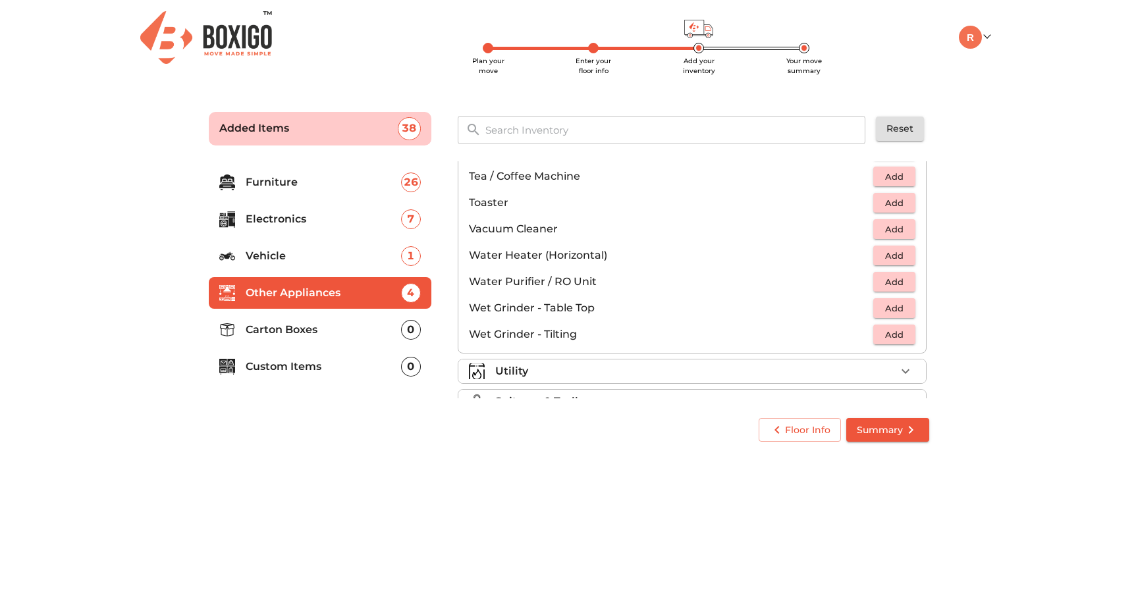
click at [896, 233] on span "Add" at bounding box center [894, 229] width 29 height 15
click at [900, 278] on span "Add" at bounding box center [894, 282] width 29 height 15
click at [897, 310] on span "Add" at bounding box center [894, 308] width 29 height 15
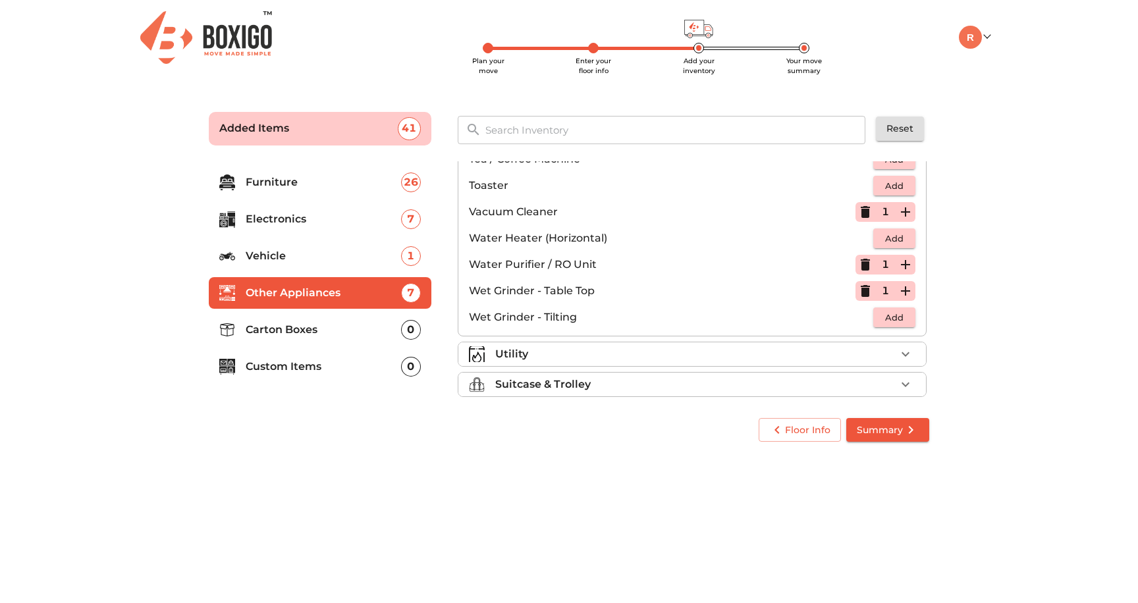
scroll to position [915, 0]
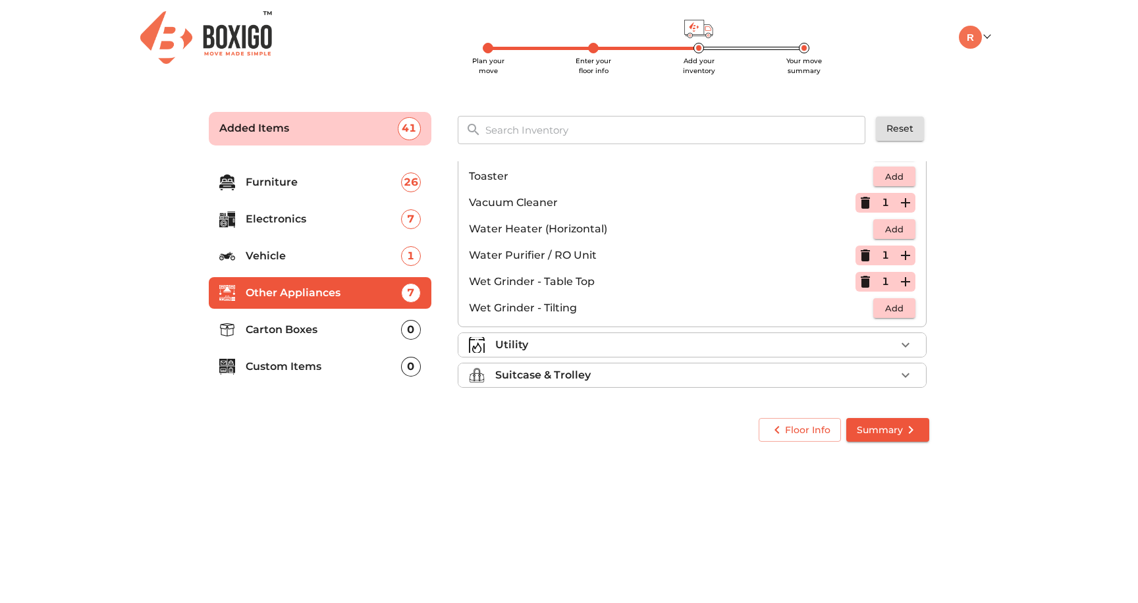
click at [812, 344] on div "Utility" at bounding box center [695, 345] width 400 height 16
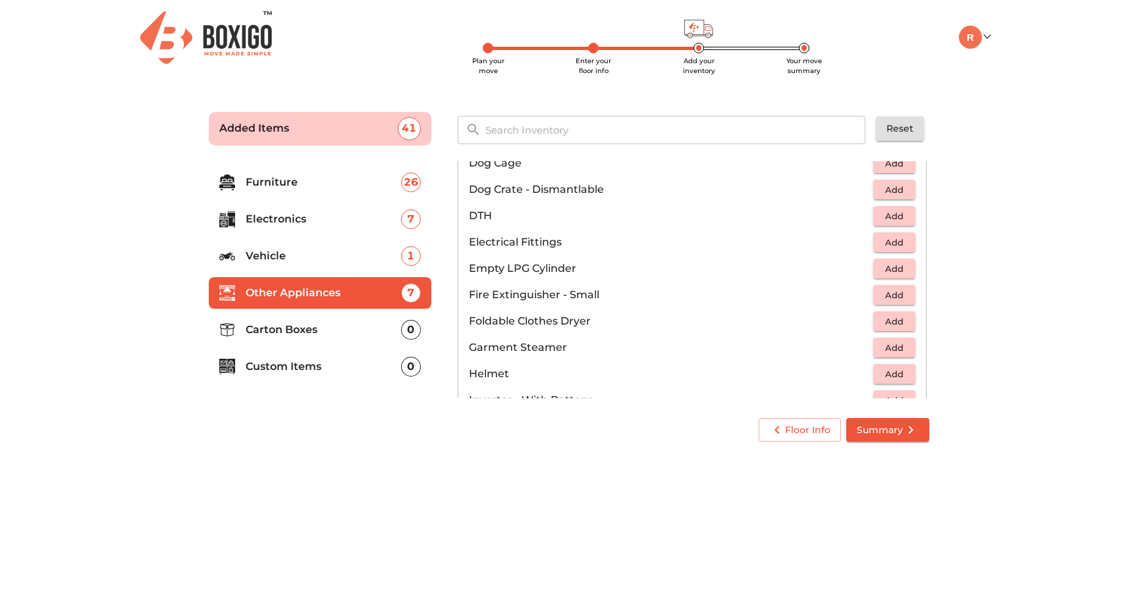
scroll to position [460, 0]
click at [889, 269] on span "Add" at bounding box center [894, 266] width 29 height 15
click at [906, 271] on icon "button" at bounding box center [906, 267] width 16 height 16
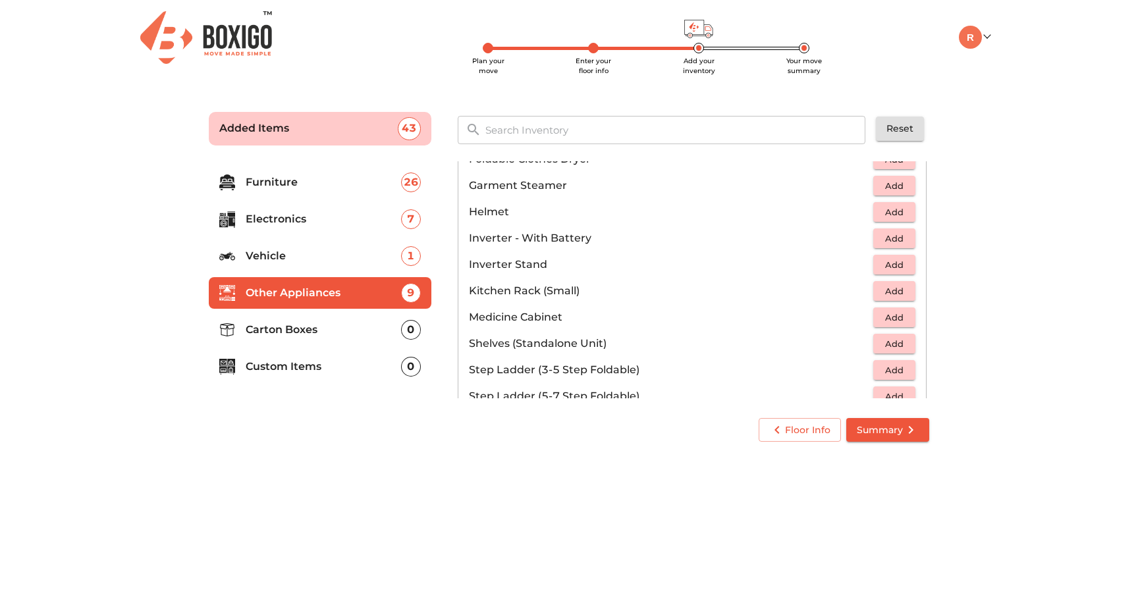
scroll to position [622, 0]
click at [887, 215] on span "Add" at bounding box center [894, 209] width 29 height 15
click at [904, 210] on icon "button" at bounding box center [906, 210] width 16 height 16
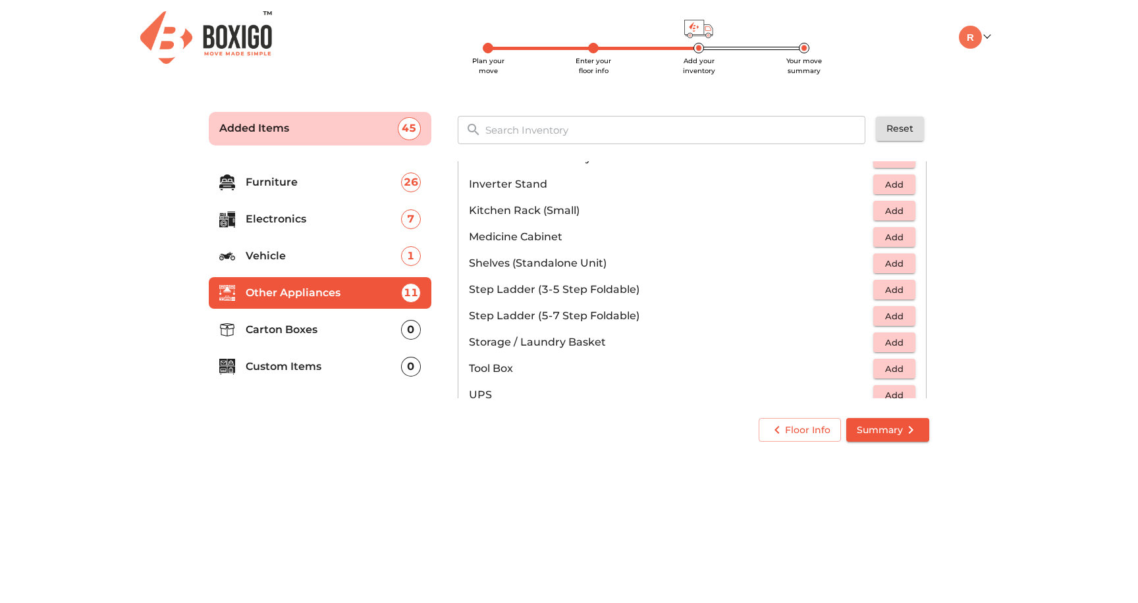
scroll to position [701, 0]
click at [894, 209] on span "Add" at bounding box center [894, 209] width 29 height 15
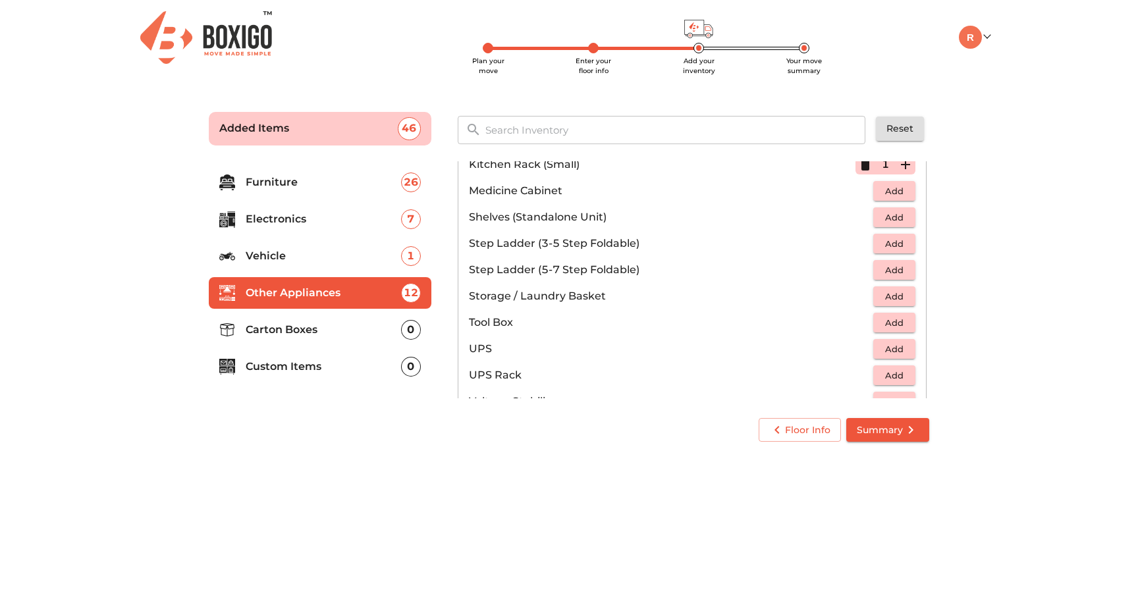
scroll to position [766, 0]
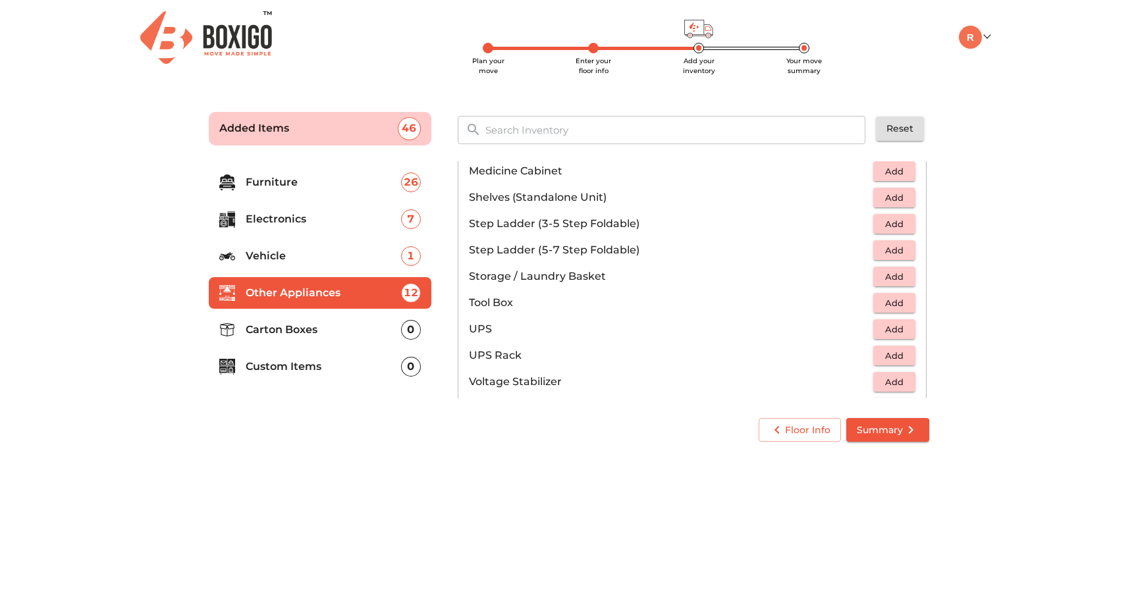
click at [898, 227] on span "Add" at bounding box center [894, 224] width 29 height 15
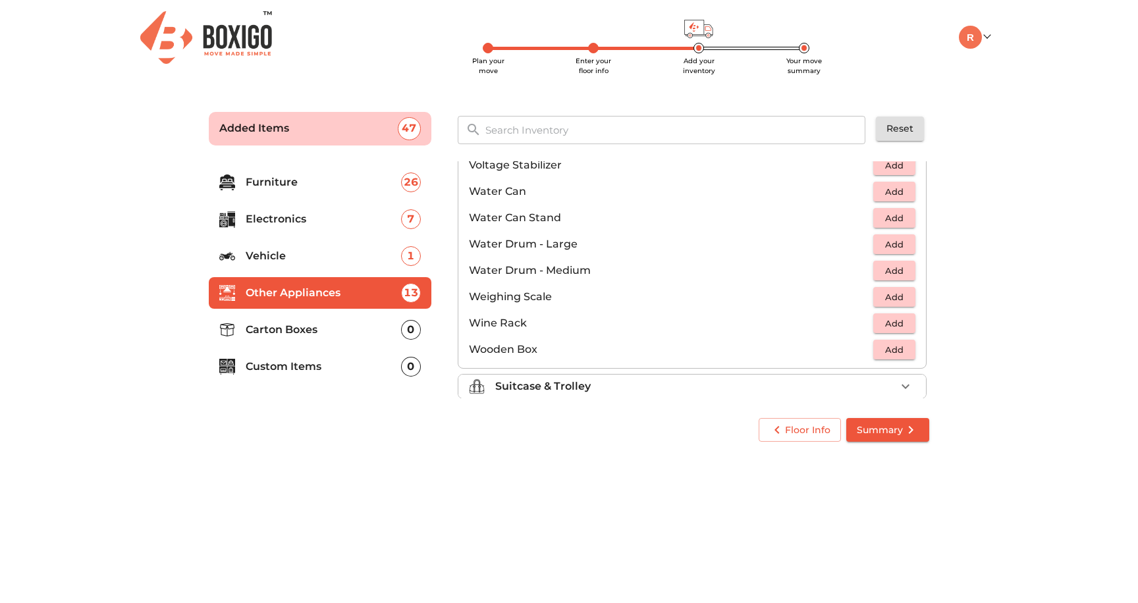
scroll to position [994, 0]
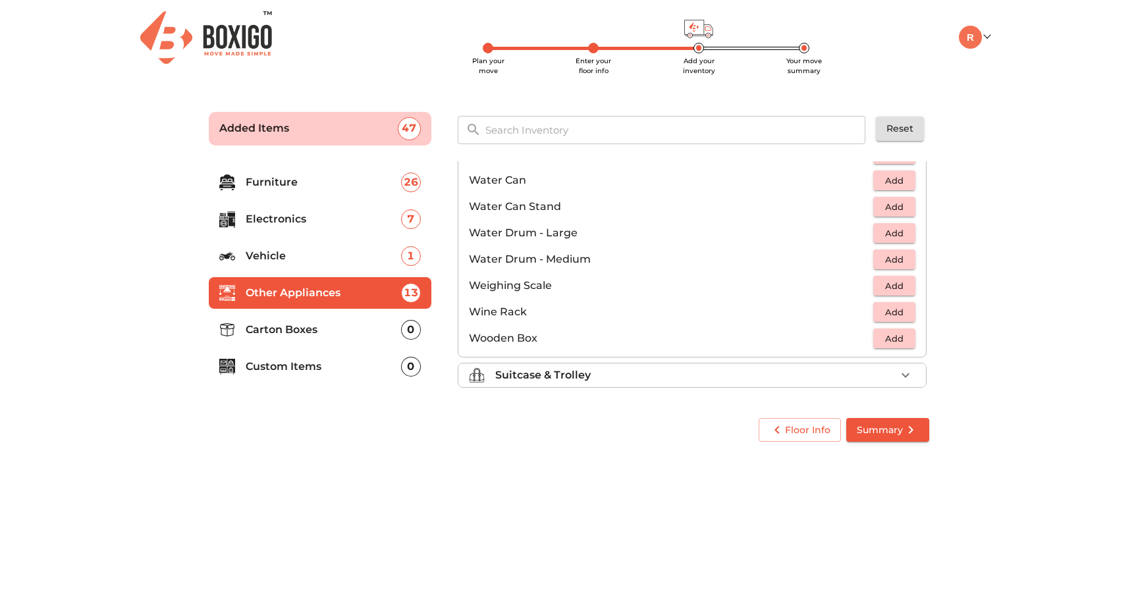
click at [726, 383] on div "Suitcase & Trolley" at bounding box center [695, 375] width 400 height 16
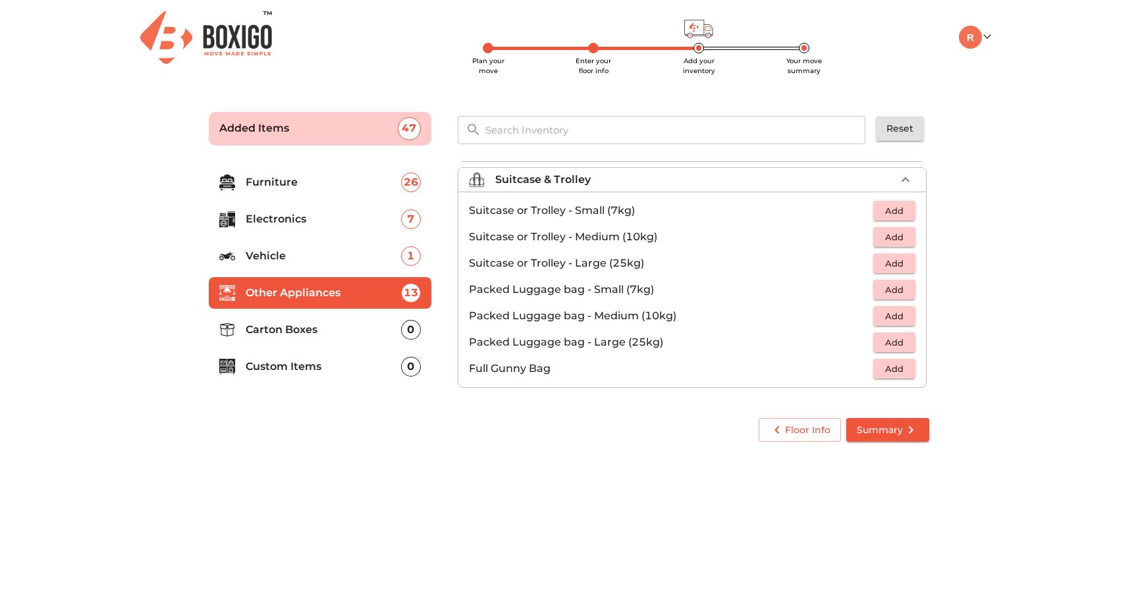
scroll to position [151, 0]
click at [905, 238] on span "Add" at bounding box center [894, 237] width 29 height 15
click at [905, 238] on icon "button" at bounding box center [905, 236] width 9 height 9
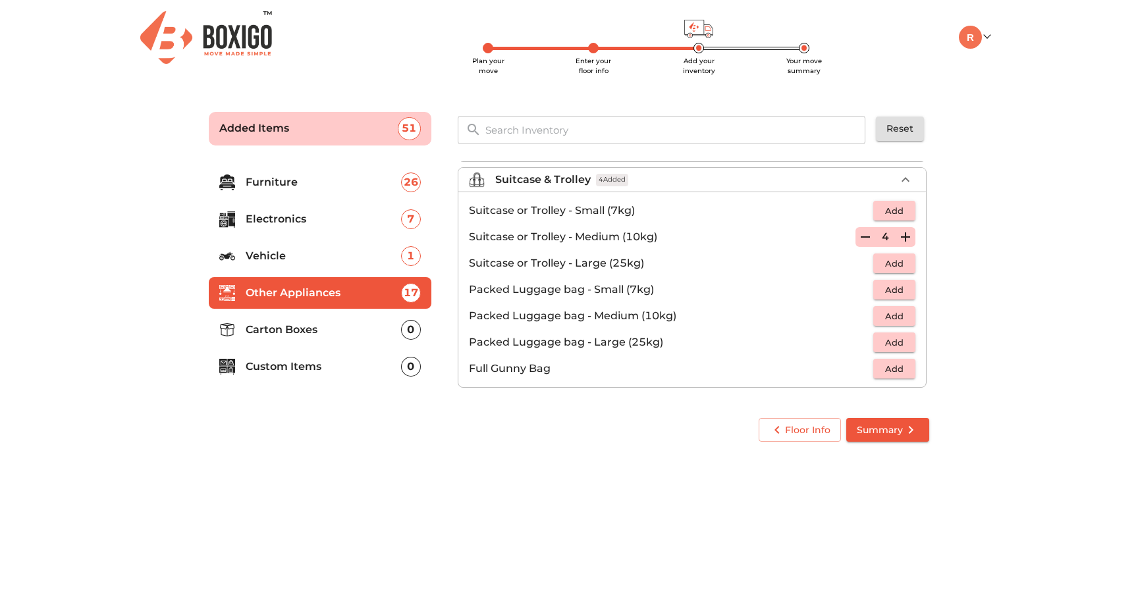
click at [905, 238] on icon "button" at bounding box center [905, 236] width 9 height 9
click at [329, 337] on p "Carton Boxes" at bounding box center [323, 330] width 155 height 16
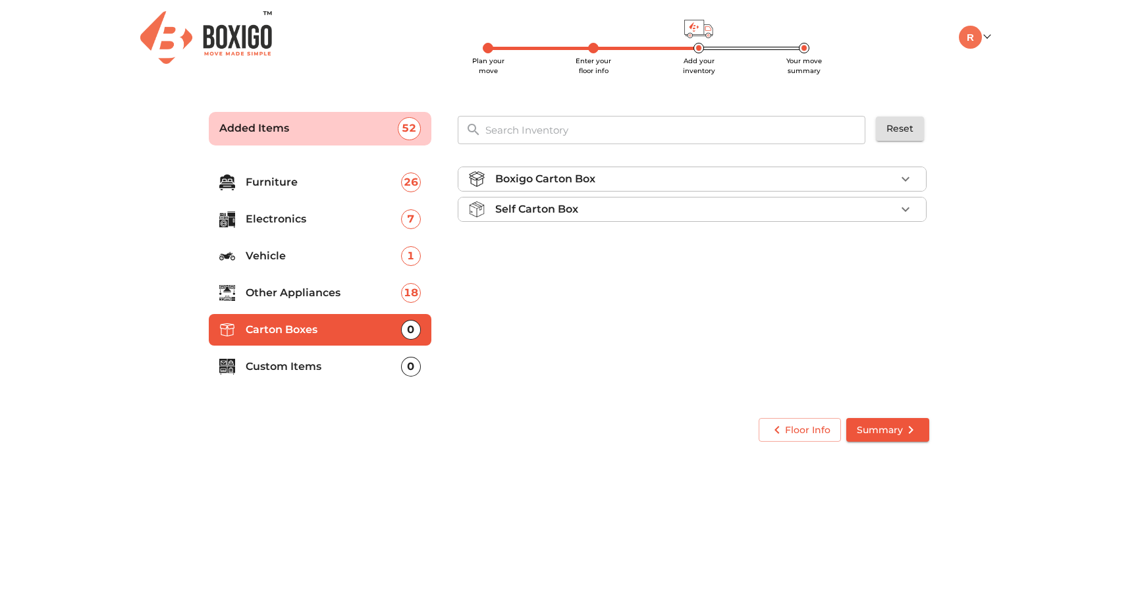
scroll to position [0, 0]
click at [657, 178] on div "Boxigo Carton Box" at bounding box center [695, 179] width 400 height 16
click at [885, 207] on span "Add" at bounding box center [894, 210] width 29 height 15
click at [909, 209] on icon "button" at bounding box center [906, 210] width 16 height 16
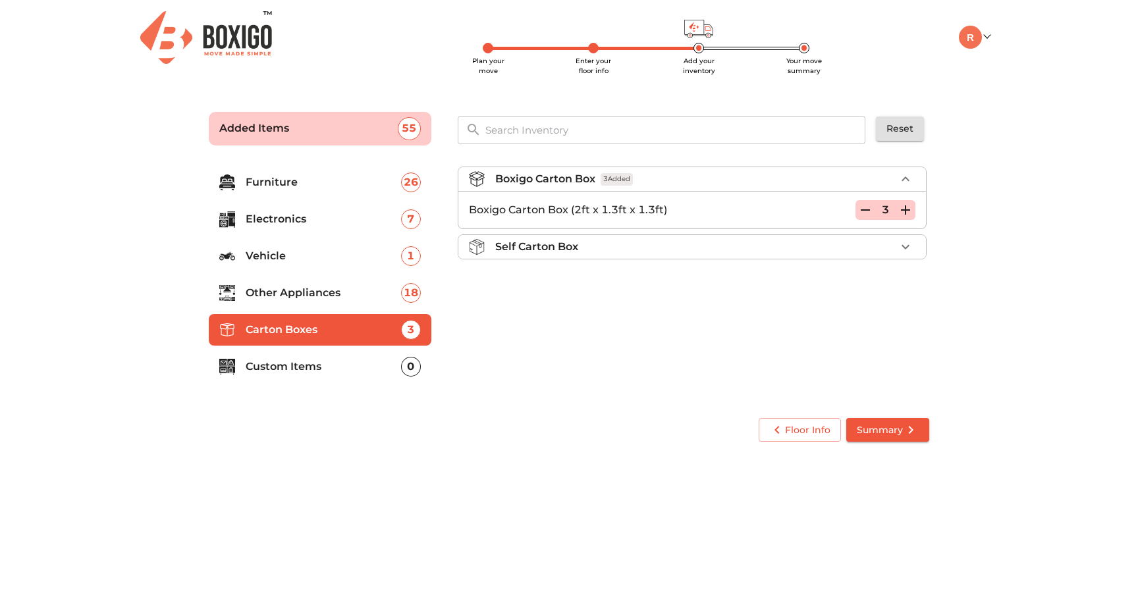
click at [909, 209] on icon "button" at bounding box center [906, 210] width 16 height 16
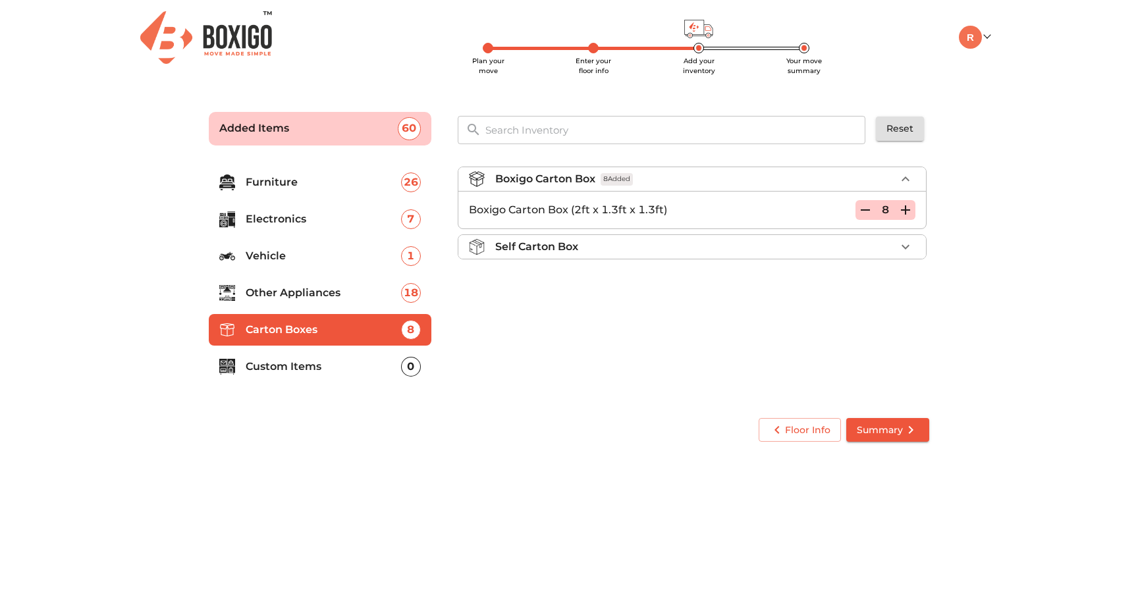
click at [909, 209] on icon "button" at bounding box center [906, 210] width 16 height 16
click at [344, 371] on p "Custom Items" at bounding box center [323, 367] width 155 height 16
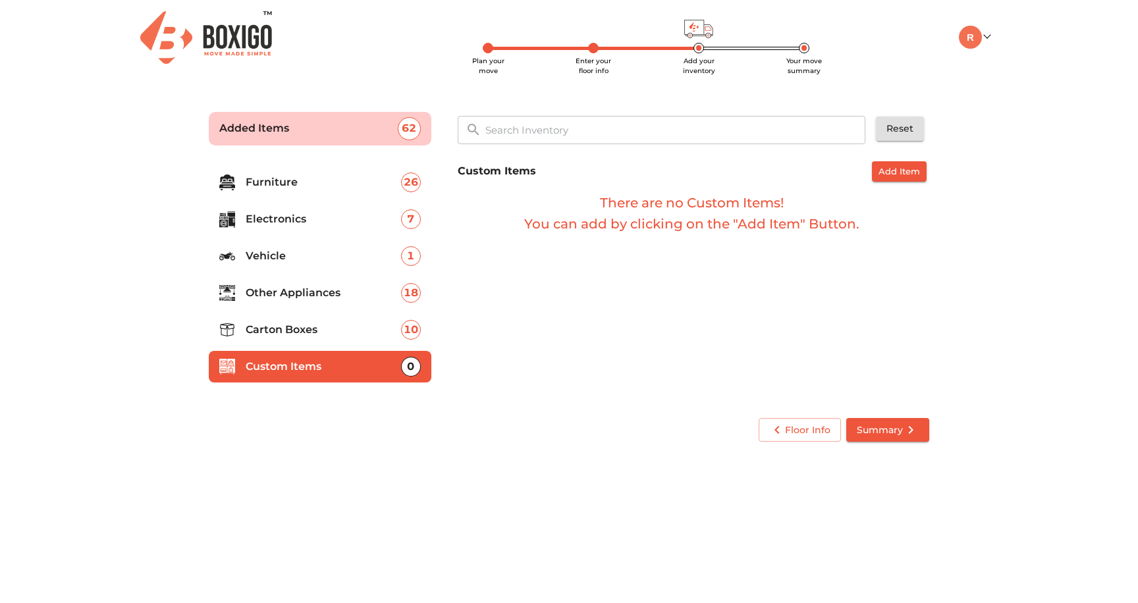
click at [878, 429] on span "Summary" at bounding box center [888, 430] width 62 height 16
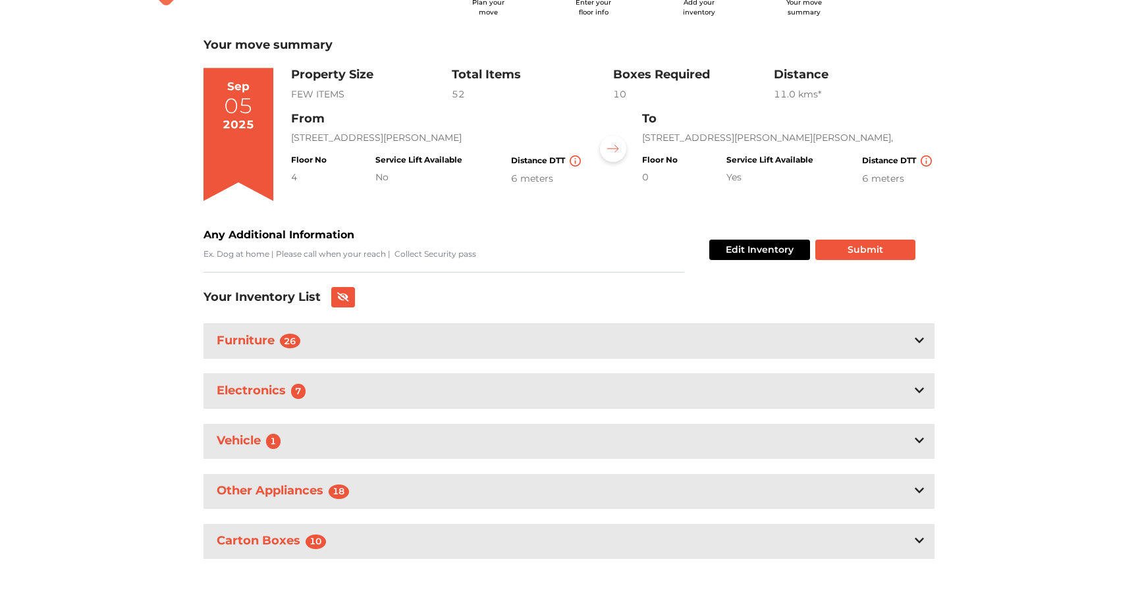
scroll to position [63, 0]
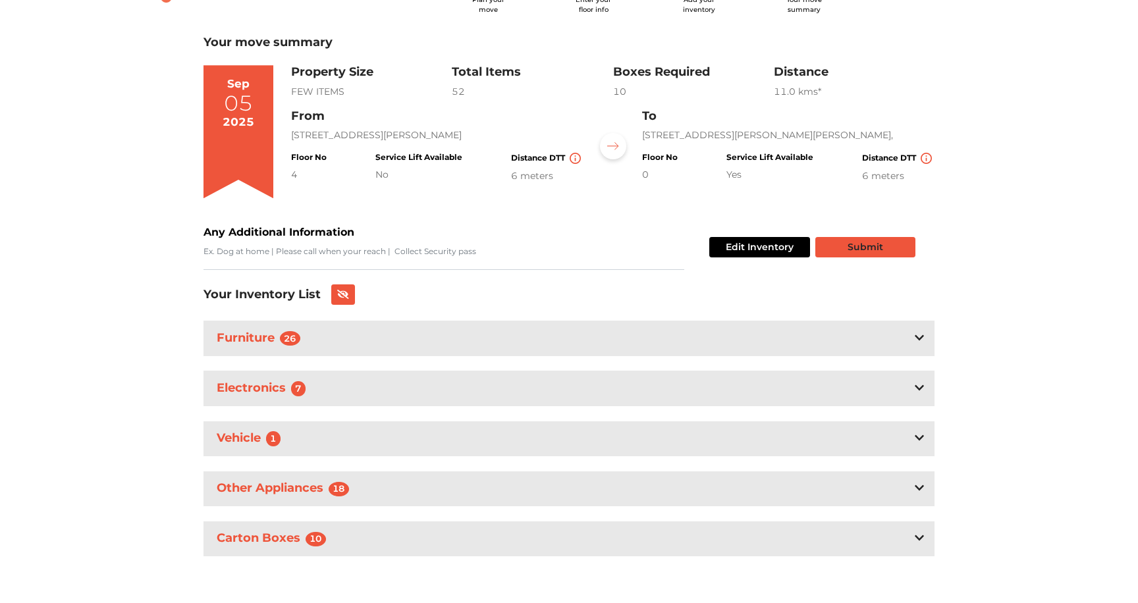
click at [886, 247] on button "Submit" at bounding box center [865, 247] width 100 height 20
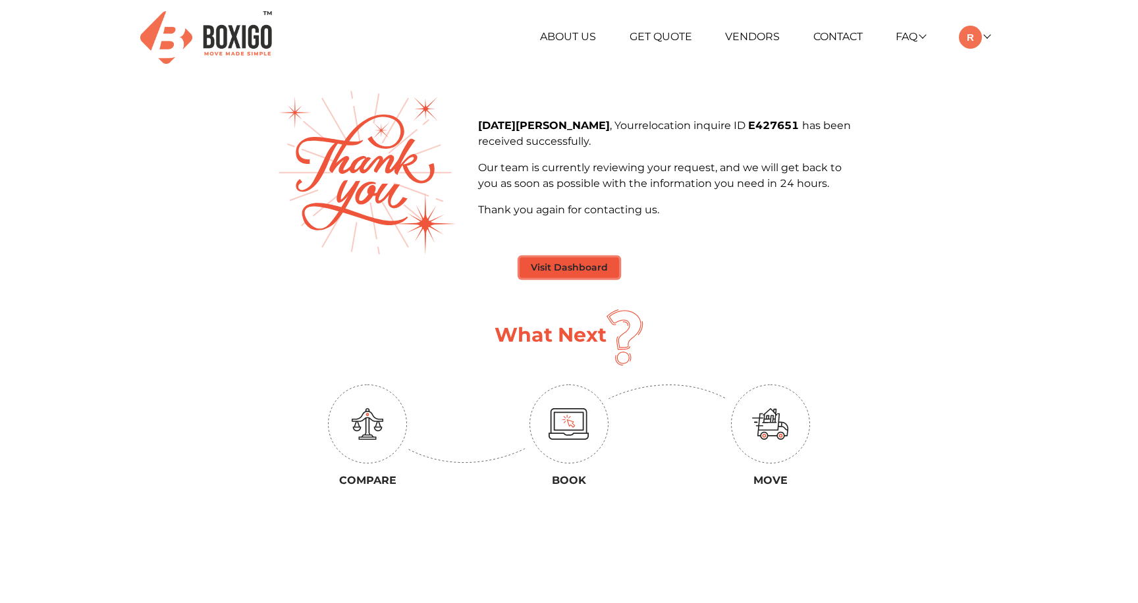
click at [581, 268] on button "Visit Dashboard" at bounding box center [569, 267] width 99 height 20
